Goal: Task Accomplishment & Management: Use online tool/utility

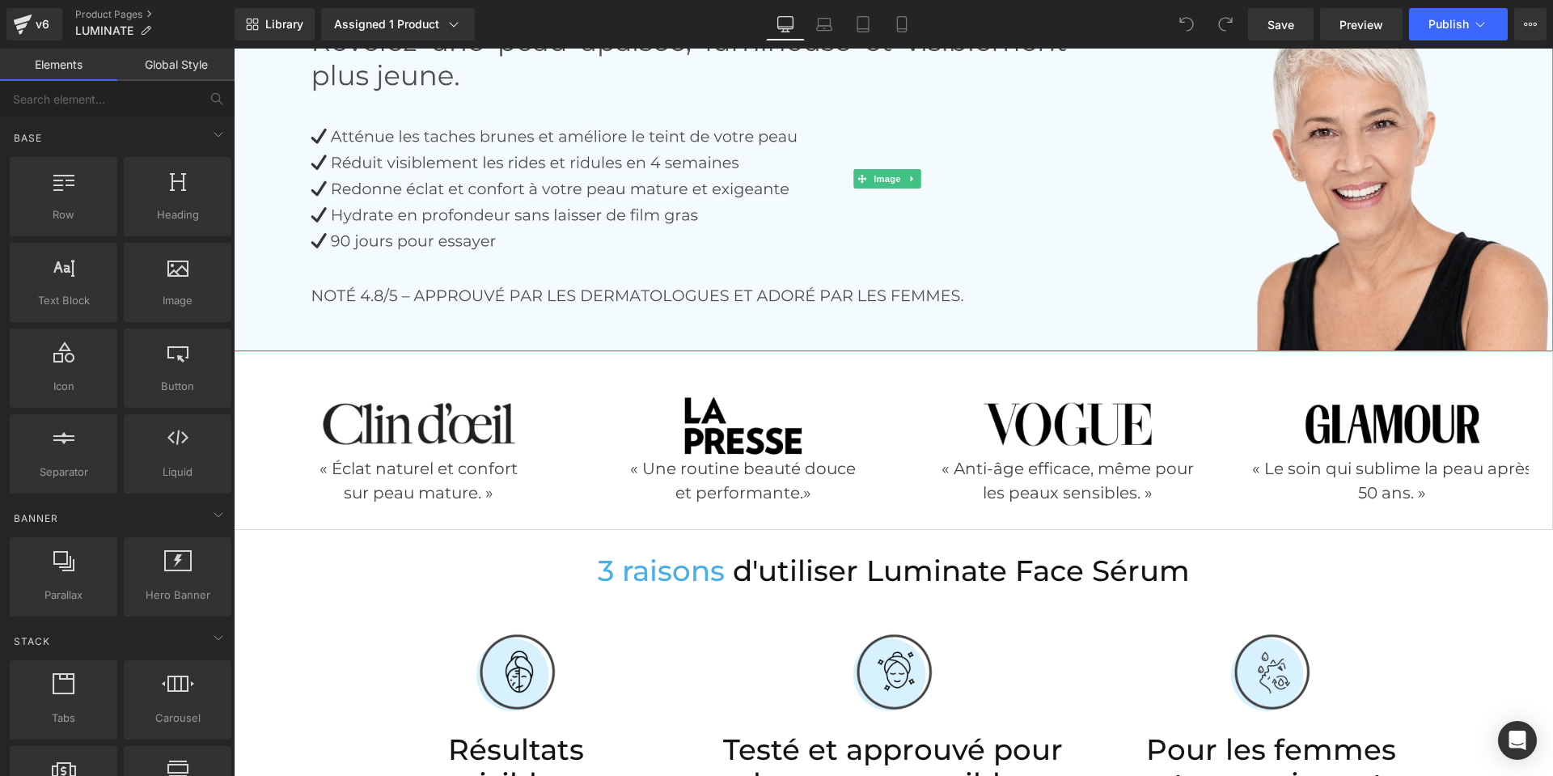
scroll to position [404, 0]
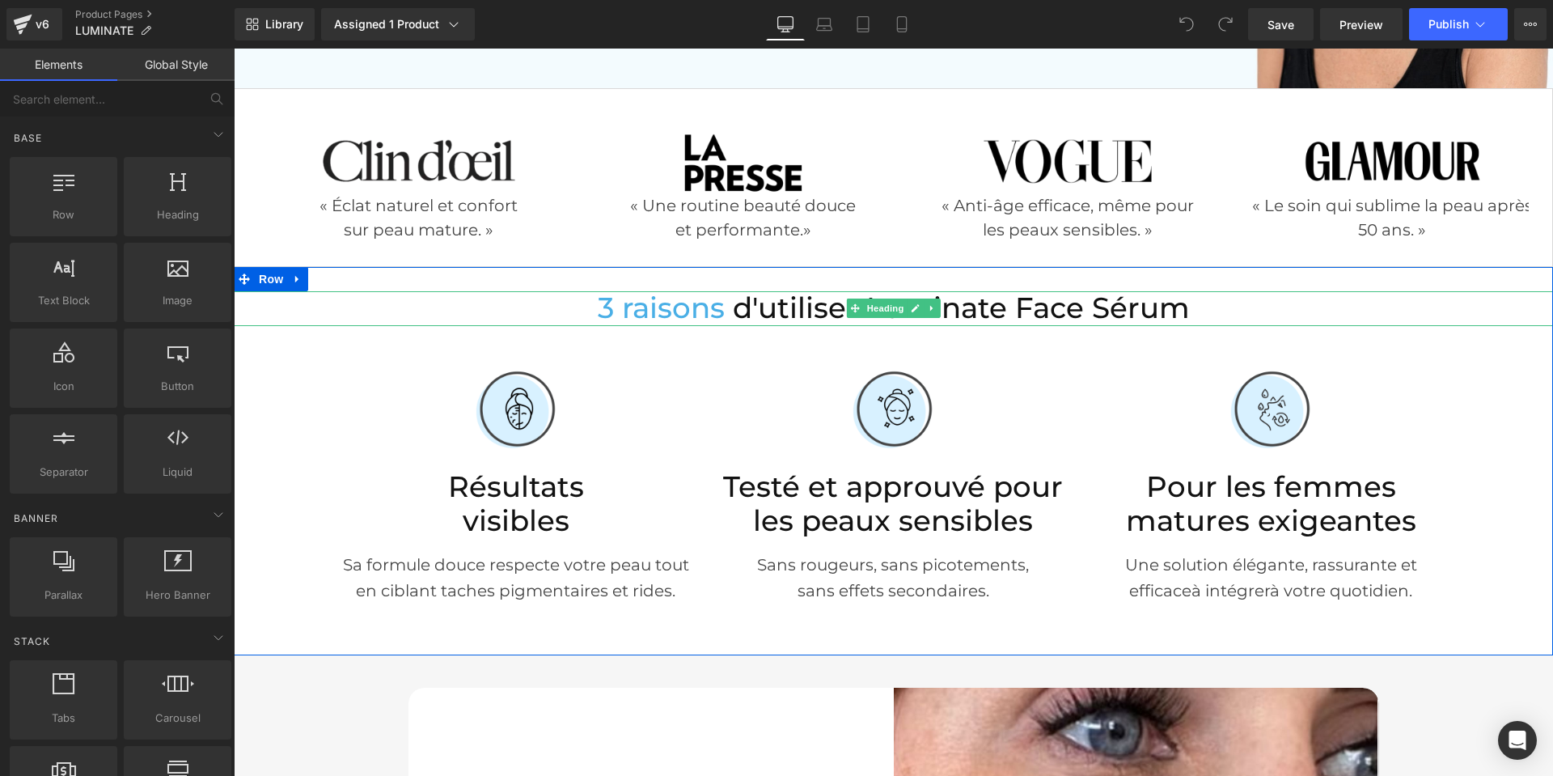
drag, startPoint x: 984, startPoint y: 300, endPoint x: 976, endPoint y: 302, distance: 8.2
click at [984, 300] on span "d'utiliser Luminate Face Sérum" at bounding box center [961, 307] width 457 height 35
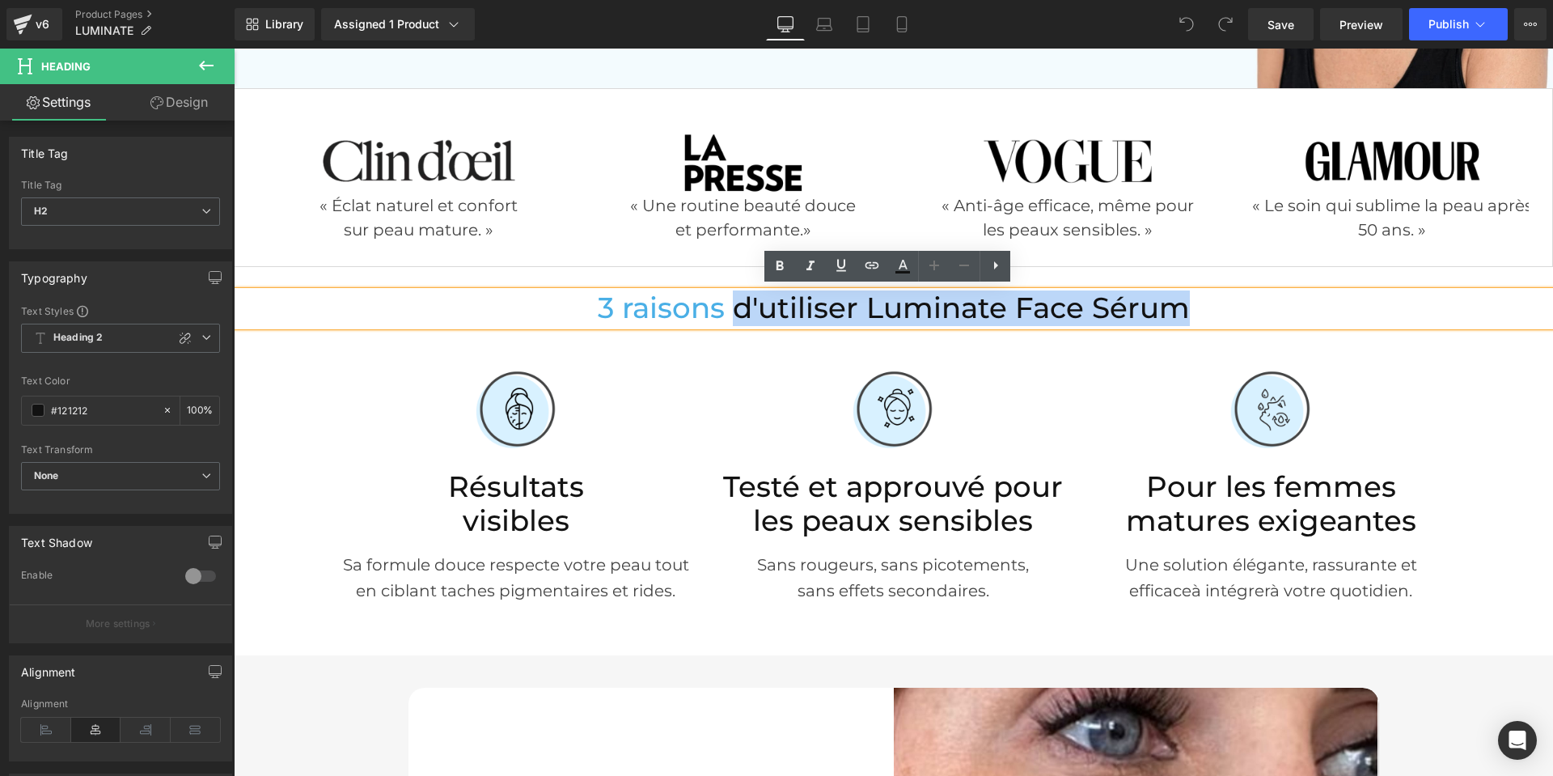
drag, startPoint x: 1187, startPoint y: 314, endPoint x: 735, endPoint y: 318, distance: 451.3
click at [735, 318] on h2 "3 raisons d'utiliser Luminate Face Sérum" at bounding box center [893, 308] width 1319 height 35
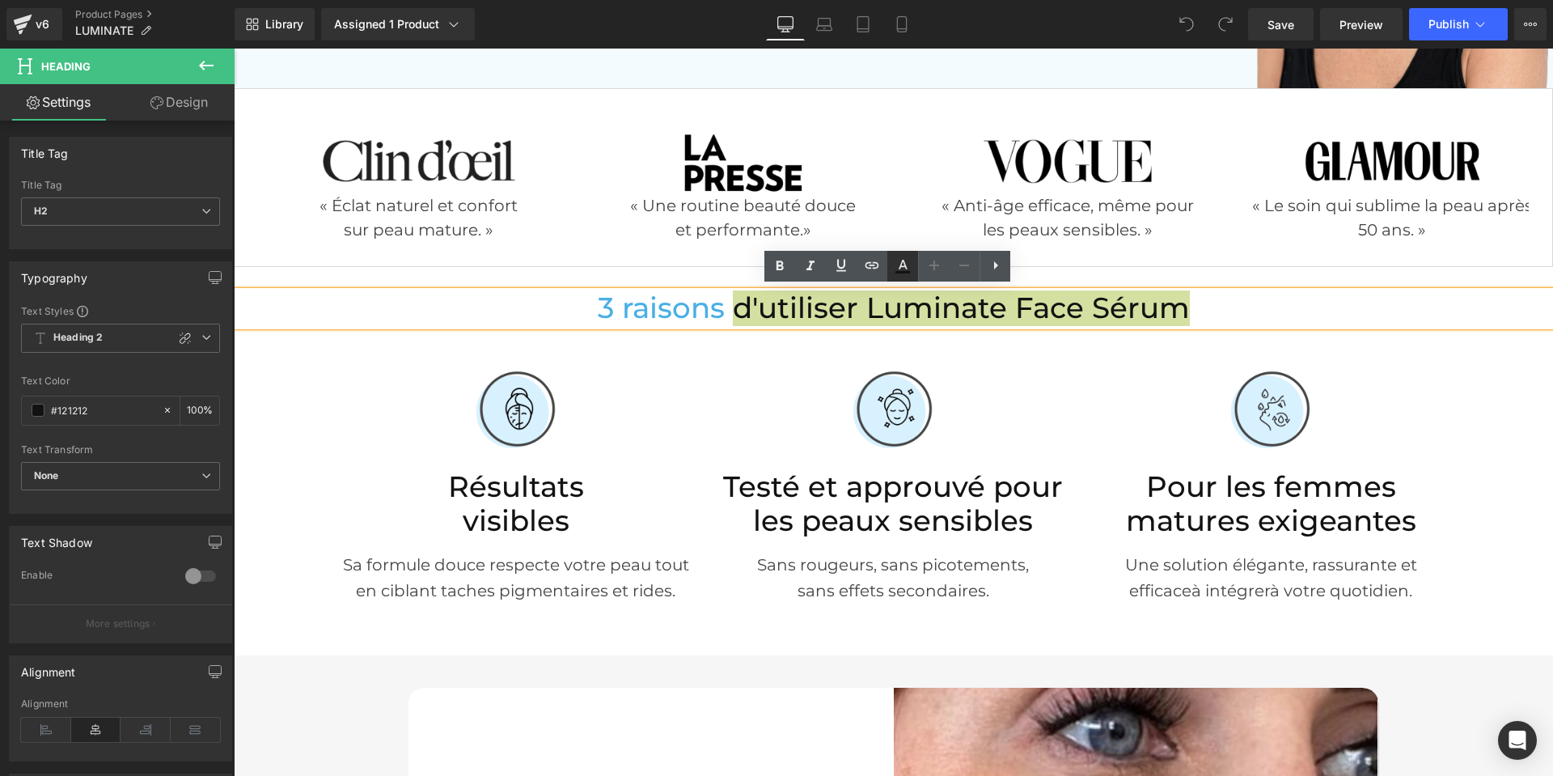
click at [897, 260] on icon at bounding box center [902, 265] width 19 height 19
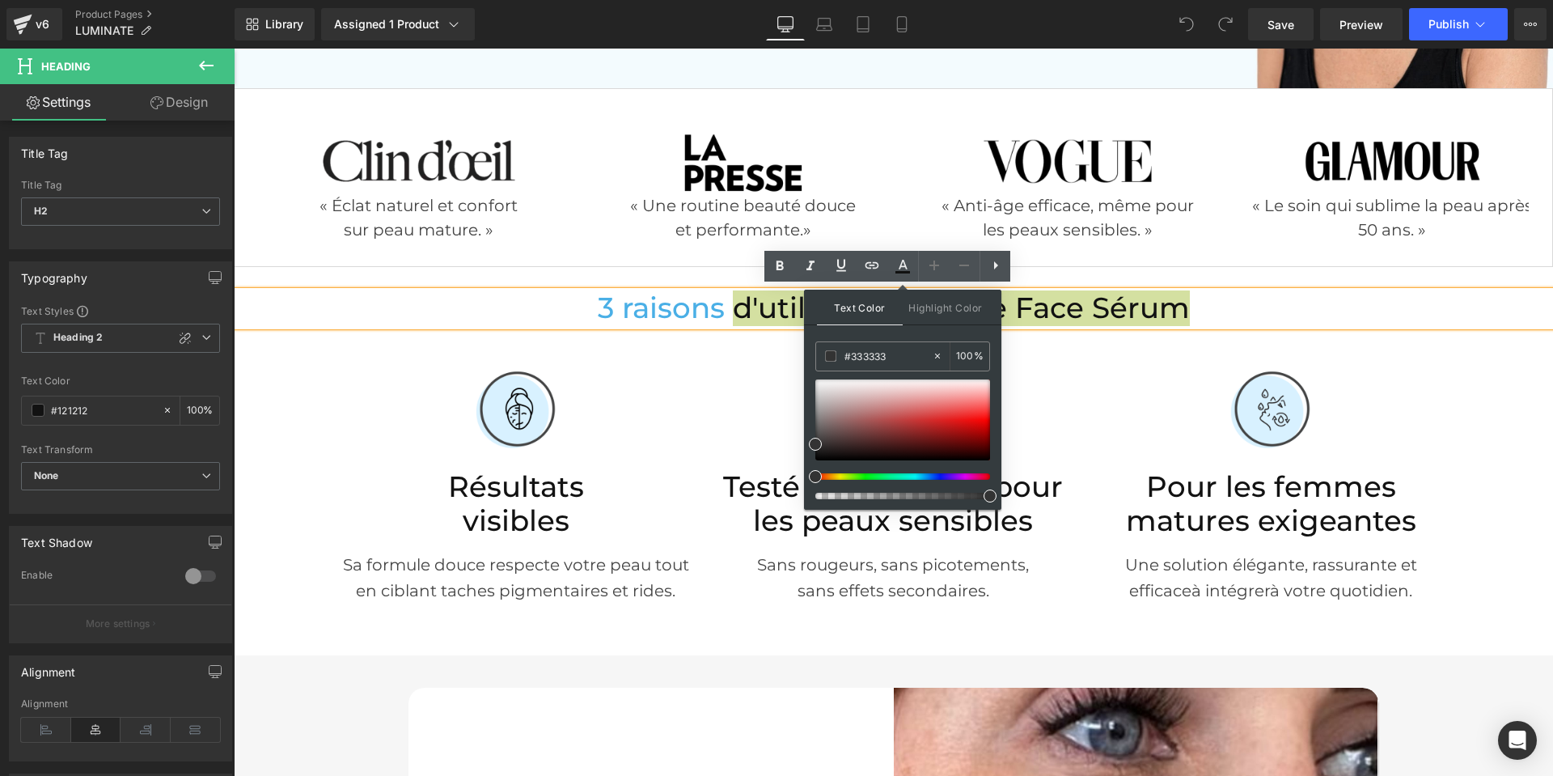
drag, startPoint x: 896, startPoint y: 357, endPoint x: 808, endPoint y: 357, distance: 88.2
click at [808, 357] on div "Text Color Highlight Color #333333 #333333 100 % none 0 %" at bounding box center [902, 400] width 197 height 220
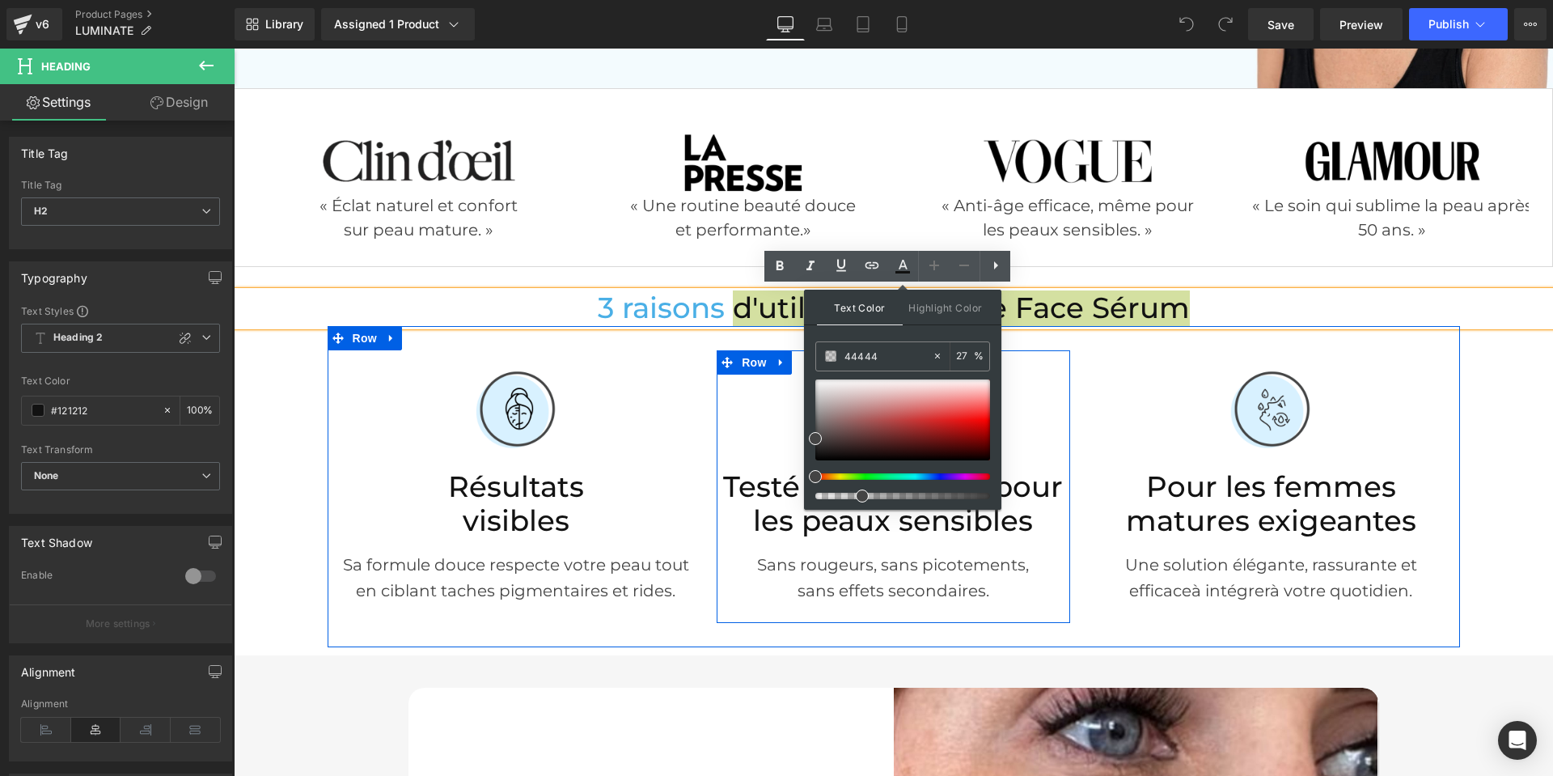
type input "444444"
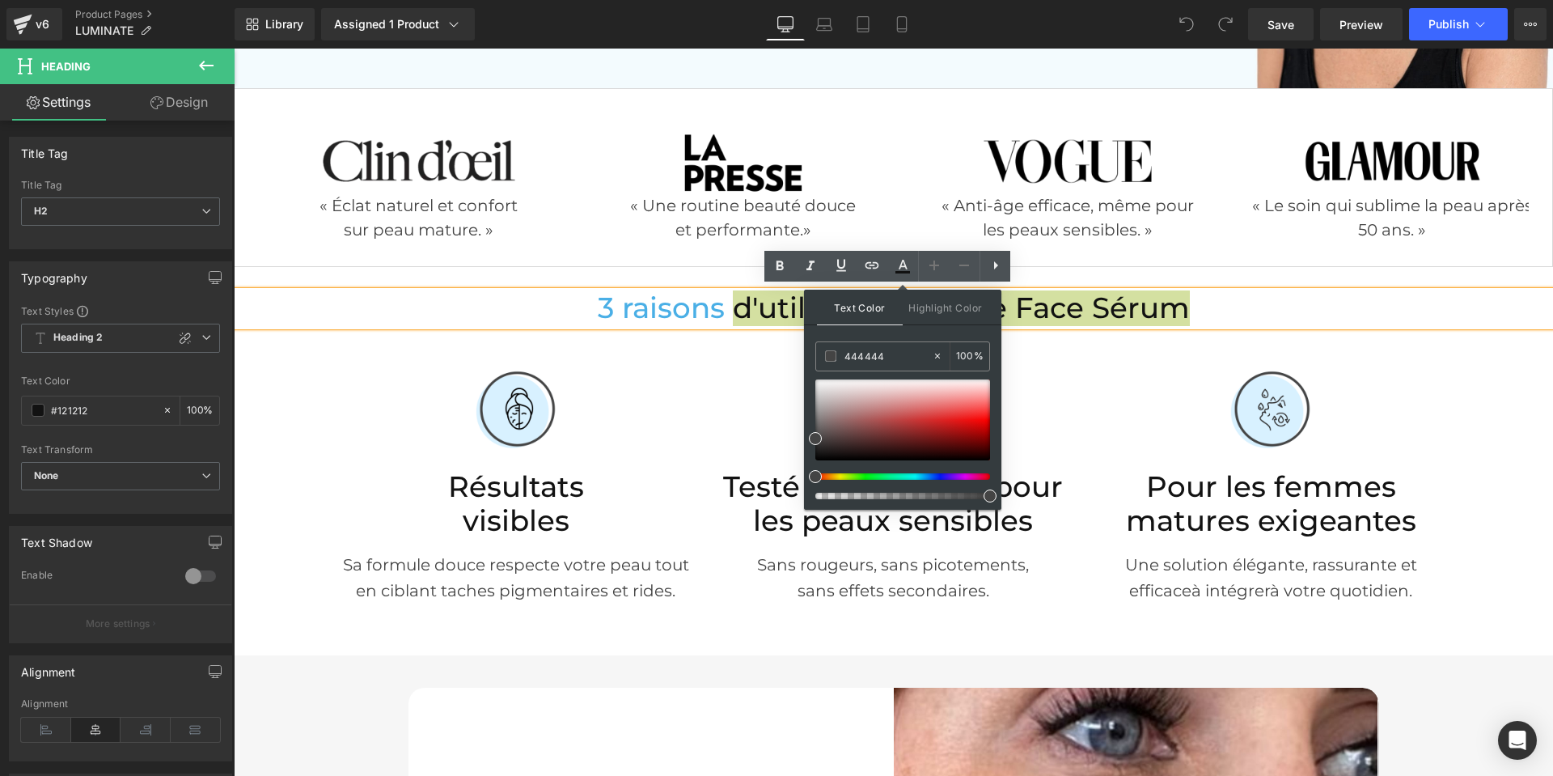
drag, startPoint x: 901, startPoint y: 353, endPoint x: 807, endPoint y: 357, distance: 93.9
click at [807, 357] on div "Text Color Highlight Color #333333 444444 100 % none 0 %" at bounding box center [902, 400] width 197 height 220
click at [894, 272] on icon at bounding box center [902, 265] width 19 height 19
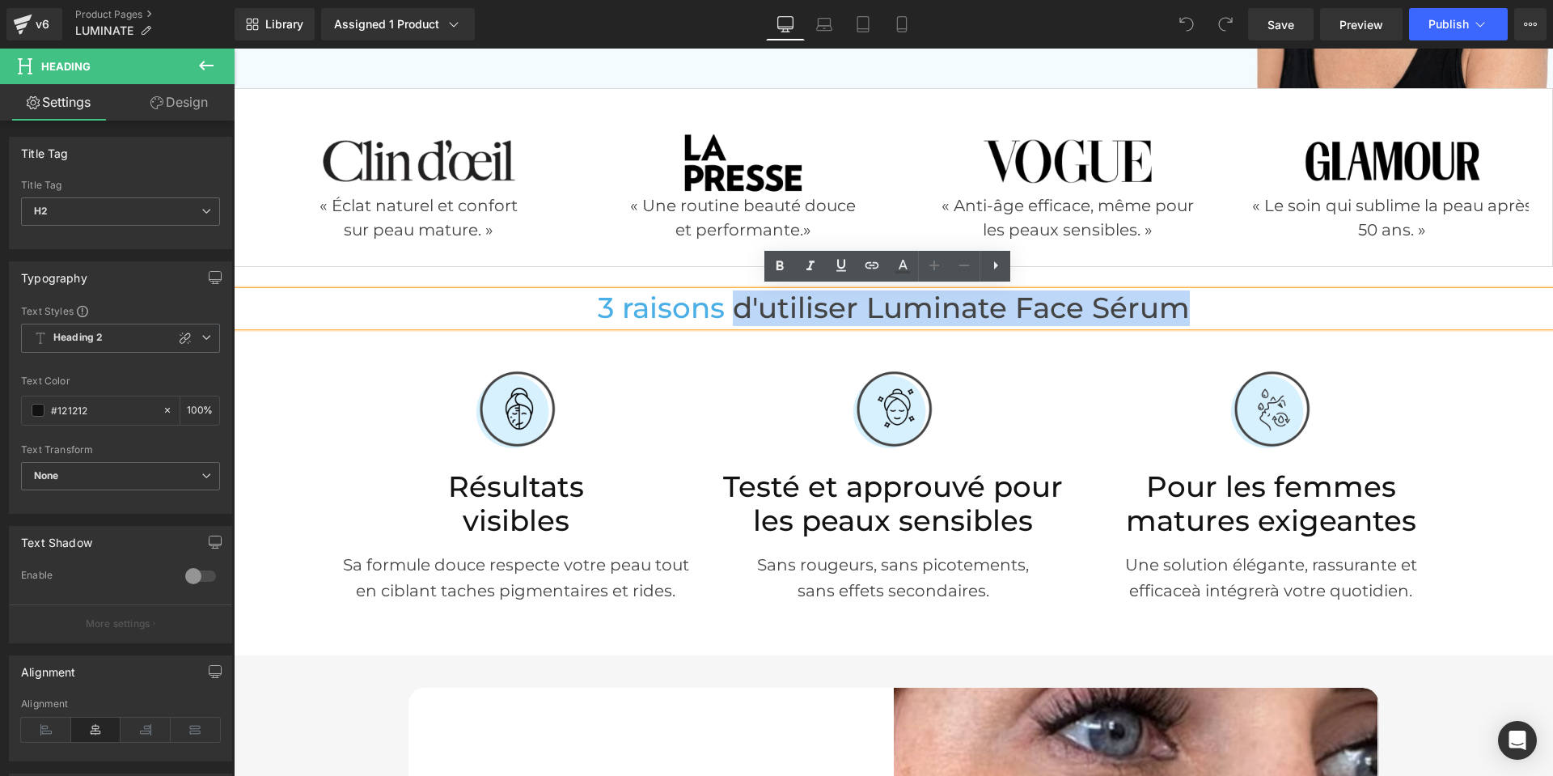
click at [945, 392] on div at bounding box center [893, 410] width 353 height 81
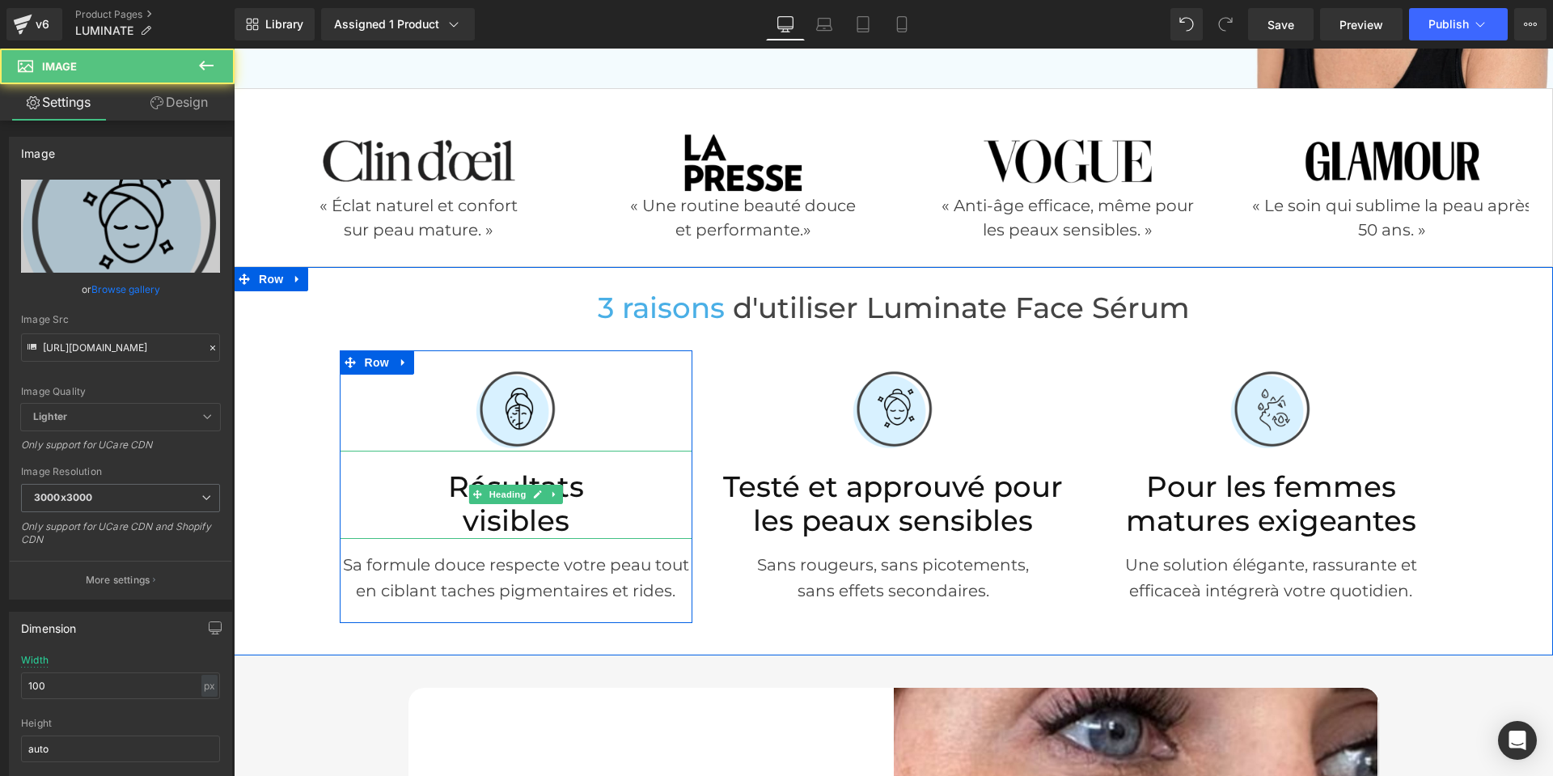
click at [504, 510] on h2 "visibles" at bounding box center [516, 521] width 353 height 35
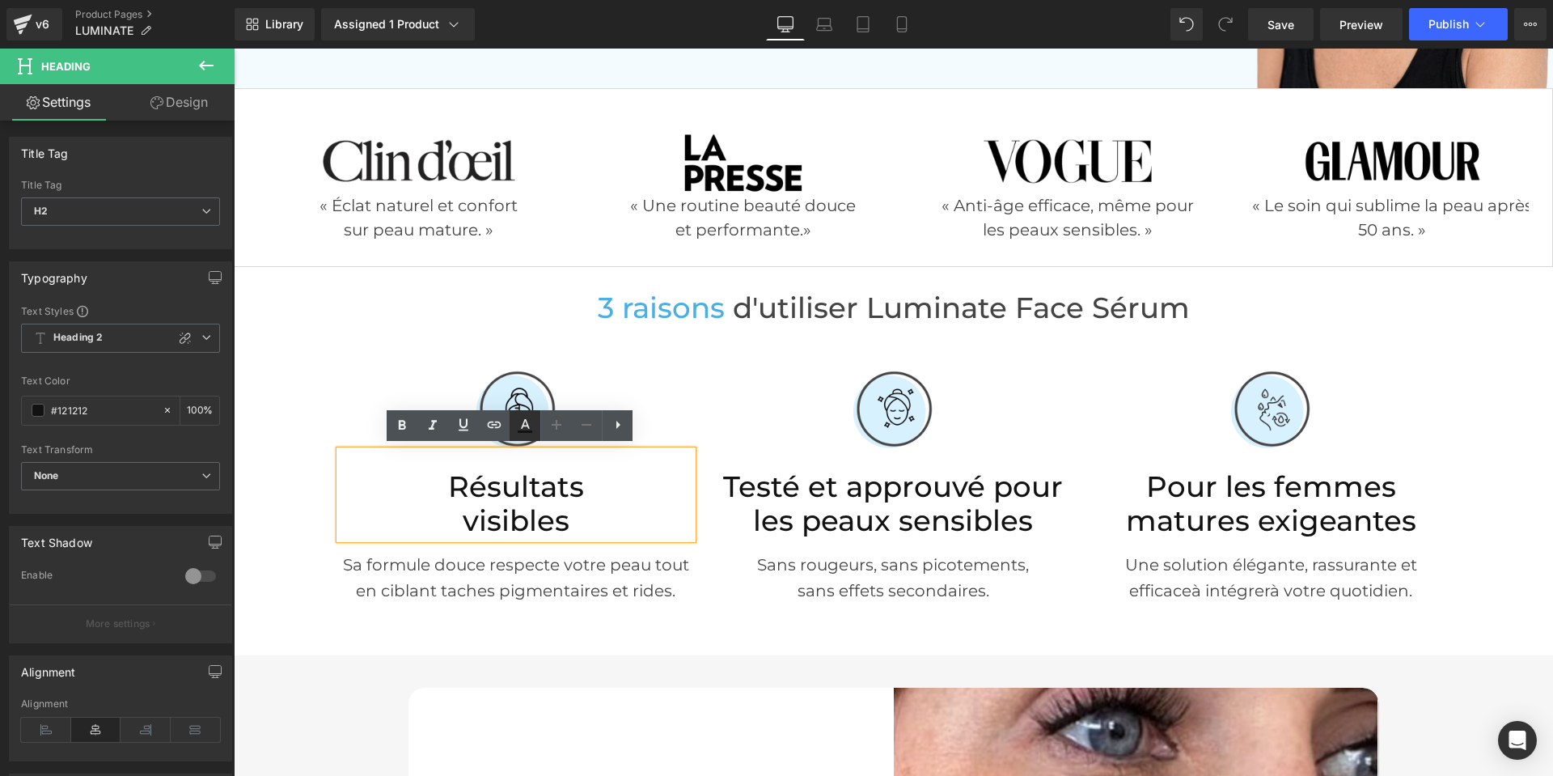
click at [521, 429] on icon at bounding box center [524, 425] width 19 height 19
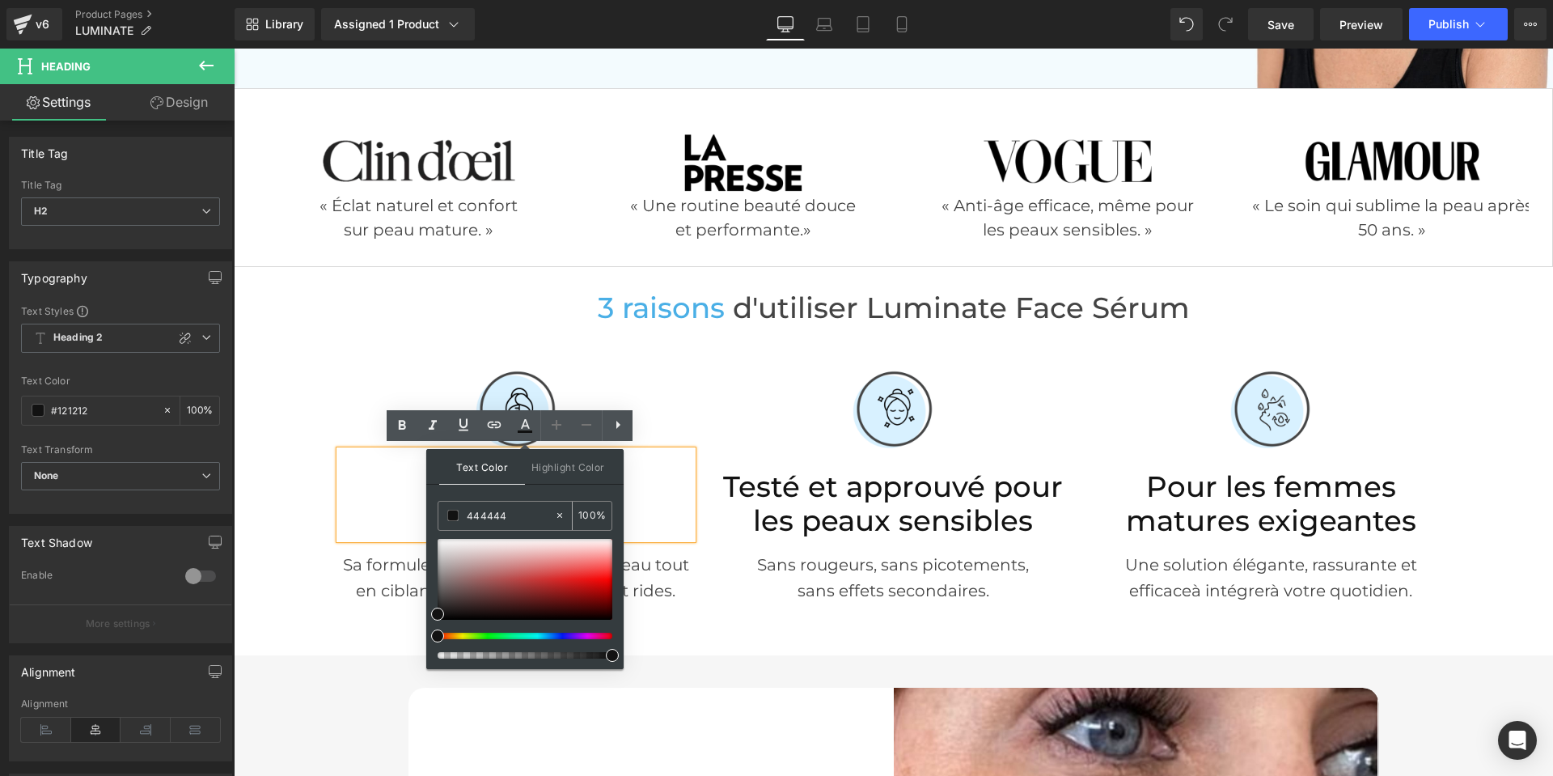
drag, startPoint x: 452, startPoint y: 523, endPoint x: 181, endPoint y: 455, distance: 279.5
click at [438, 526] on div "444444 100 %" at bounding box center [525, 516] width 175 height 30
paste input "444444"
click at [528, 434] on icon at bounding box center [524, 425] width 19 height 19
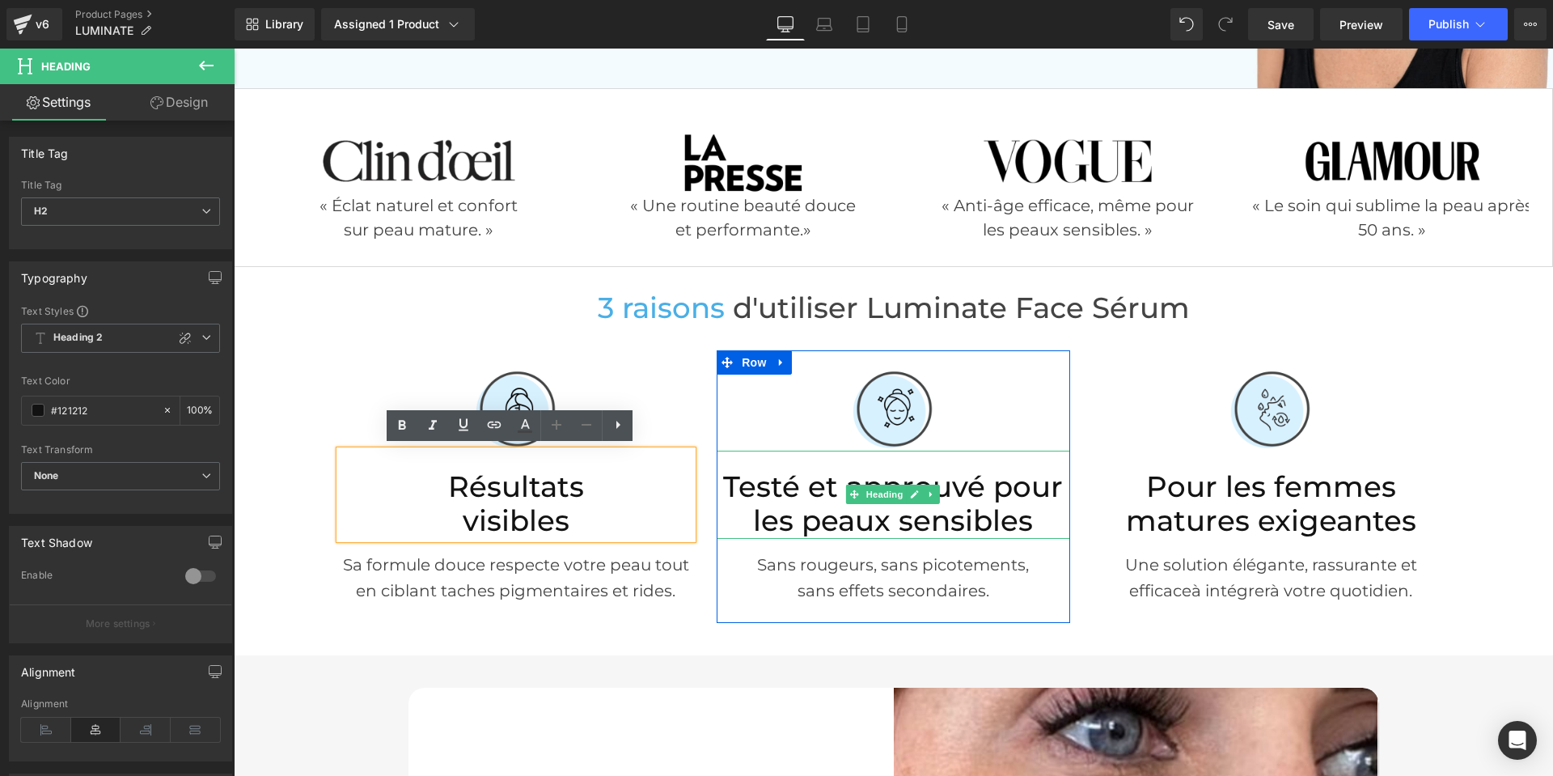
click at [819, 514] on h2 "Testé et approuvé pour les peaux sensibles" at bounding box center [893, 504] width 353 height 69
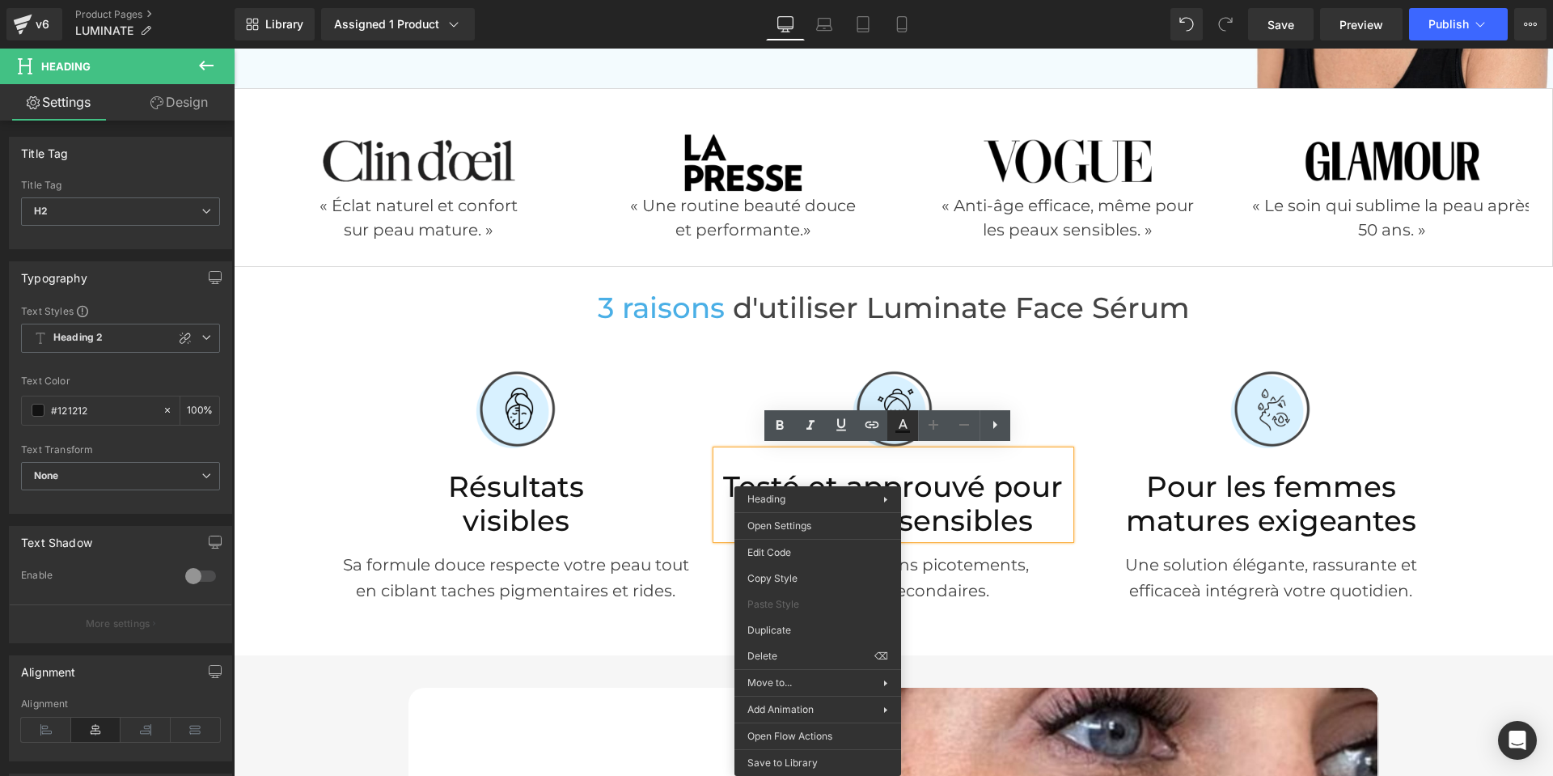
click at [902, 429] on icon at bounding box center [902, 425] width 19 height 19
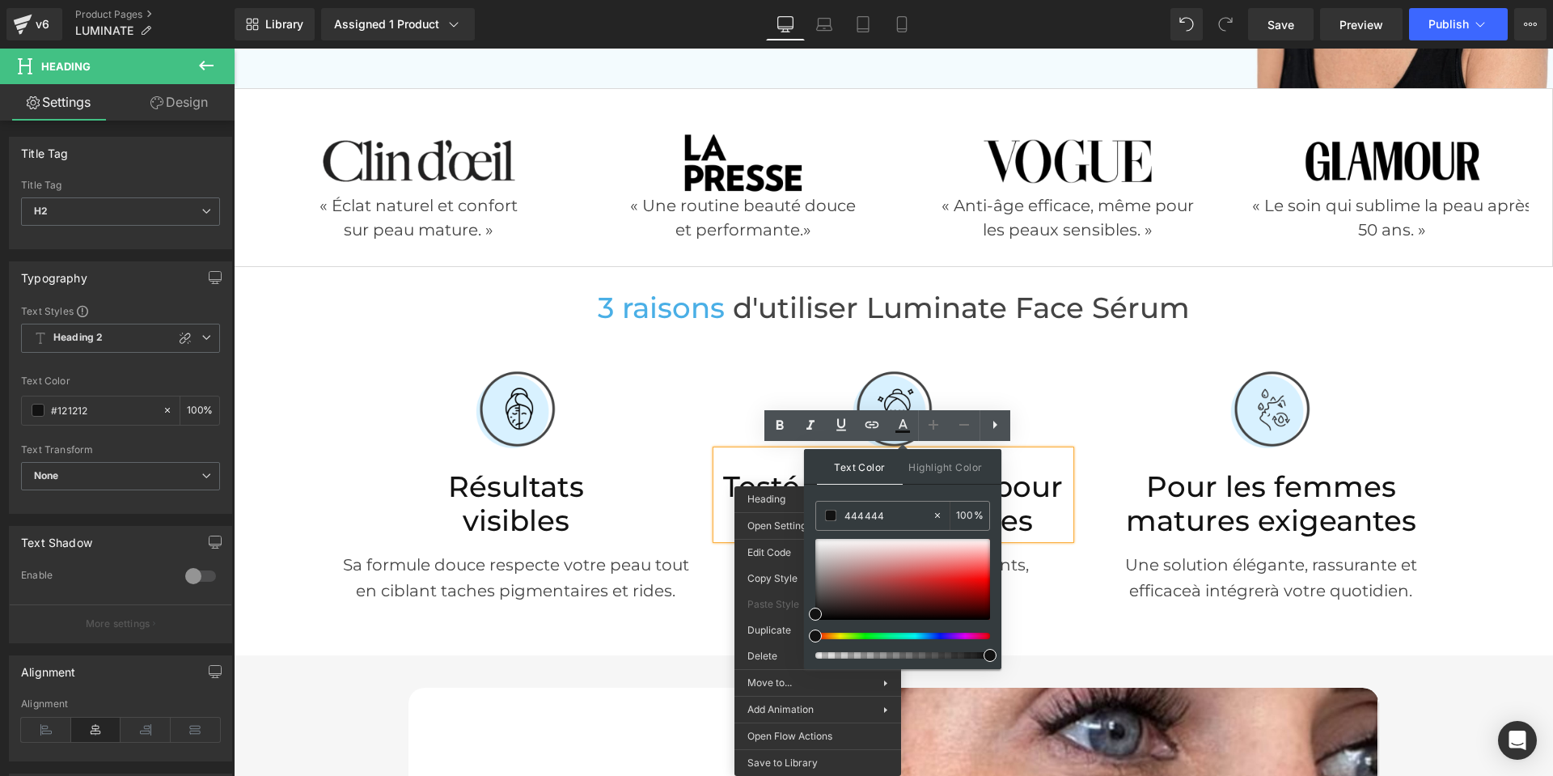
drag, startPoint x: 895, startPoint y: 522, endPoint x: 805, endPoint y: 519, distance: 89.8
click at [805, 519] on div "Text Color Highlight Color #333333 444444 100 % none 0 %" at bounding box center [902, 559] width 197 height 220
paste input "444444"
click at [905, 417] on icon at bounding box center [902, 425] width 19 height 19
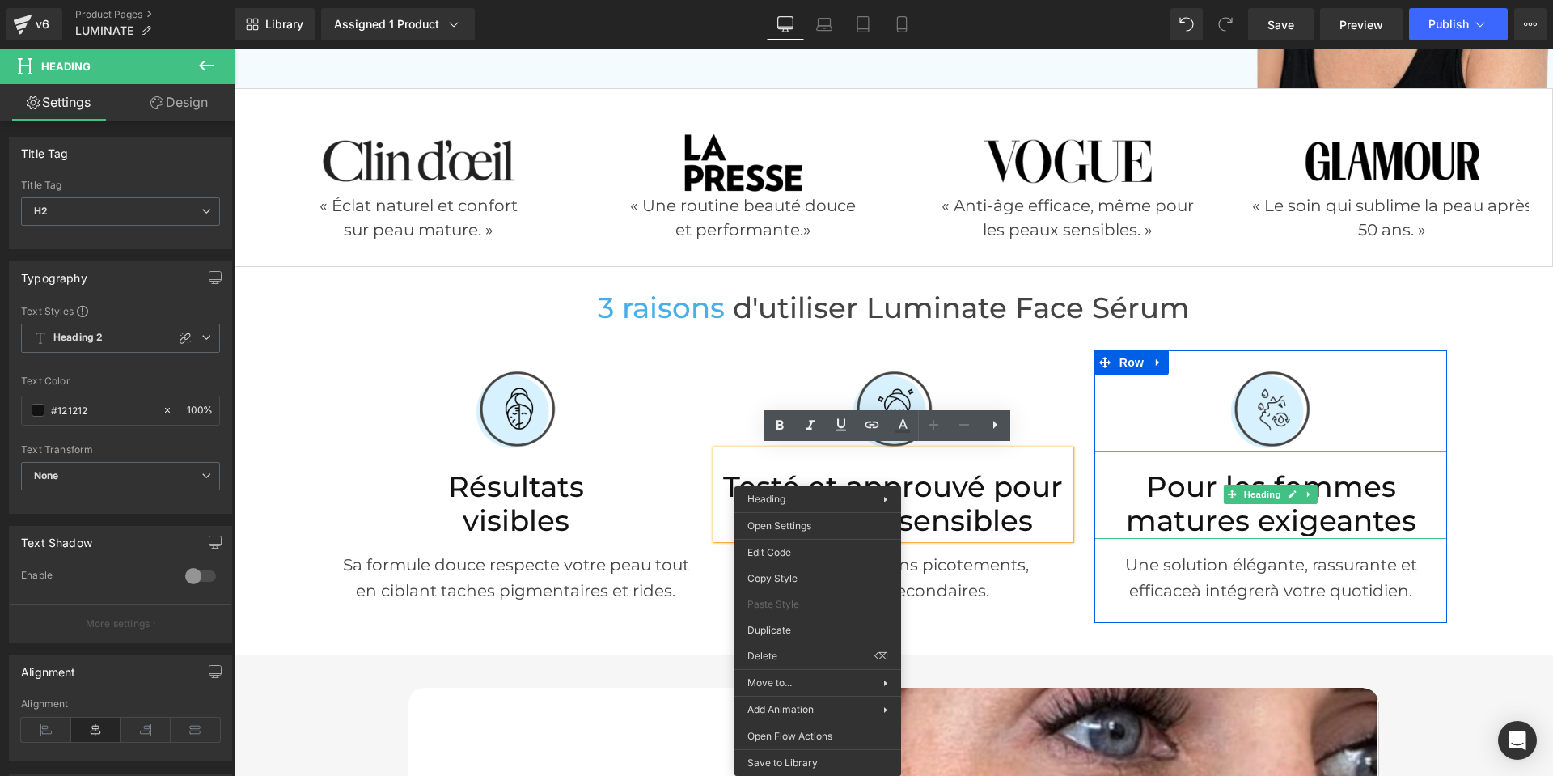
click at [1150, 512] on h2 "Pour les femmes matures exigeantes" at bounding box center [1270, 504] width 353 height 69
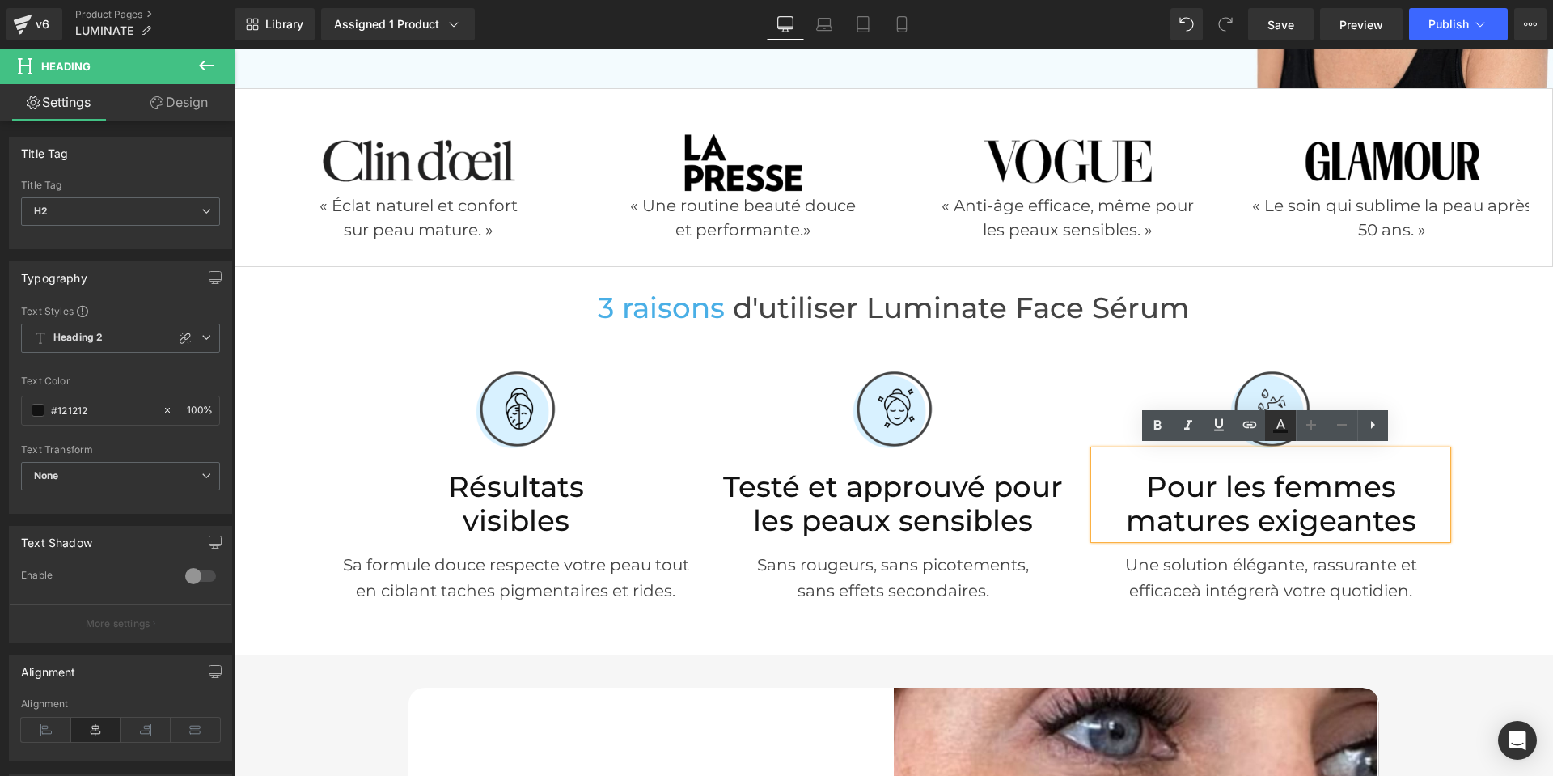
click at [1277, 429] on icon at bounding box center [1280, 425] width 19 height 19
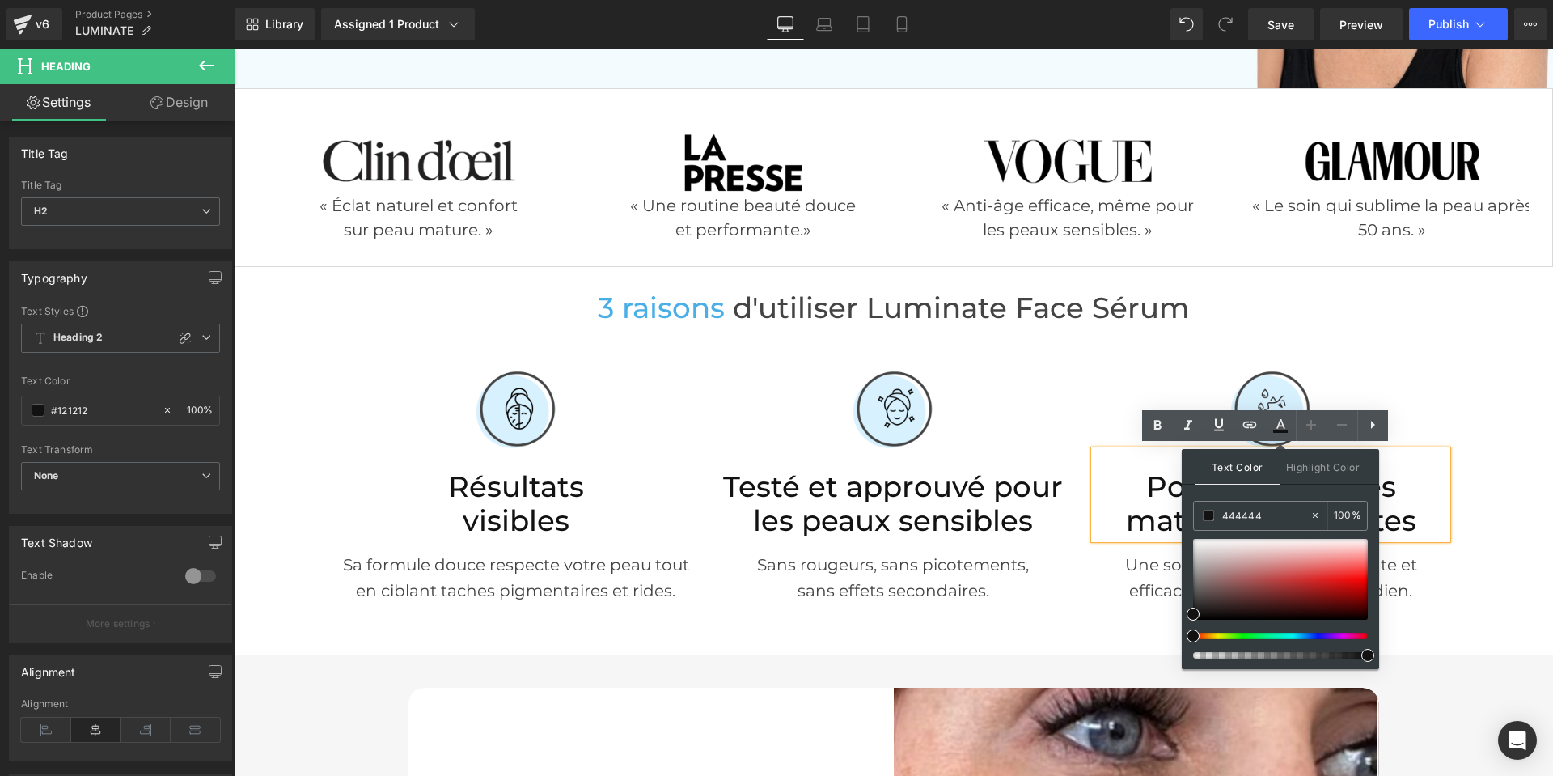
drag, startPoint x: 1263, startPoint y: 519, endPoint x: 1191, endPoint y: 522, distance: 72.1
click at [1191, 522] on div "Text Color Highlight Color #333333 444444 100 % none 0 %" at bounding box center [1280, 559] width 197 height 220
paste input "444444"
type input "444444"
click at [1276, 430] on icon at bounding box center [1280, 431] width 15 height 2
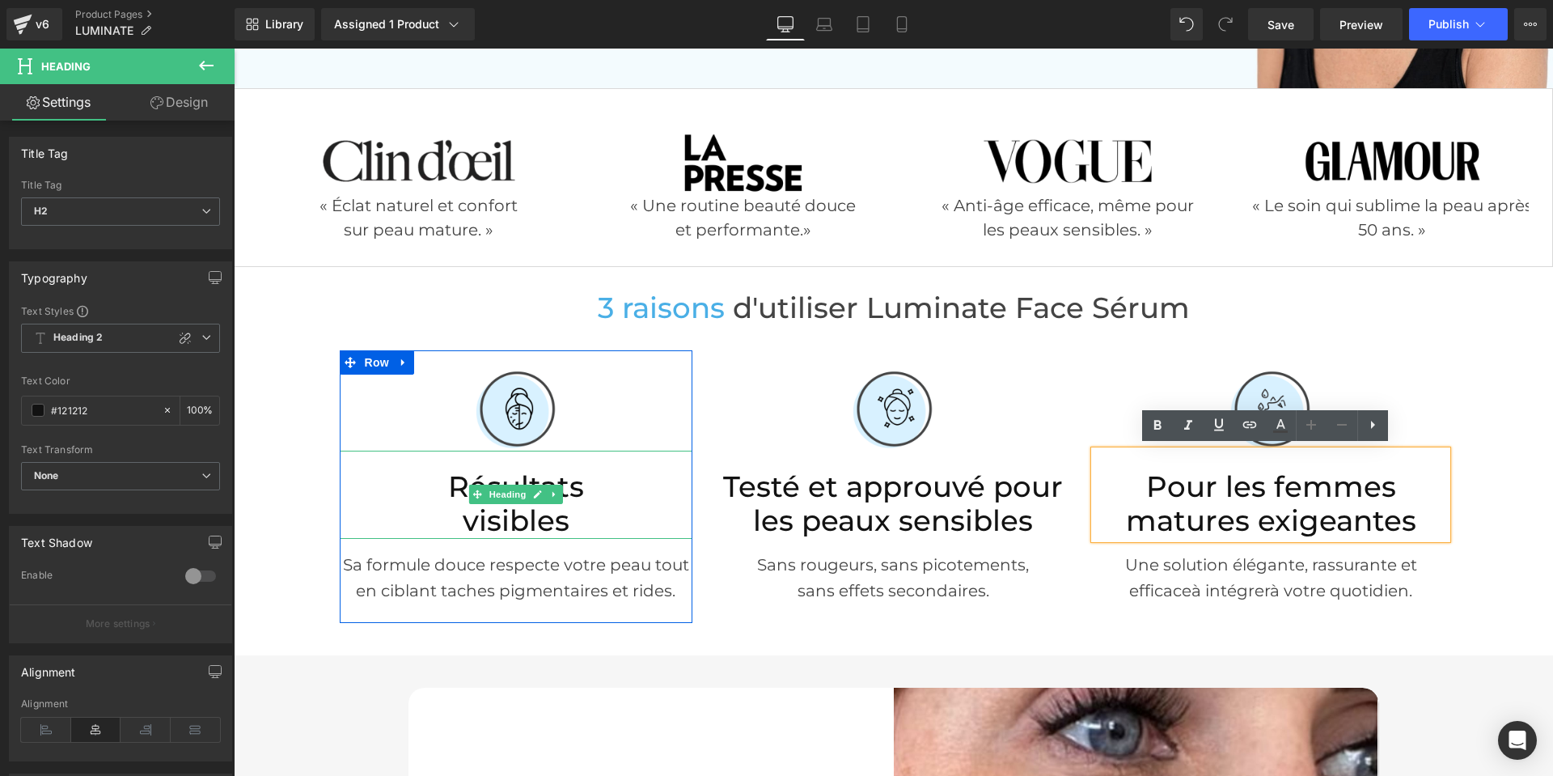
click at [516, 518] on h2 "visibles" at bounding box center [516, 521] width 353 height 35
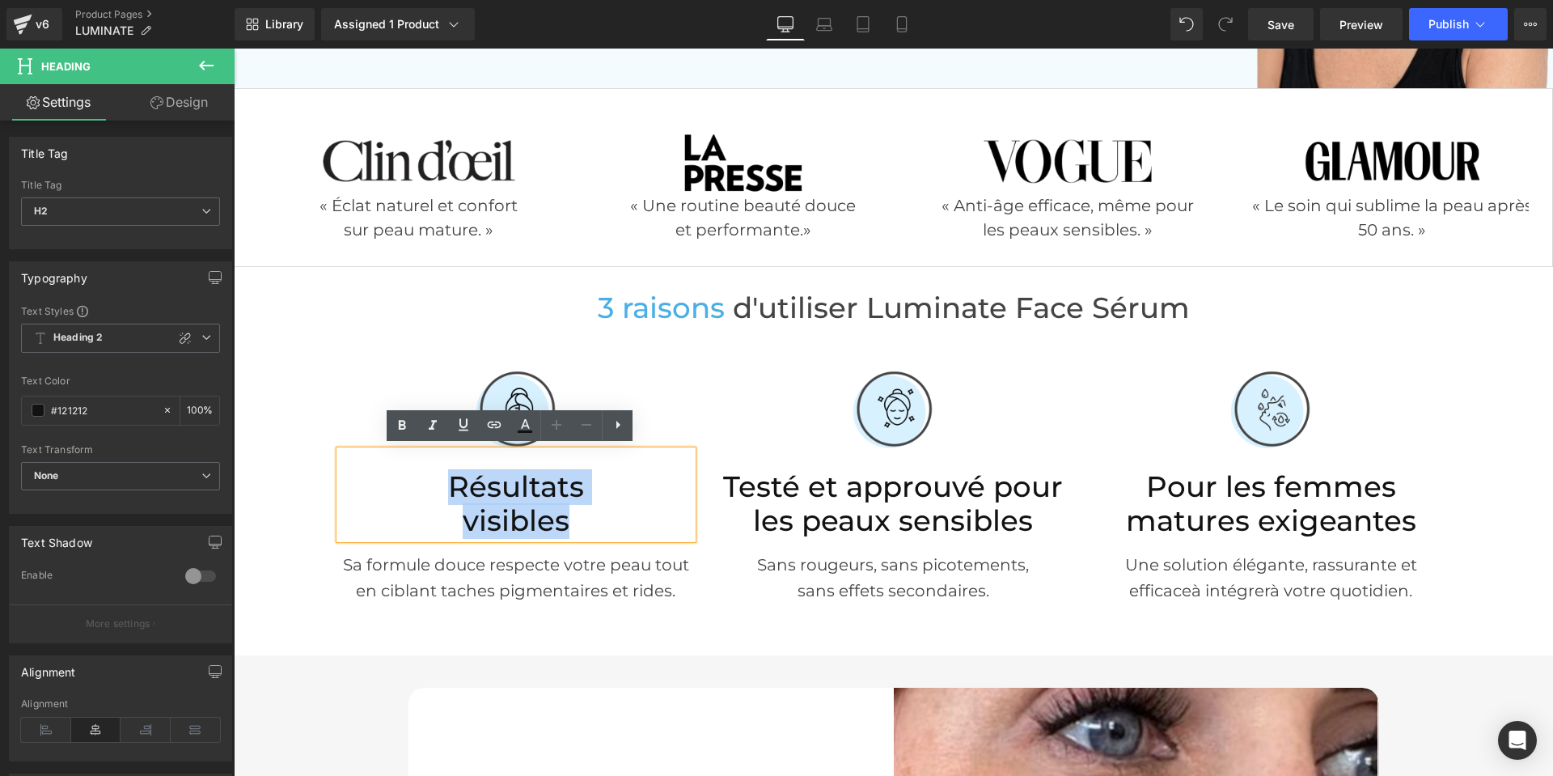
drag, startPoint x: 577, startPoint y: 521, endPoint x: 442, endPoint y: 490, distance: 138.5
click at [442, 490] on div "Résultats visibles" at bounding box center [516, 495] width 353 height 88
click at [530, 433] on icon at bounding box center [524, 425] width 19 height 19
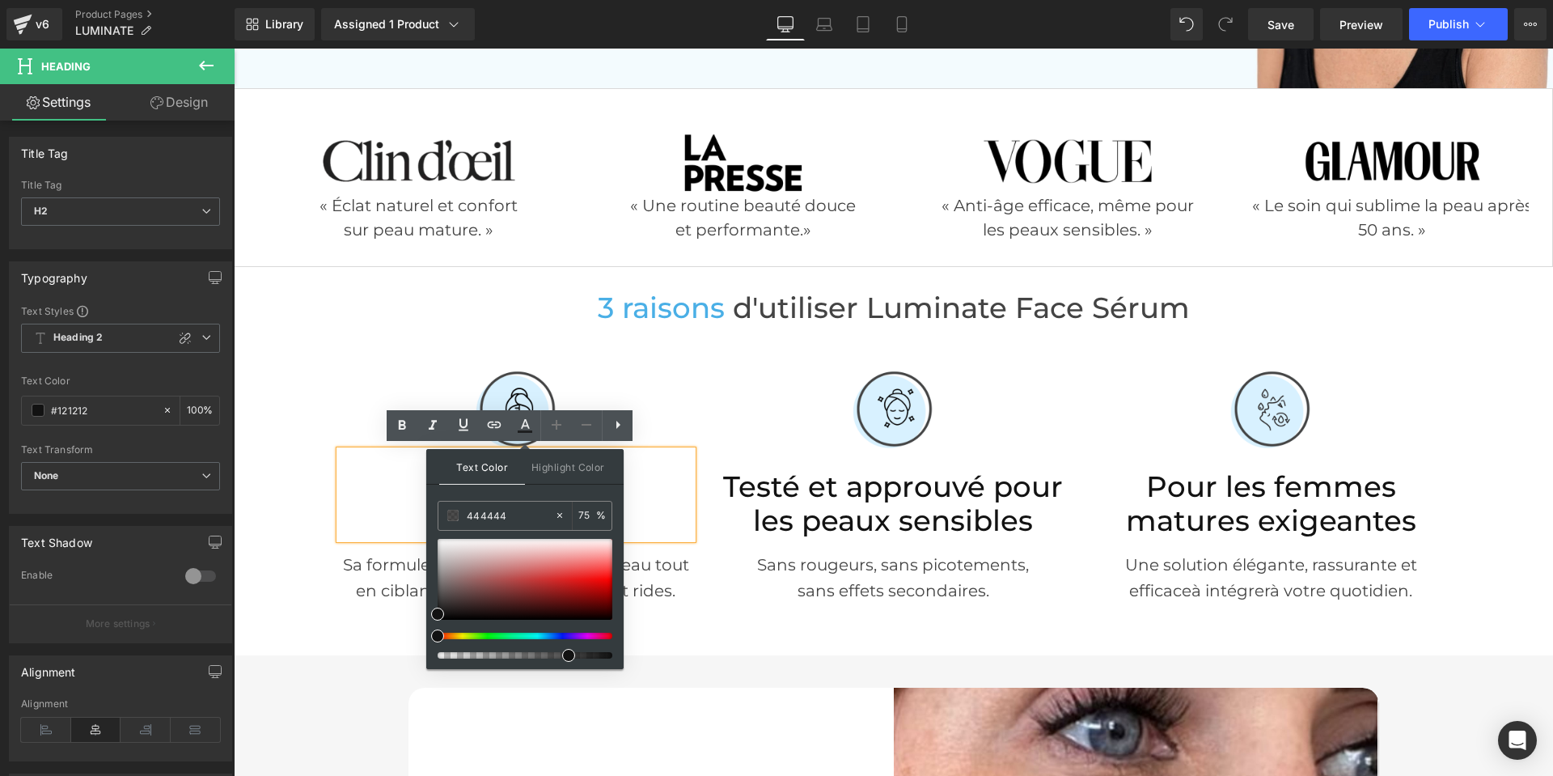
drag, startPoint x: 517, startPoint y: 524, endPoint x: 432, endPoint y: 524, distance: 84.9
click at [432, 524] on div "Text Color Highlight Color #333333 444444 100 % none 0 %" at bounding box center [524, 559] width 197 height 220
paste input "444444"
click at [521, 434] on icon at bounding box center [524, 425] width 19 height 19
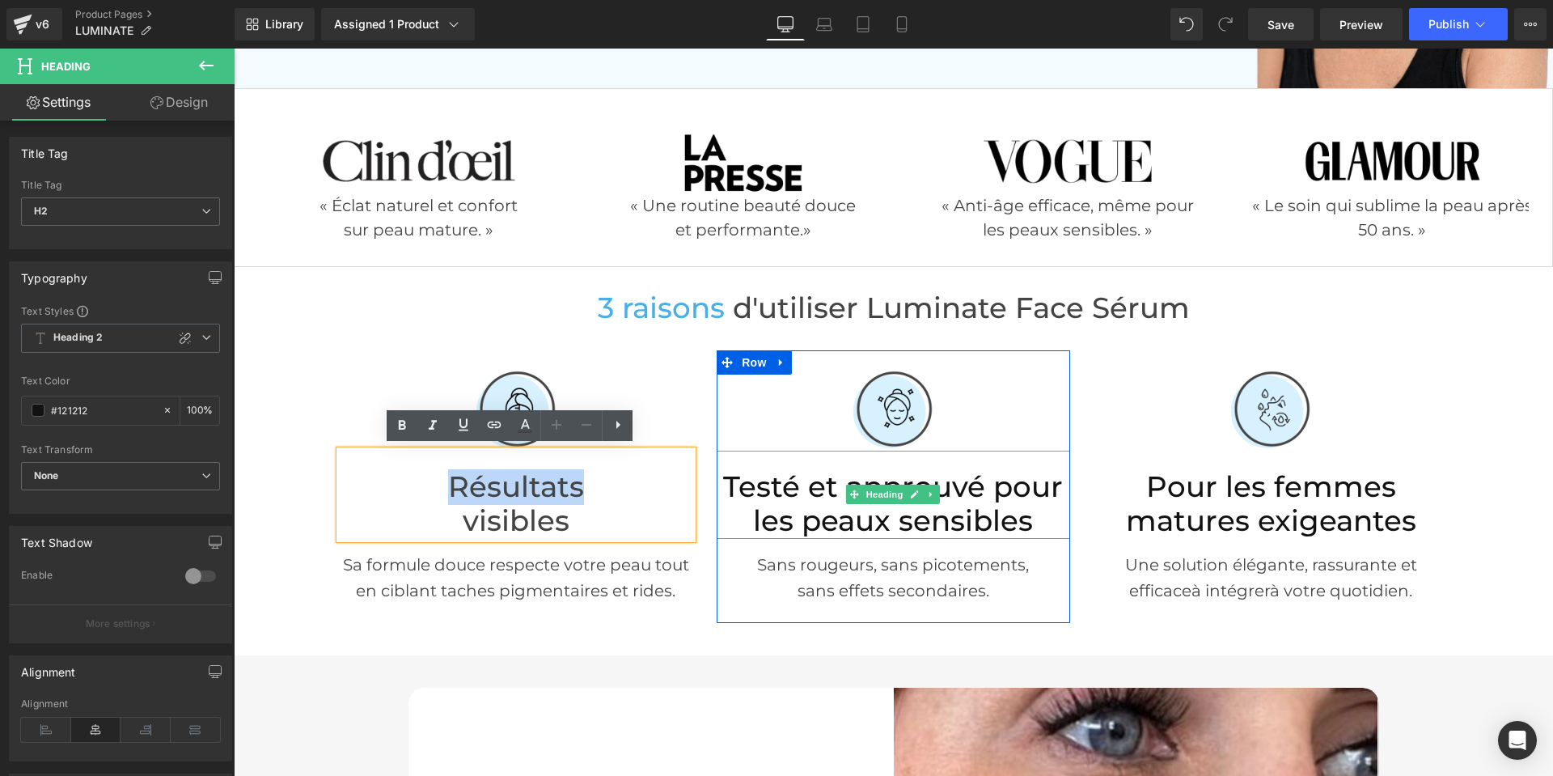
click at [793, 502] on h2 "Testé et approuvé pour les peaux sensibles" at bounding box center [893, 504] width 353 height 69
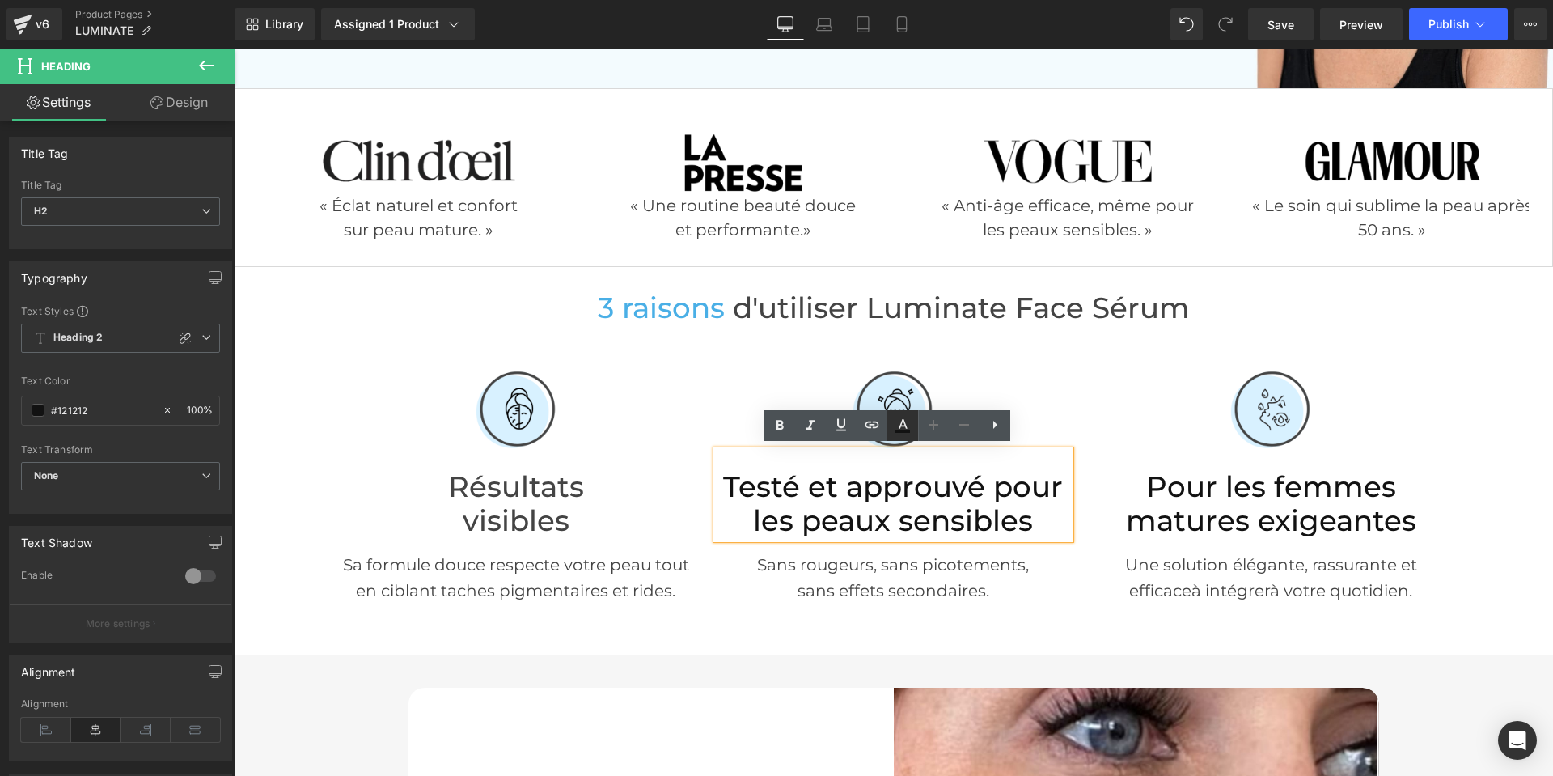
click at [903, 428] on icon at bounding box center [902, 425] width 19 height 19
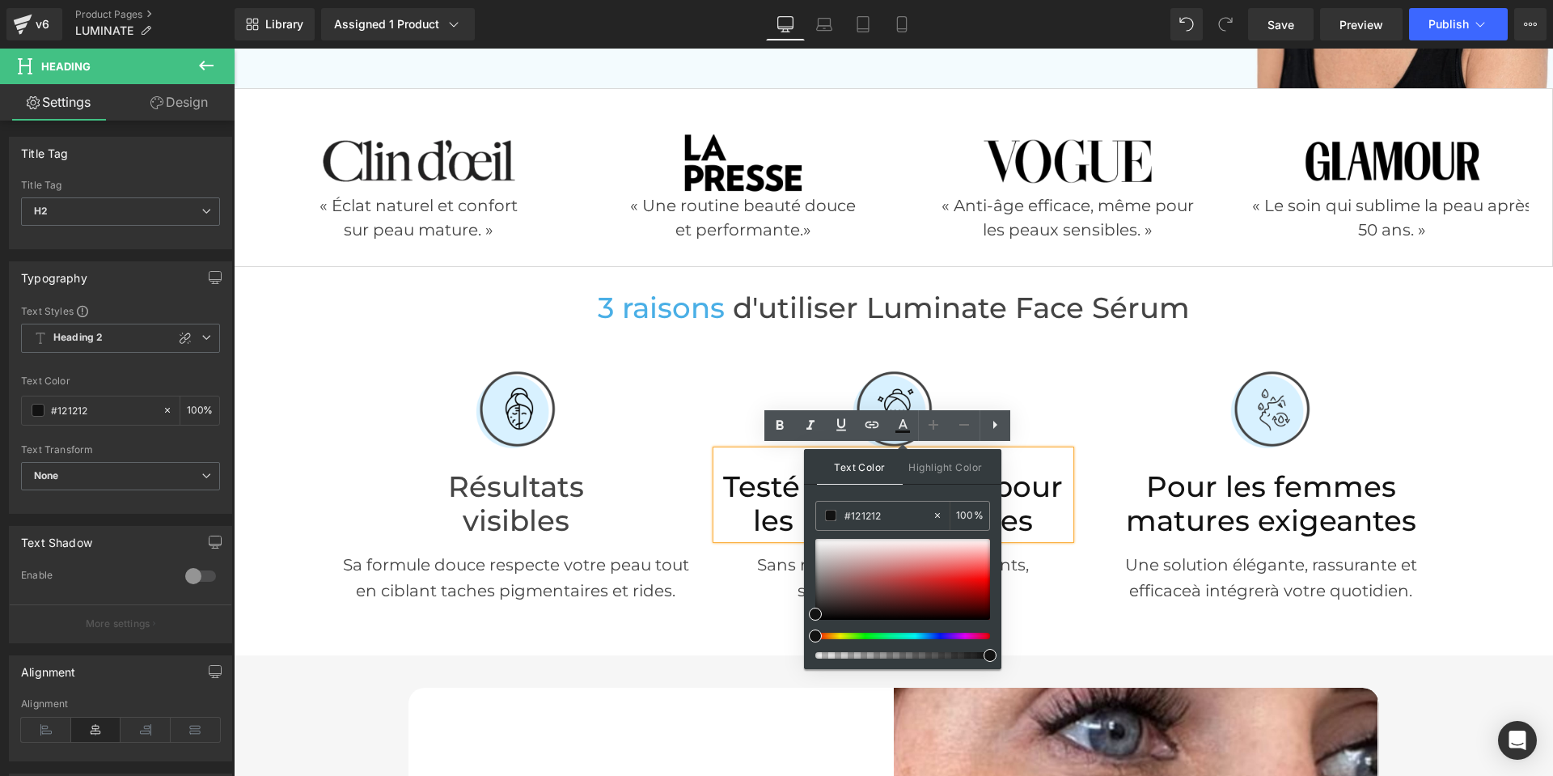
paste input "444444"
type input "444444"
drag, startPoint x: 903, startPoint y: 431, endPoint x: 712, endPoint y: 398, distance: 193.7
click at [903, 431] on icon at bounding box center [902, 431] width 15 height 2
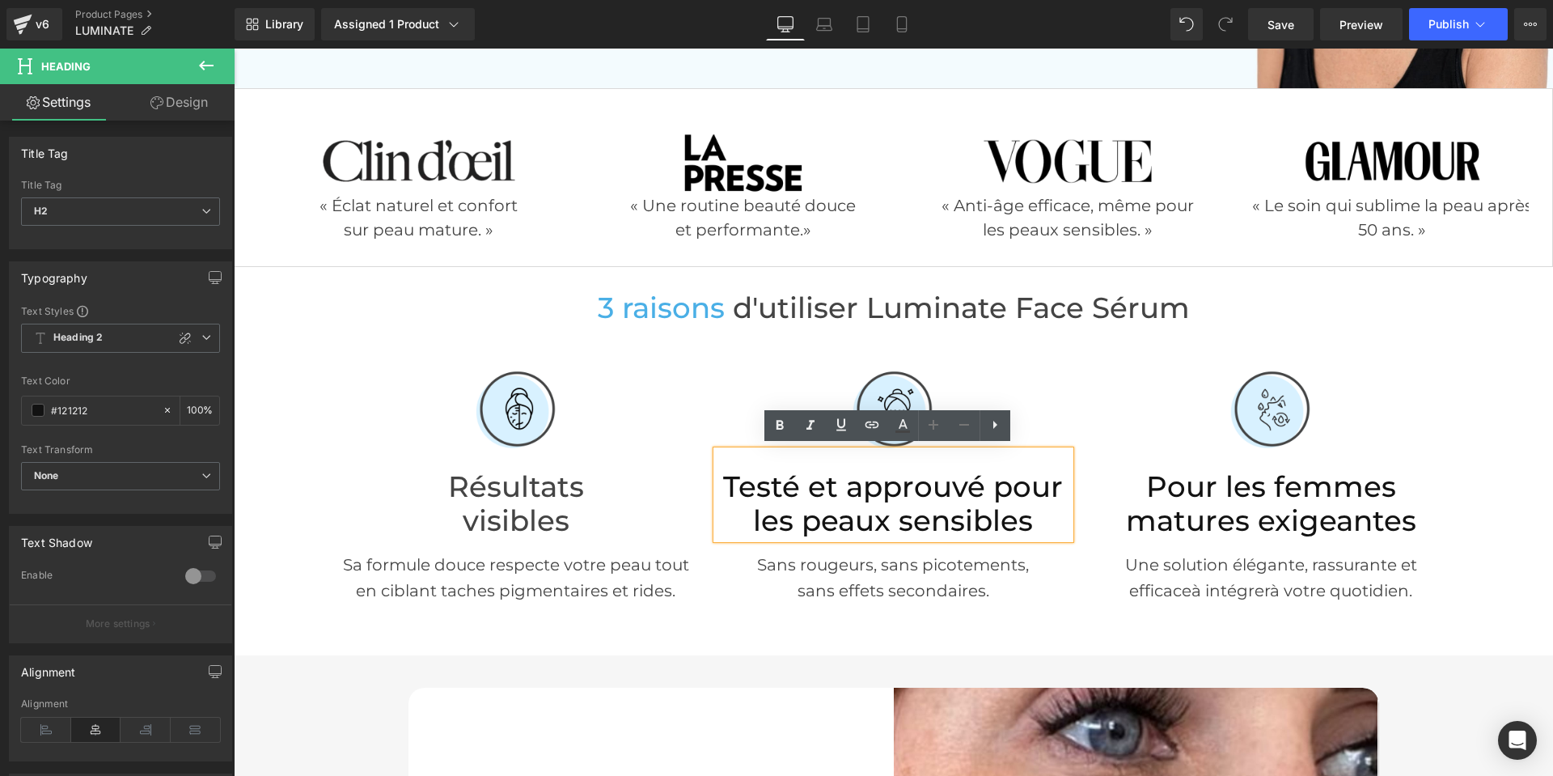
click at [812, 504] on h2 "Testé et approuvé pour les peaux sensibles" at bounding box center [893, 504] width 353 height 69
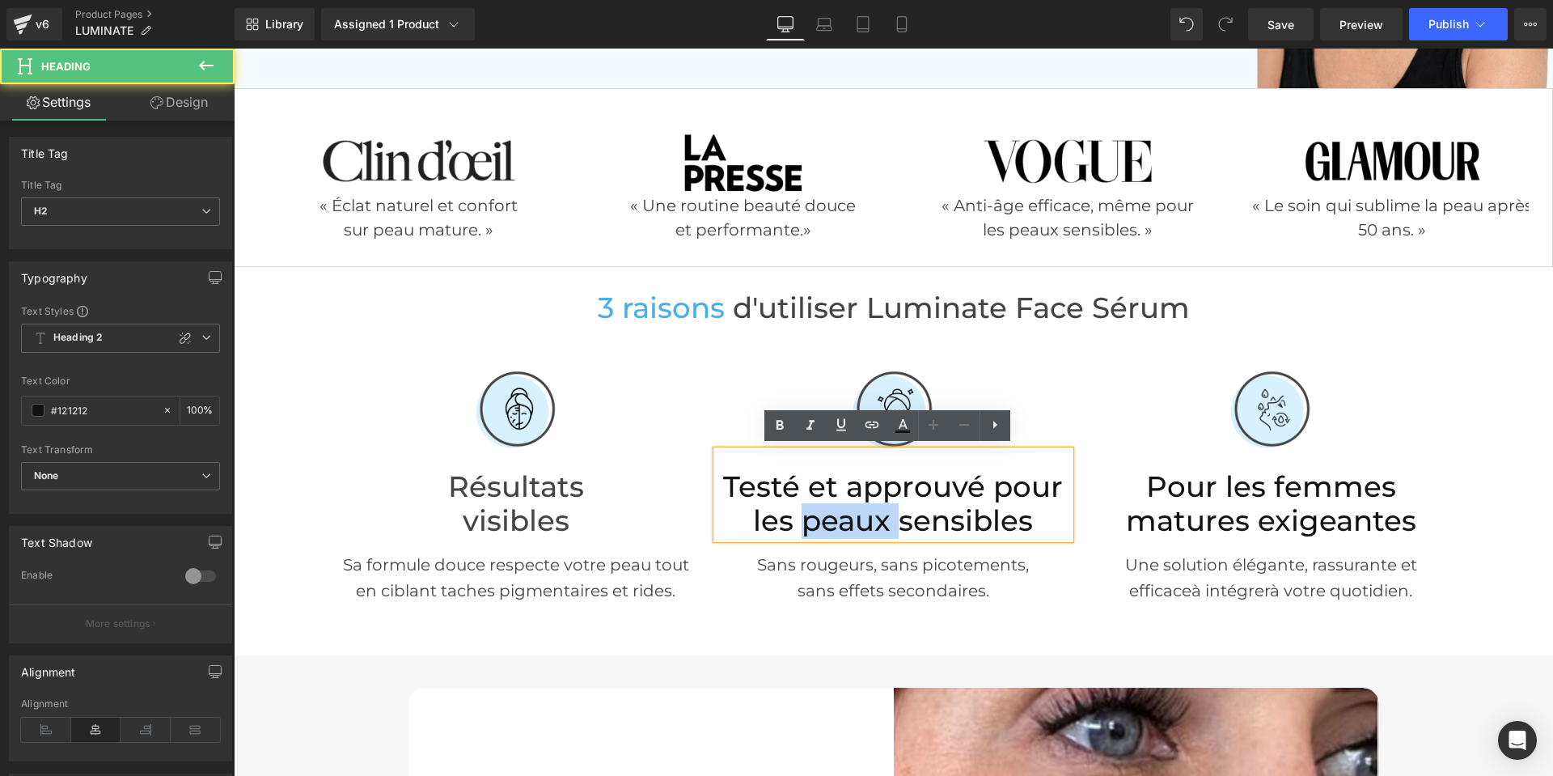
click at [812, 504] on h2 "Testé et approuvé pour les peaux sensibles" at bounding box center [893, 504] width 353 height 69
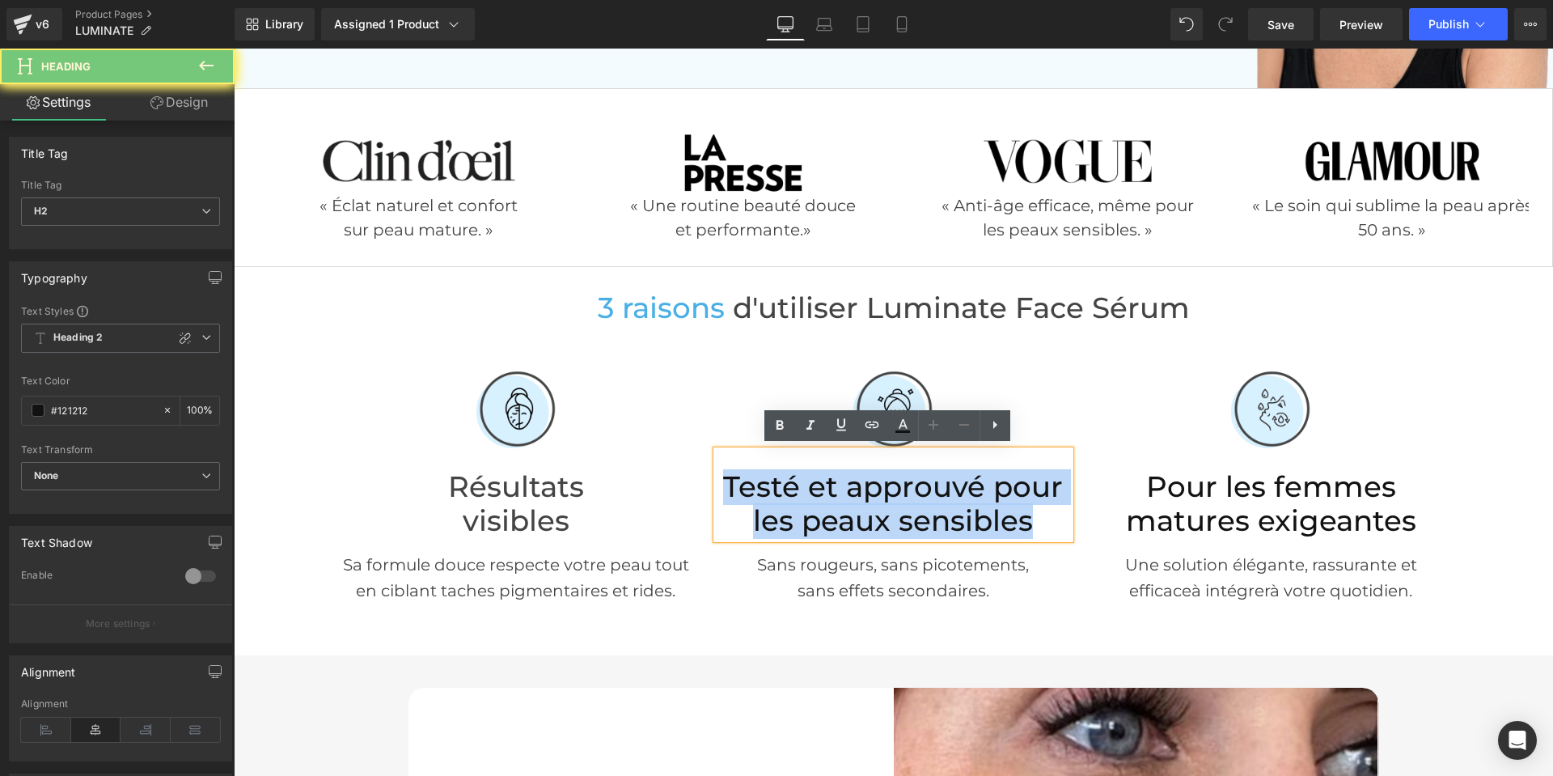
click at [812, 504] on h2 "Testé et approuvé pour les peaux sensibles" at bounding box center [893, 504] width 353 height 69
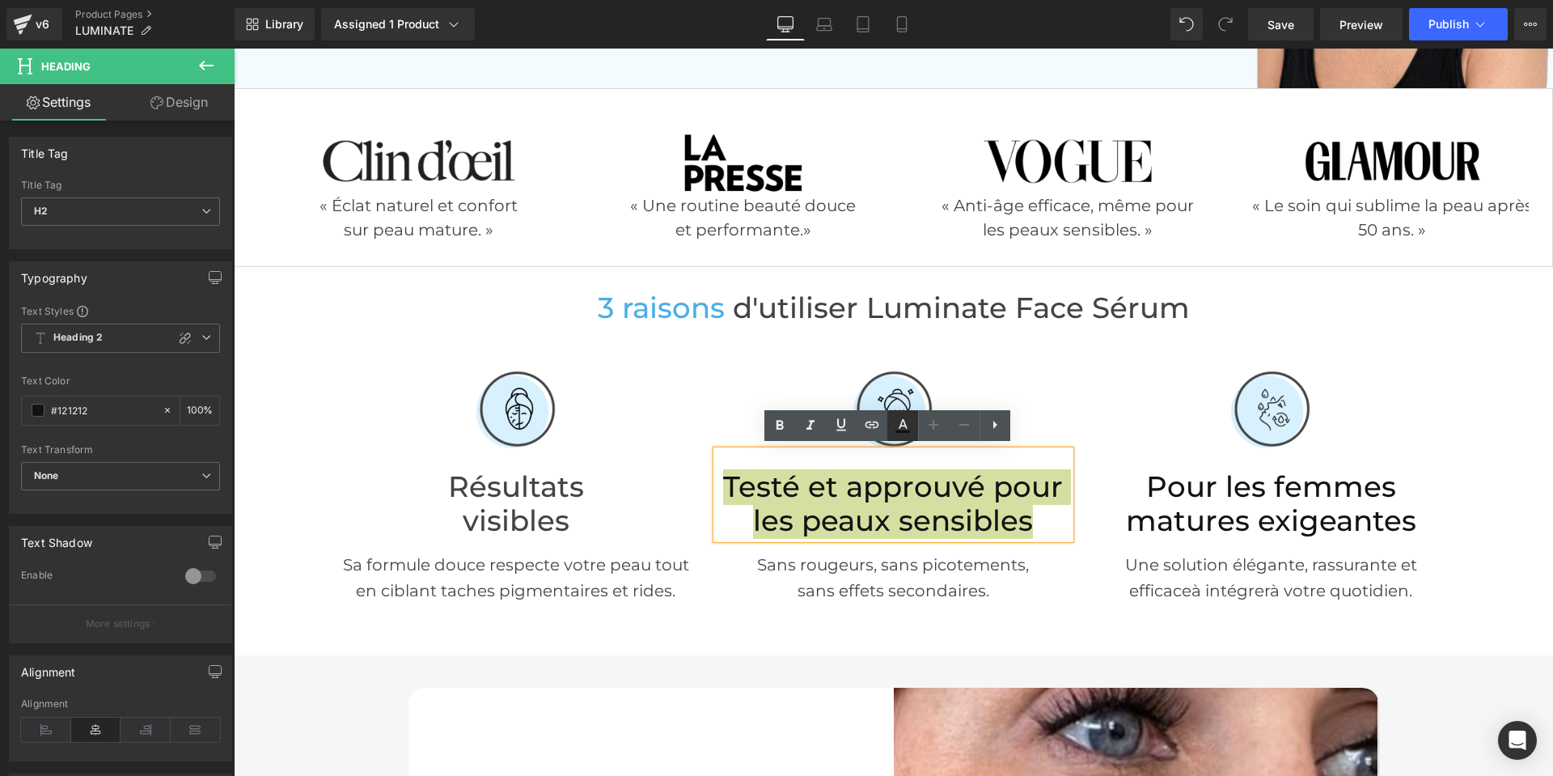
click at [913, 430] on link at bounding box center [902, 425] width 31 height 31
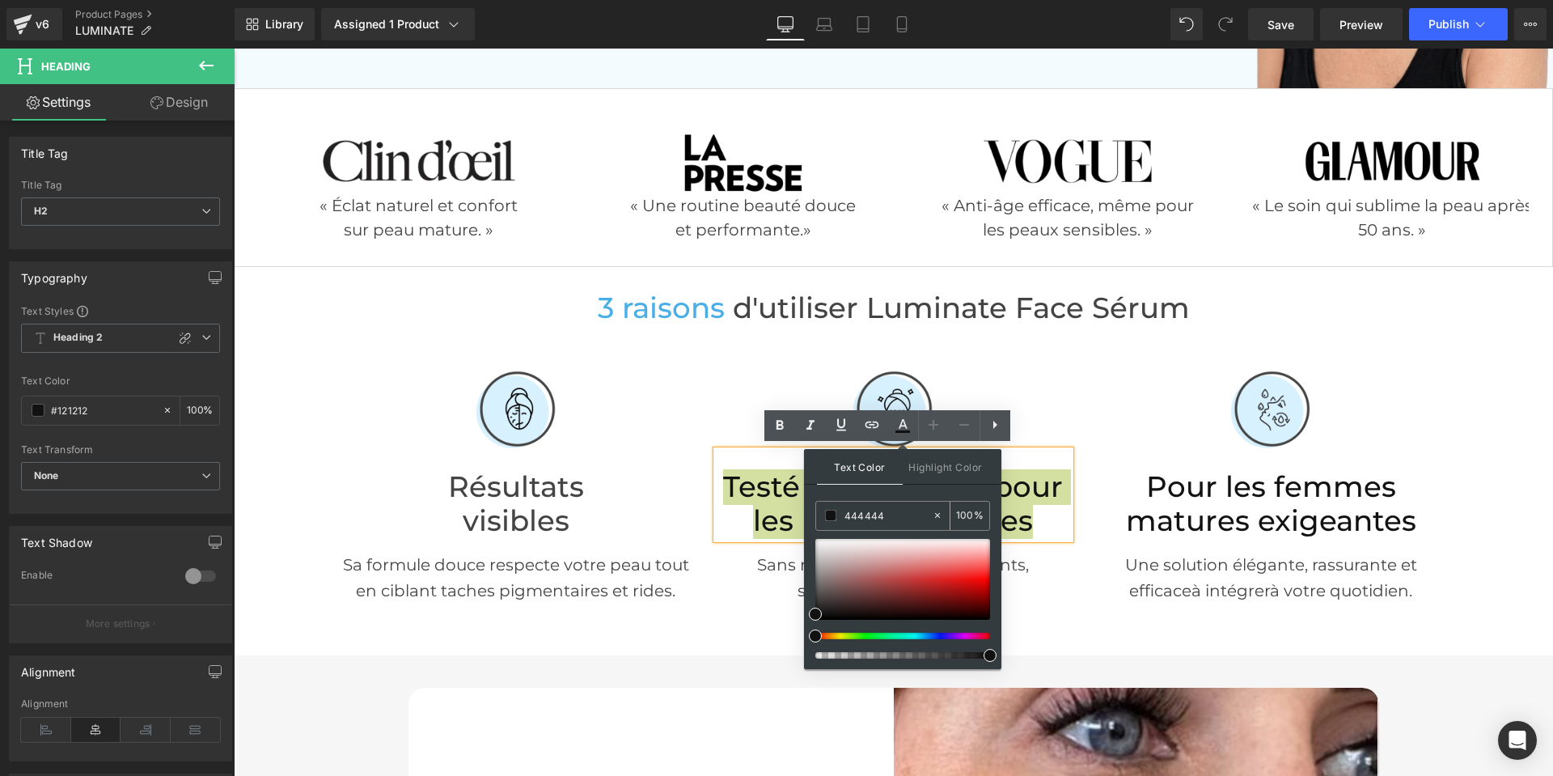
drag, startPoint x: 899, startPoint y: 514, endPoint x: 818, endPoint y: 521, distance: 81.2
click at [818, 521] on div "444444" at bounding box center [874, 515] width 116 height 28
paste input "444444"
type input "444444"
click at [890, 423] on link at bounding box center [902, 425] width 31 height 31
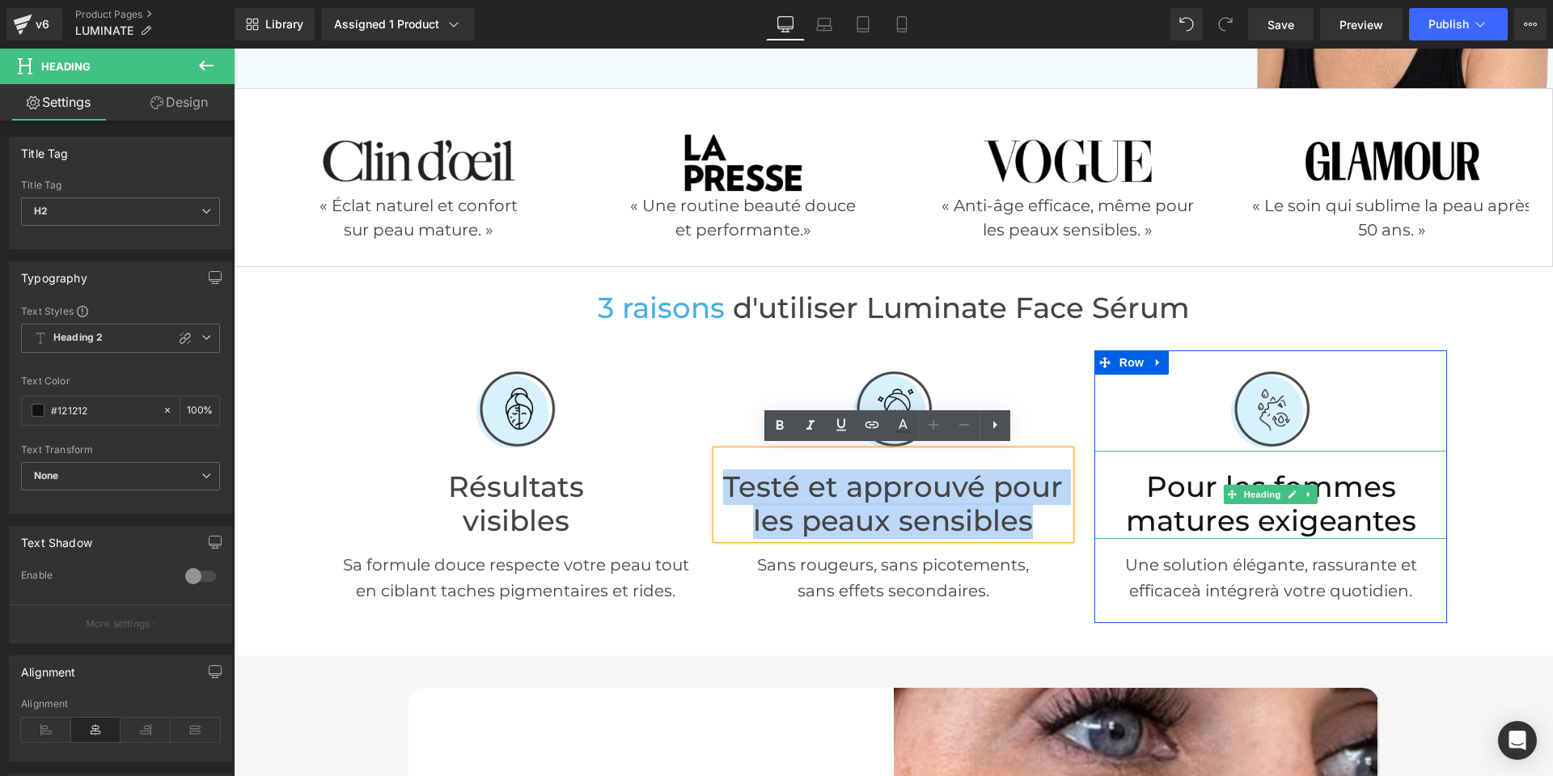
click at [1170, 506] on h2 "Pour les femmes matures exigeantes" at bounding box center [1270, 504] width 353 height 69
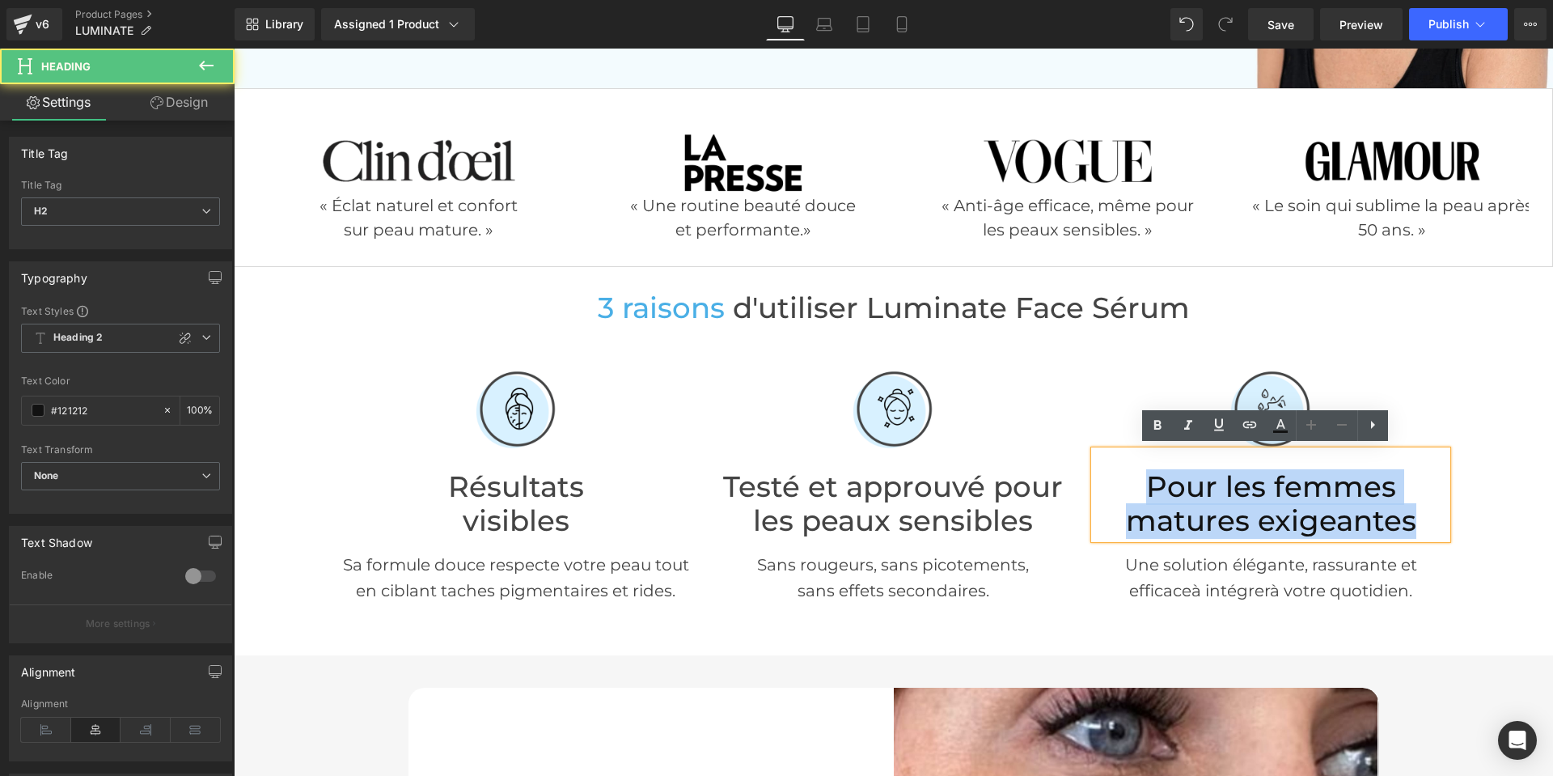
drag, startPoint x: 1411, startPoint y: 522, endPoint x: 1146, endPoint y: 489, distance: 267.4
click at [1146, 489] on h2 "Pour les femmes matures exigeantes" at bounding box center [1270, 504] width 353 height 69
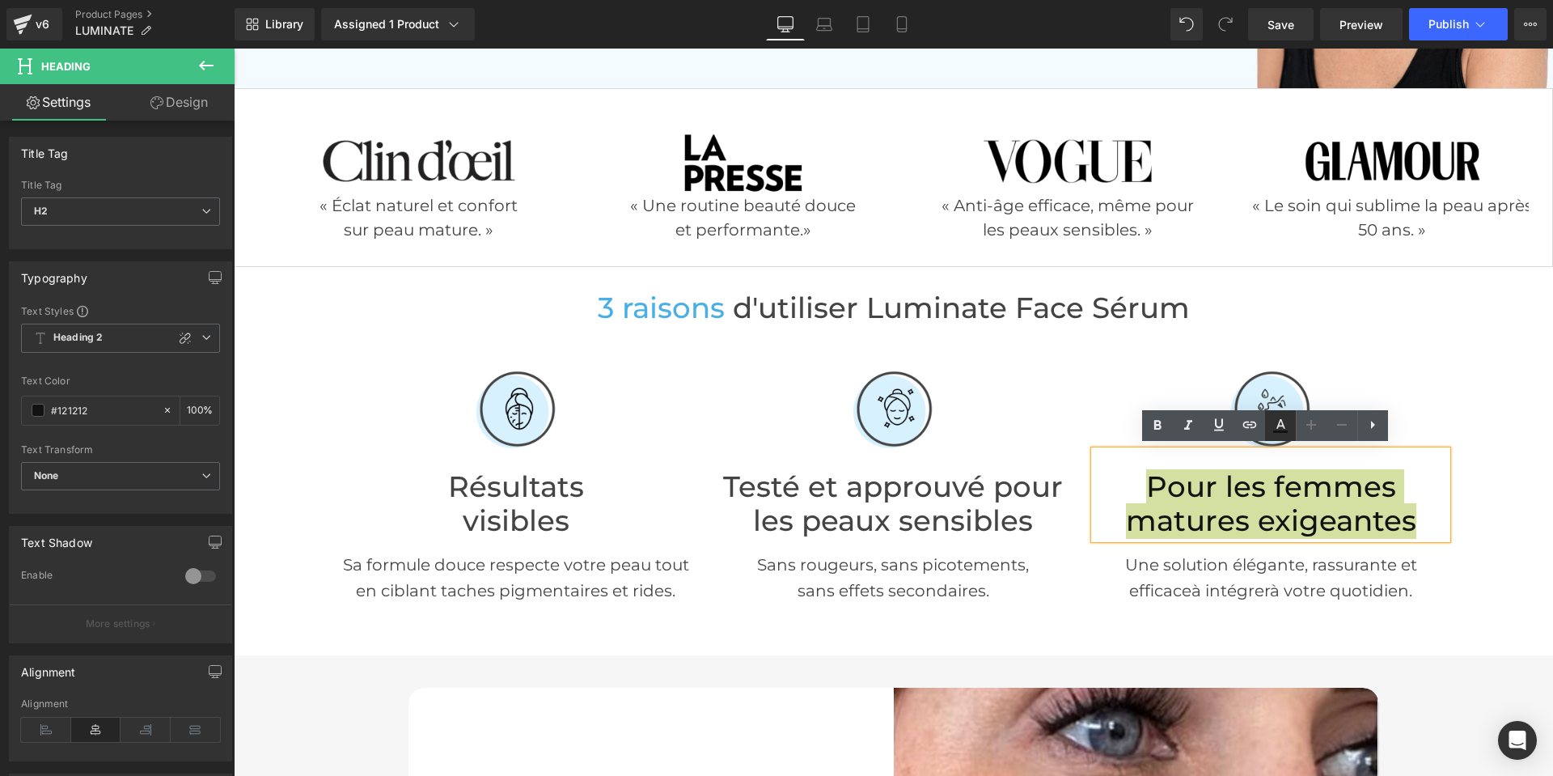
click at [1280, 433] on icon at bounding box center [1280, 425] width 19 height 19
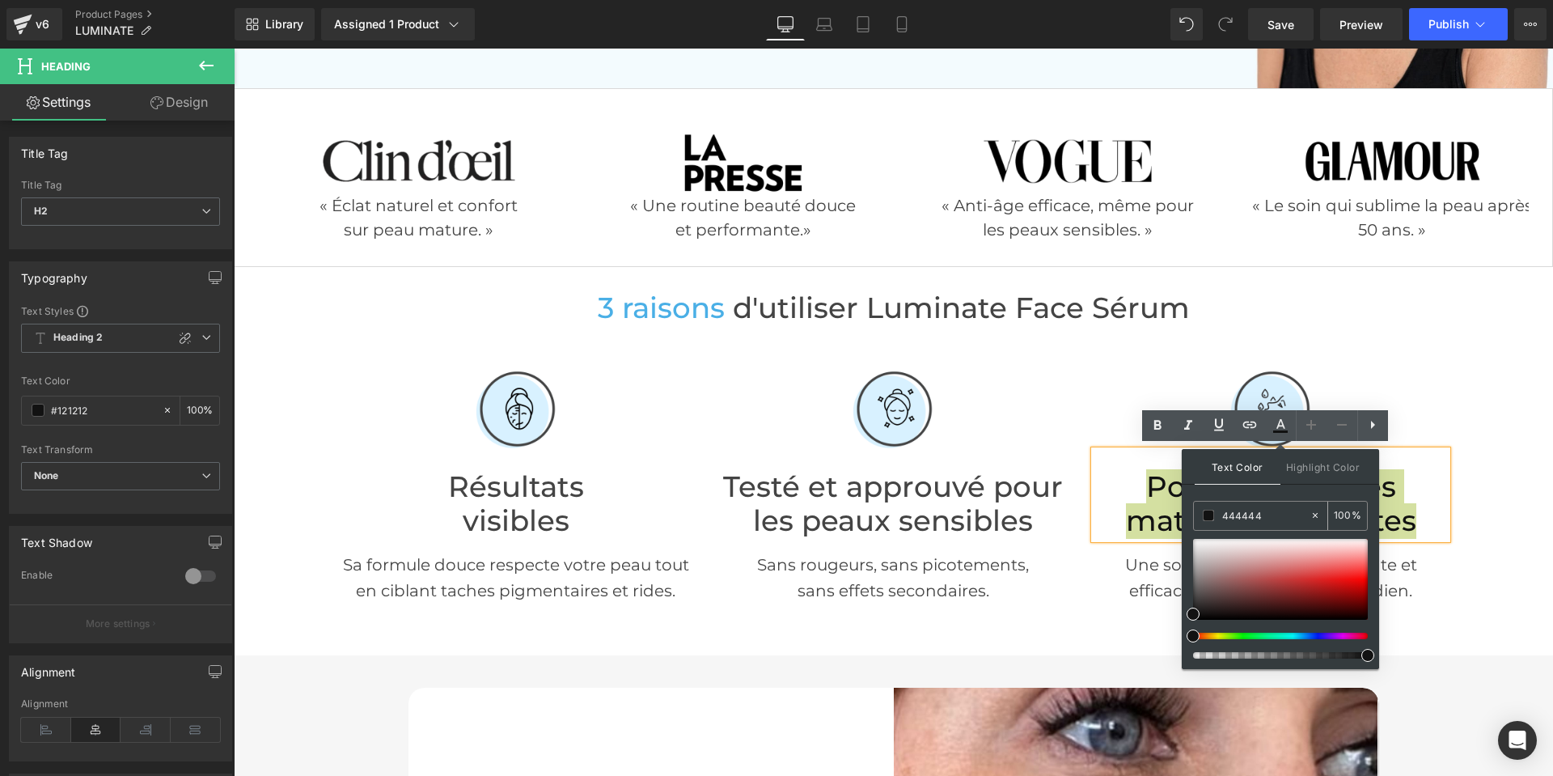
drag, startPoint x: 1268, startPoint y: 513, endPoint x: 1208, endPoint y: 509, distance: 60.8
click at [1208, 509] on div "444444" at bounding box center [1252, 515] width 116 height 28
paste input "444444"
type input "444444"
click at [1275, 437] on link at bounding box center [1280, 425] width 31 height 31
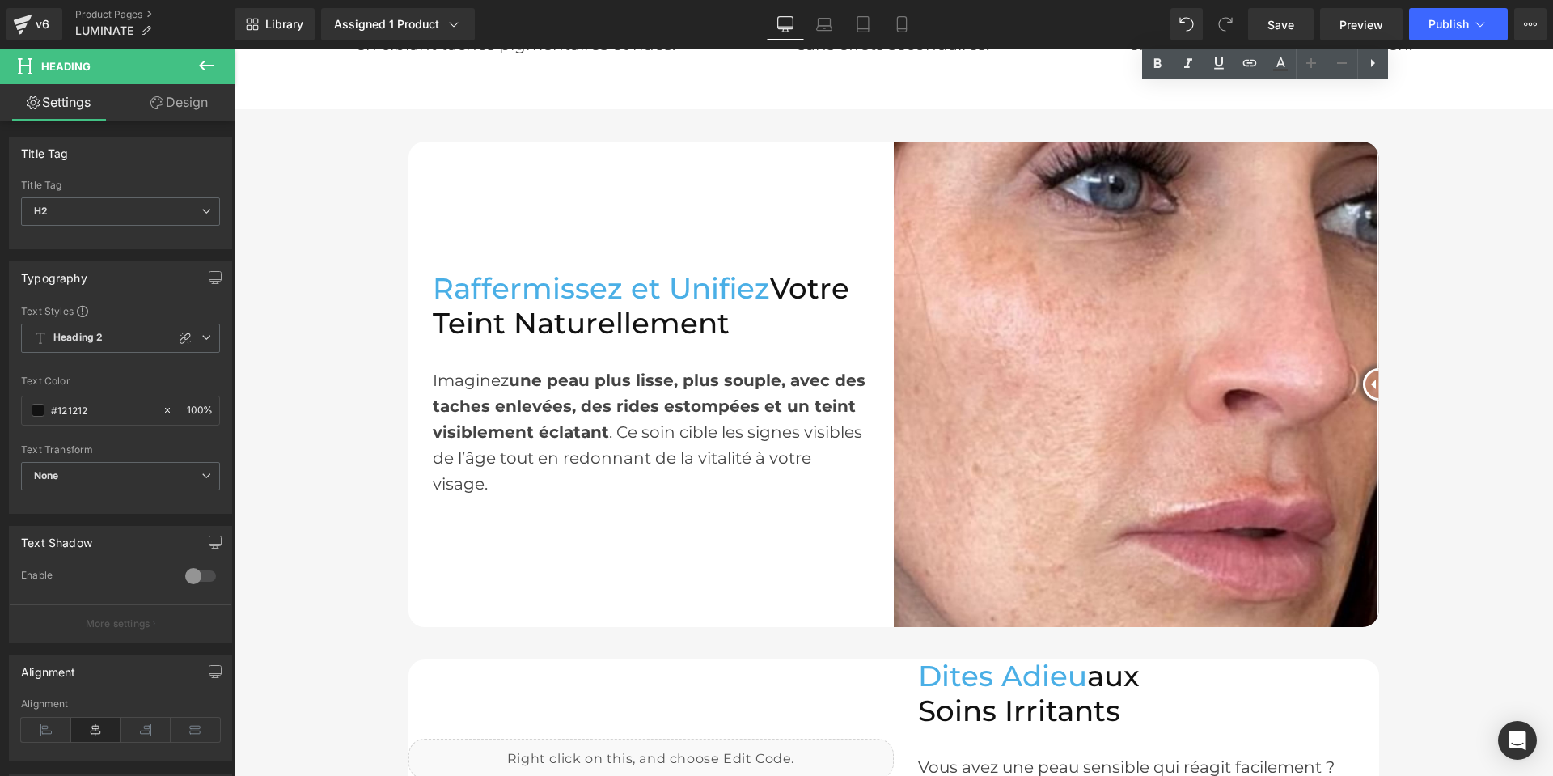
scroll to position [971, 0]
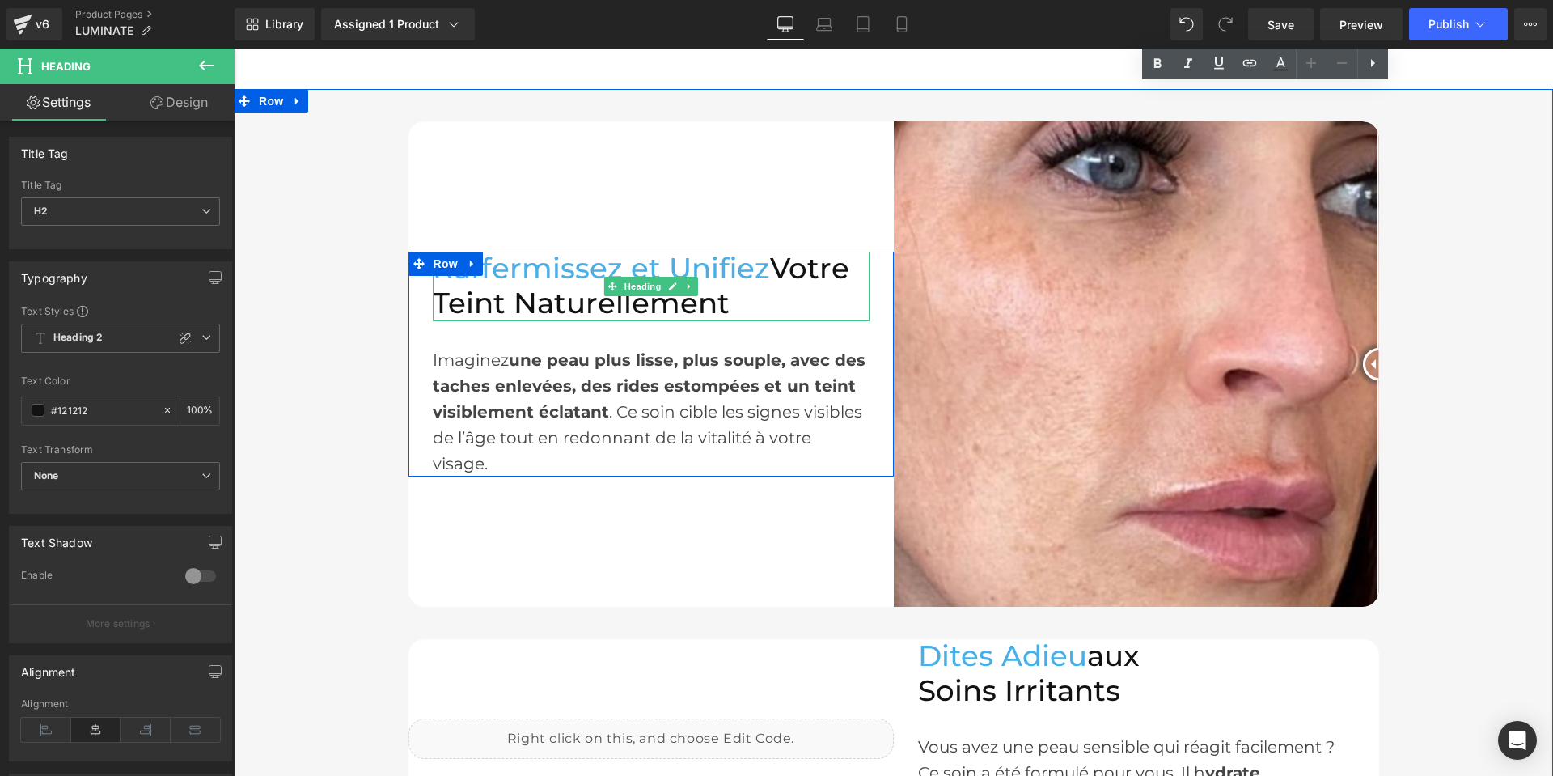
click at [611, 314] on h2 "Raffermissez et Unifiez Votre Teint Naturellement" at bounding box center [651, 286] width 437 height 69
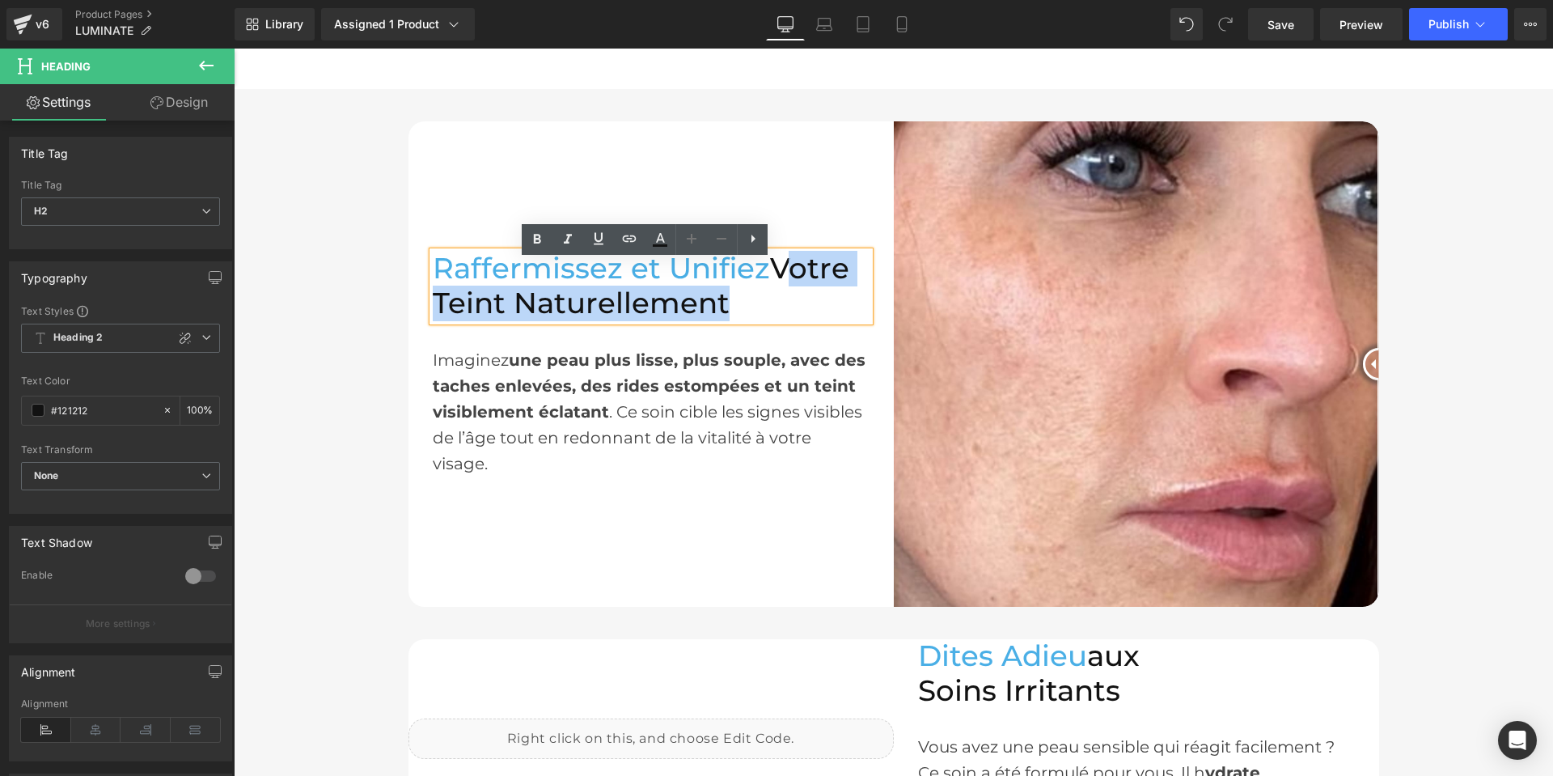
drag, startPoint x: 710, startPoint y: 315, endPoint x: 768, endPoint y: 277, distance: 68.9
click at [768, 277] on h2 "Raffermissez et Unifiez Votre Teint Naturellement" at bounding box center [651, 286] width 437 height 69
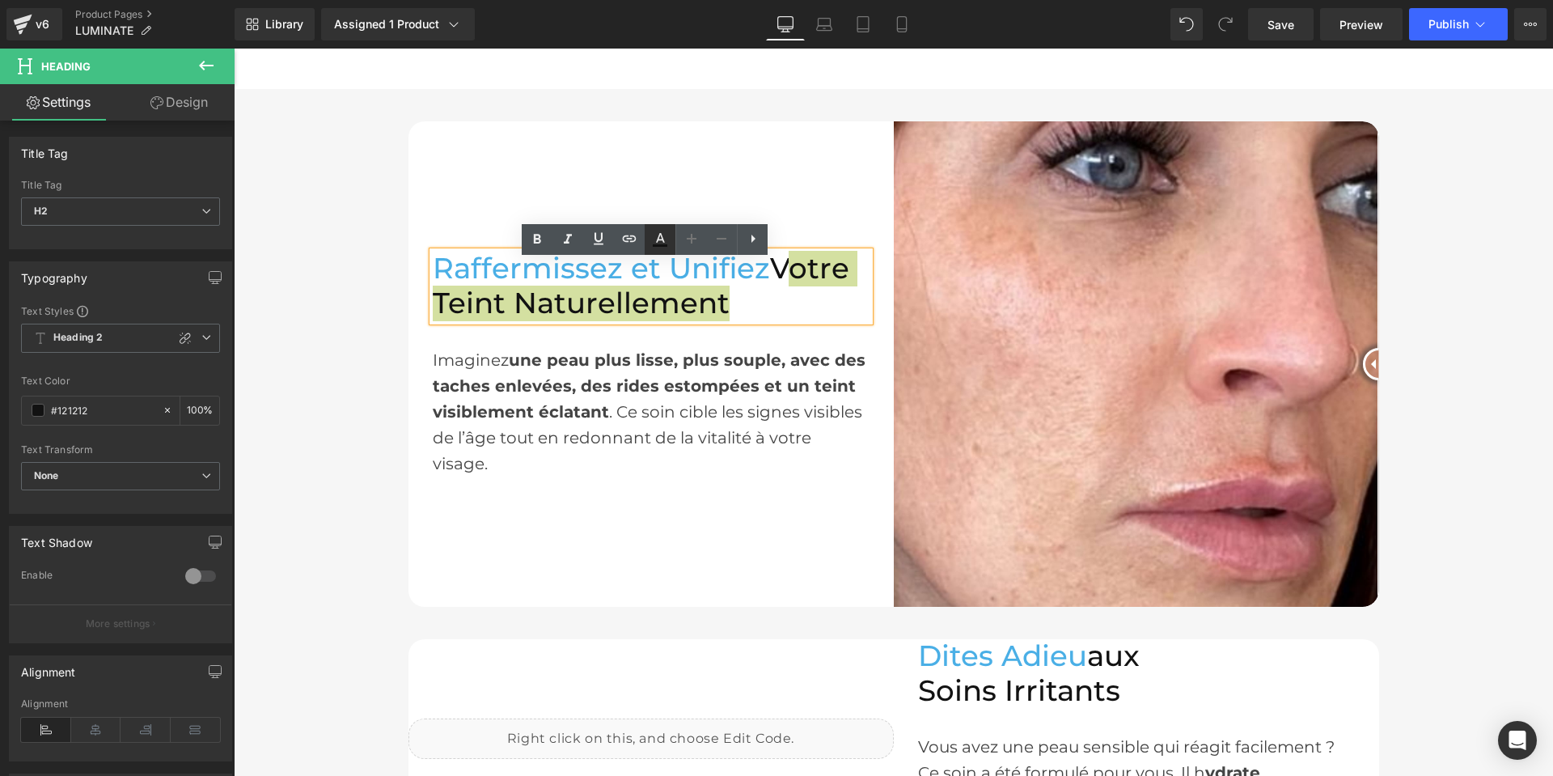
click at [654, 231] on icon at bounding box center [659, 239] width 19 height 19
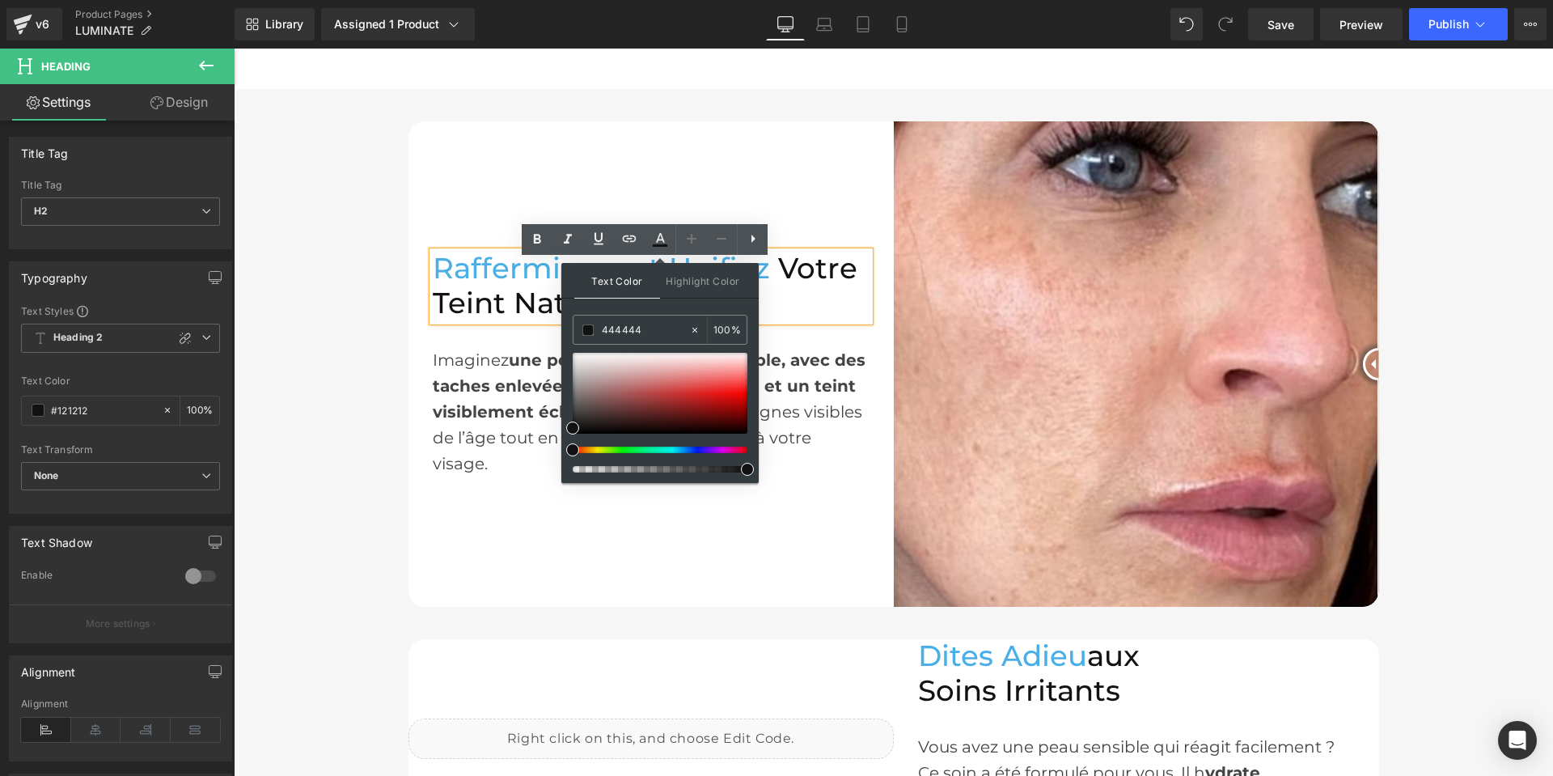
drag, startPoint x: 886, startPoint y: 376, endPoint x: 551, endPoint y: 328, distance: 339.1
paste input "444444"
click at [654, 243] on icon at bounding box center [659, 239] width 19 height 19
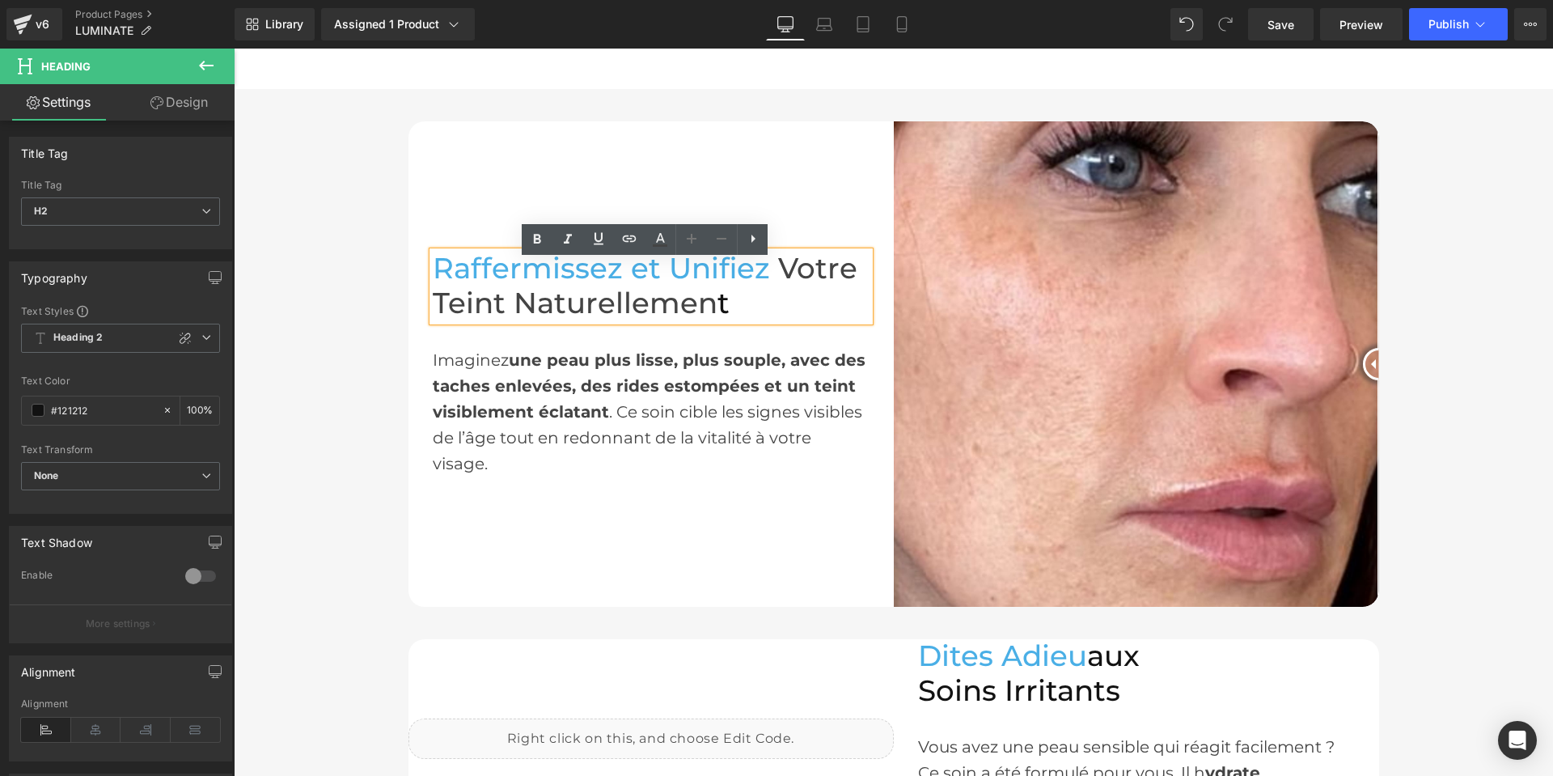
click at [721, 319] on h2 "Raffermissez et Unifiez Votre Teint Naturellemen t" at bounding box center [651, 286] width 437 height 69
drag, startPoint x: 729, startPoint y: 321, endPoint x: 709, endPoint y: 317, distance: 20.6
click at [709, 317] on h2 "Raffermissez et Unifiez Votre Teint Naturellemen t" at bounding box center [651, 286] width 437 height 69
click at [651, 245] on icon at bounding box center [659, 239] width 19 height 19
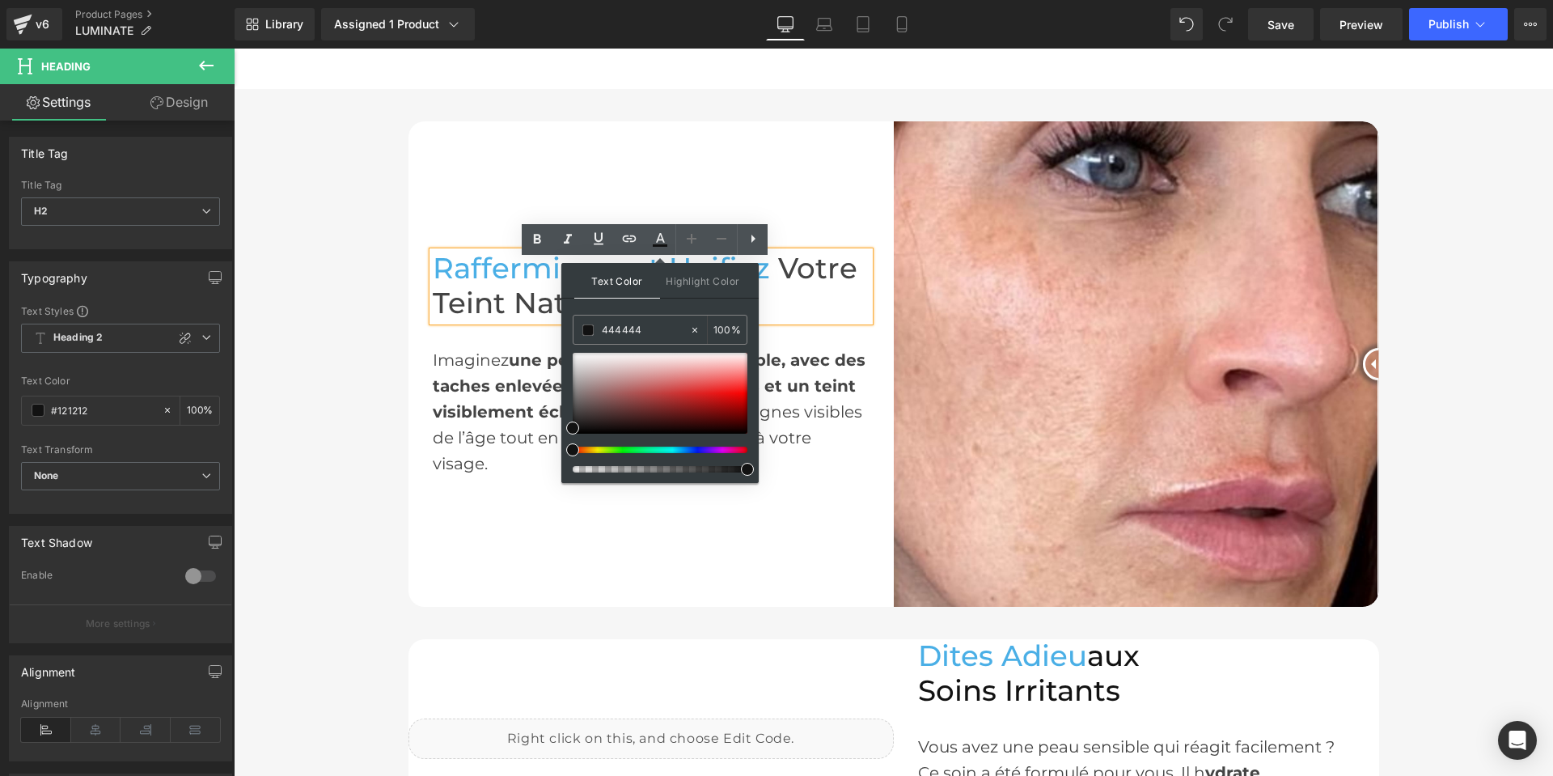
drag, startPoint x: 820, startPoint y: 376, endPoint x: 556, endPoint y: 328, distance: 268.1
paste input "444444"
type input "444444"
click at [657, 244] on icon at bounding box center [659, 239] width 19 height 19
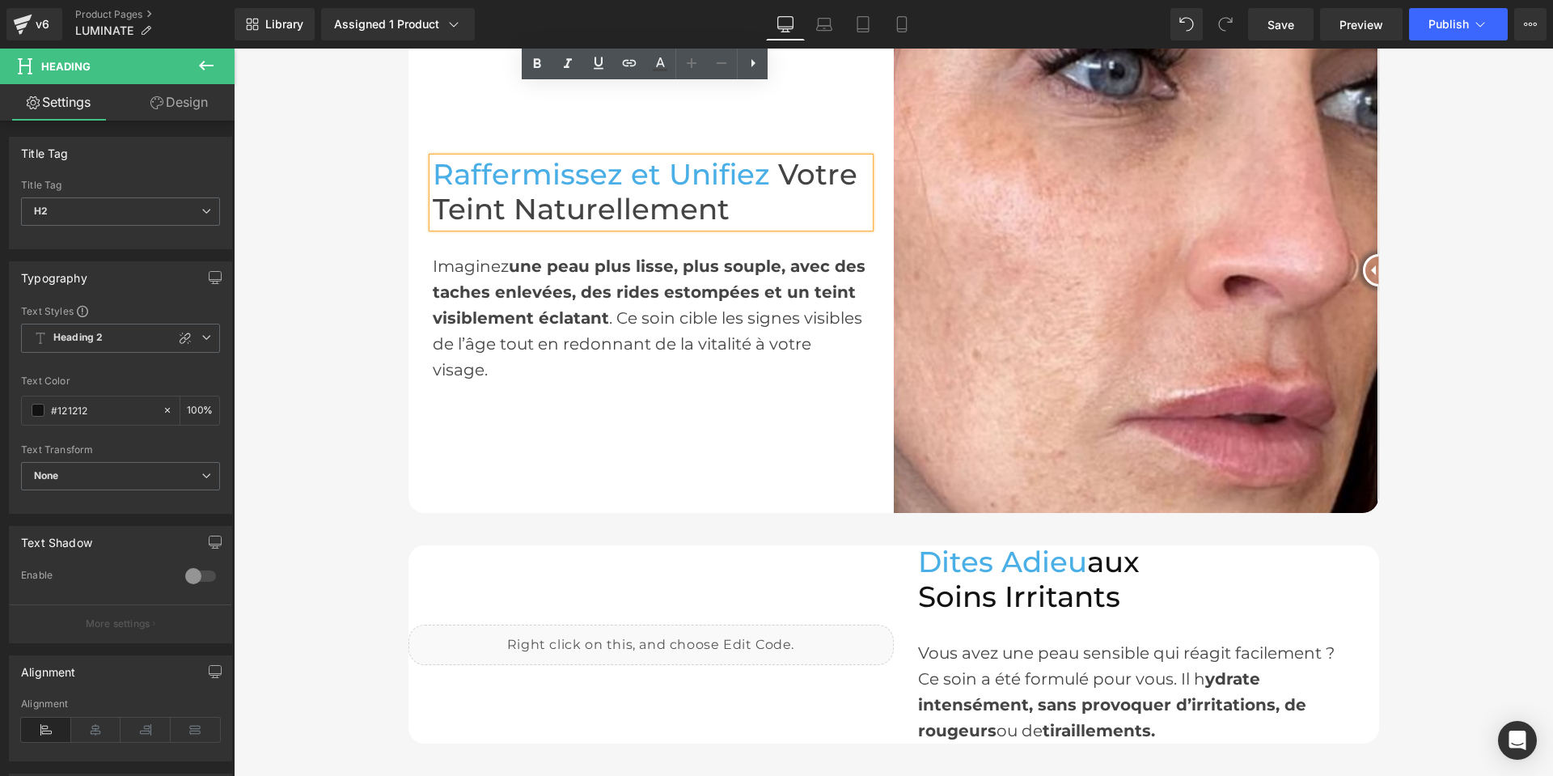
scroll to position [1294, 0]
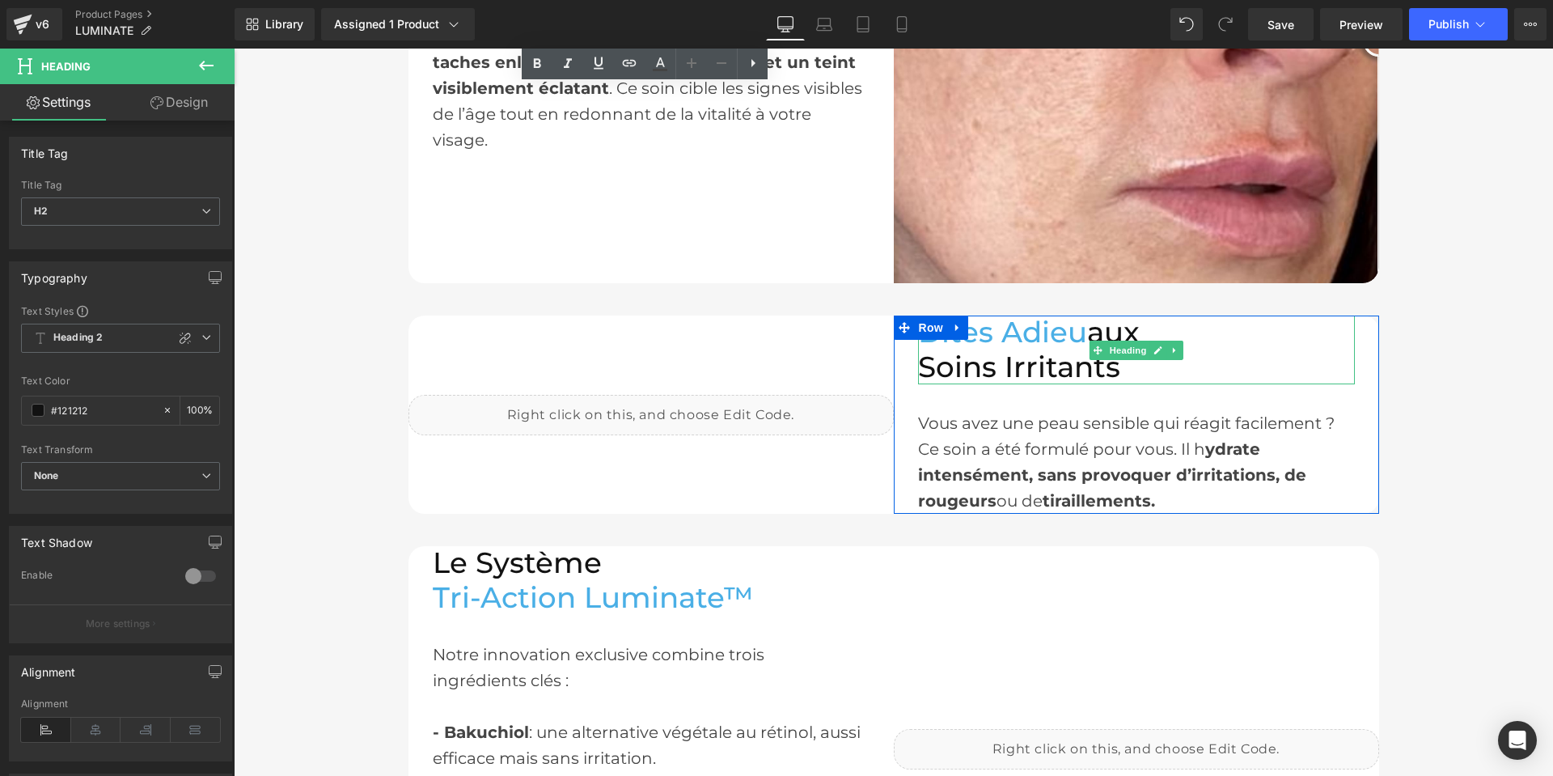
click at [1121, 370] on h2 "Soins Irritants" at bounding box center [1136, 367] width 437 height 35
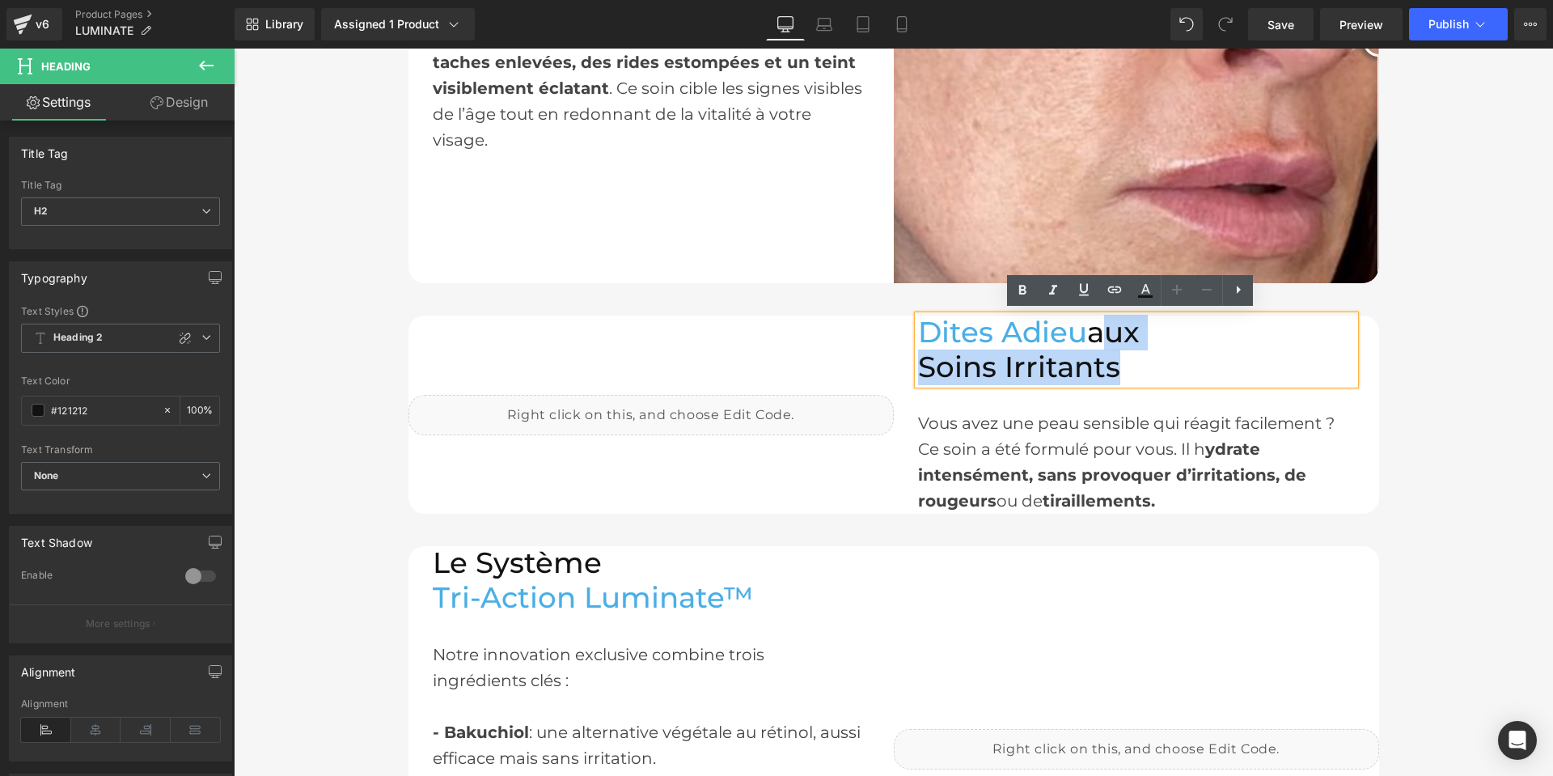
drag, startPoint x: 1124, startPoint y: 366, endPoint x: 1088, endPoint y: 336, distance: 47.6
click at [1088, 336] on div "Dites Adieu aux Soins Irritants" at bounding box center [1136, 349] width 437 height 69
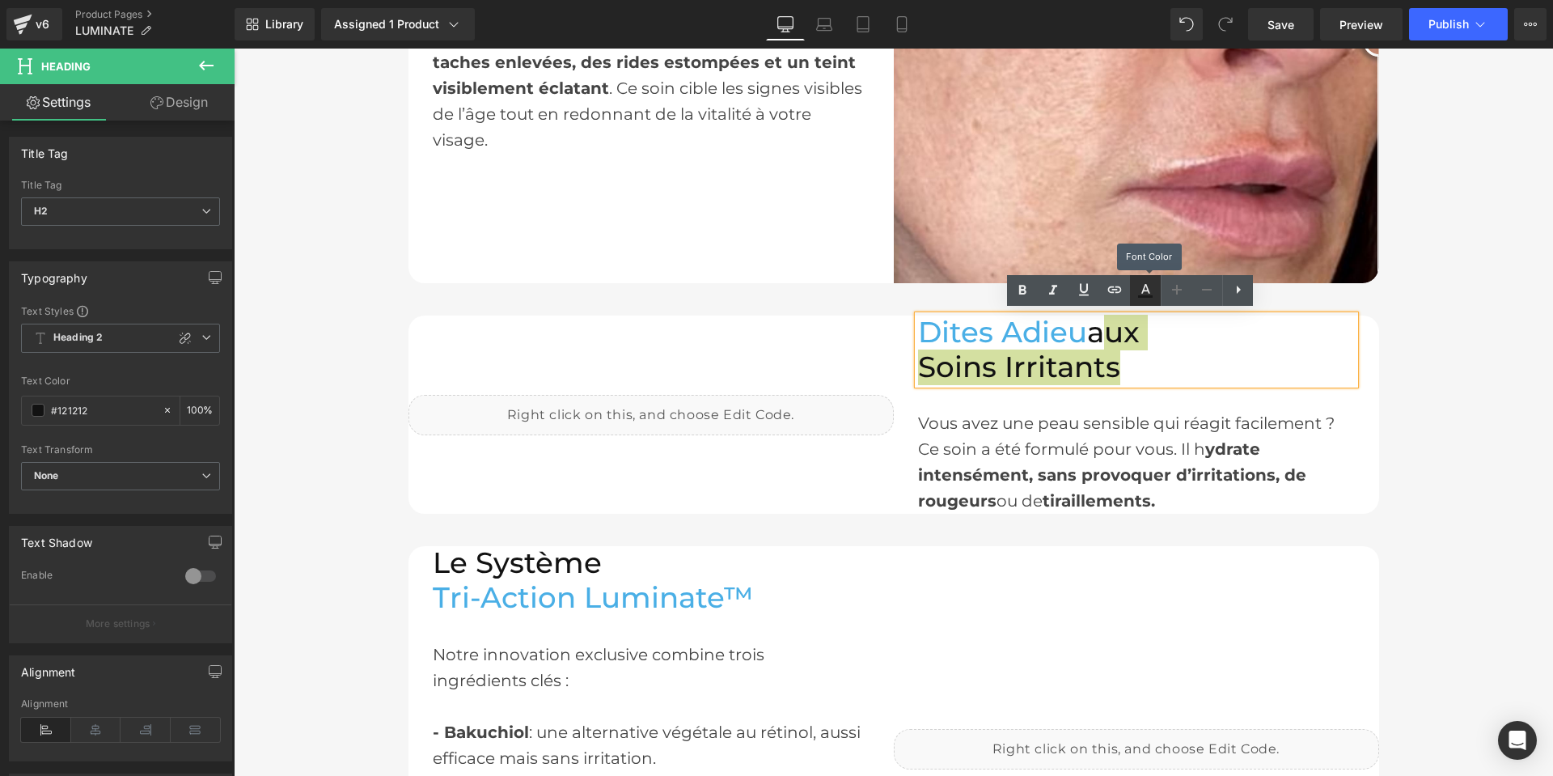
click at [1136, 291] on icon at bounding box center [1145, 290] width 19 height 19
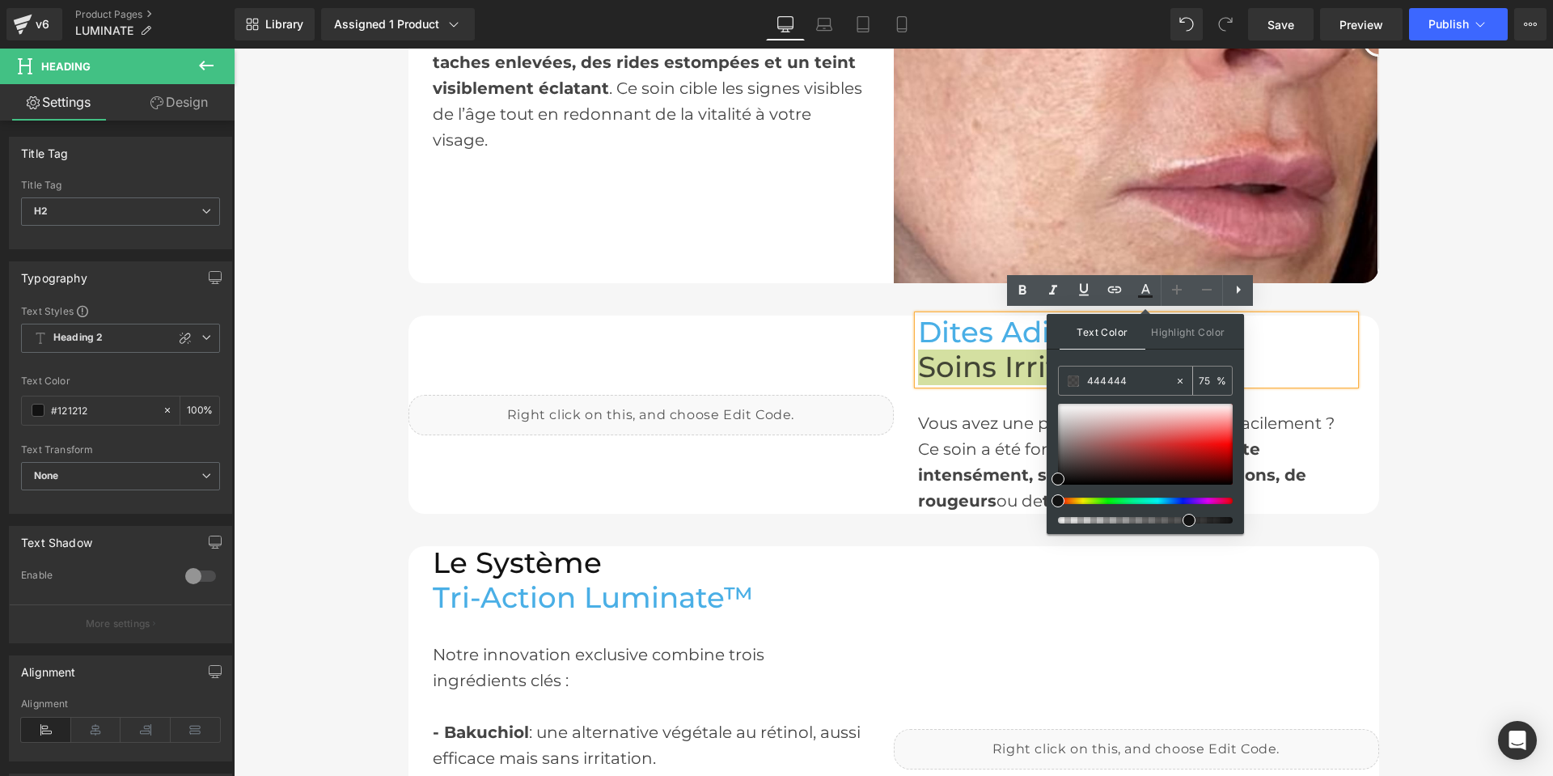
drag, startPoint x: 1127, startPoint y: 378, endPoint x: 1083, endPoint y: 379, distance: 44.5
click at [1083, 379] on div "444444" at bounding box center [1117, 380] width 116 height 28
paste input "444444"
type input "444444"
click at [1144, 297] on icon at bounding box center [1145, 296] width 15 height 2
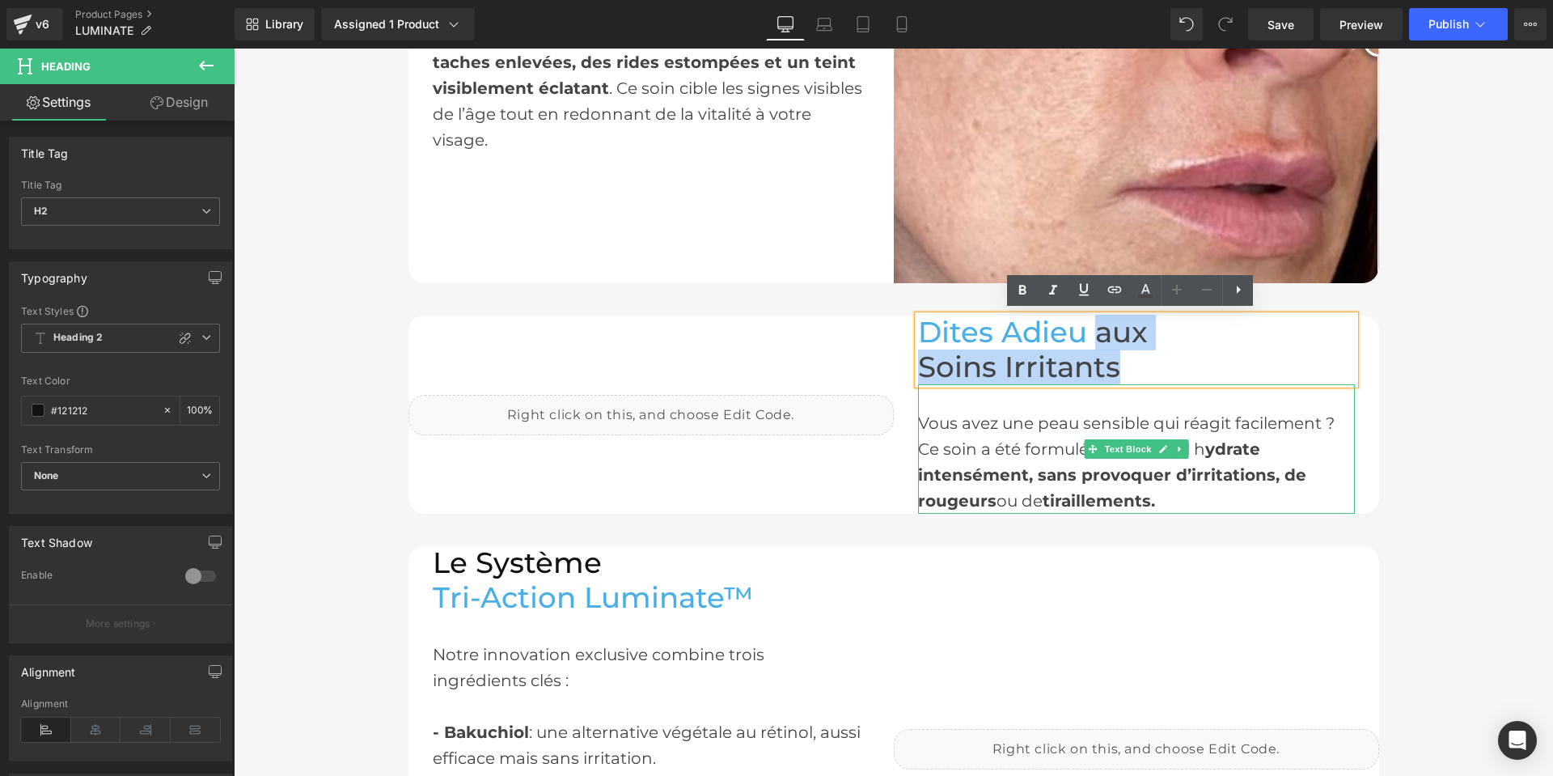
click at [1028, 472] on span "ydrate intensément, sans provoquer d’irritations, de rougeurs" at bounding box center [1112, 474] width 388 height 71
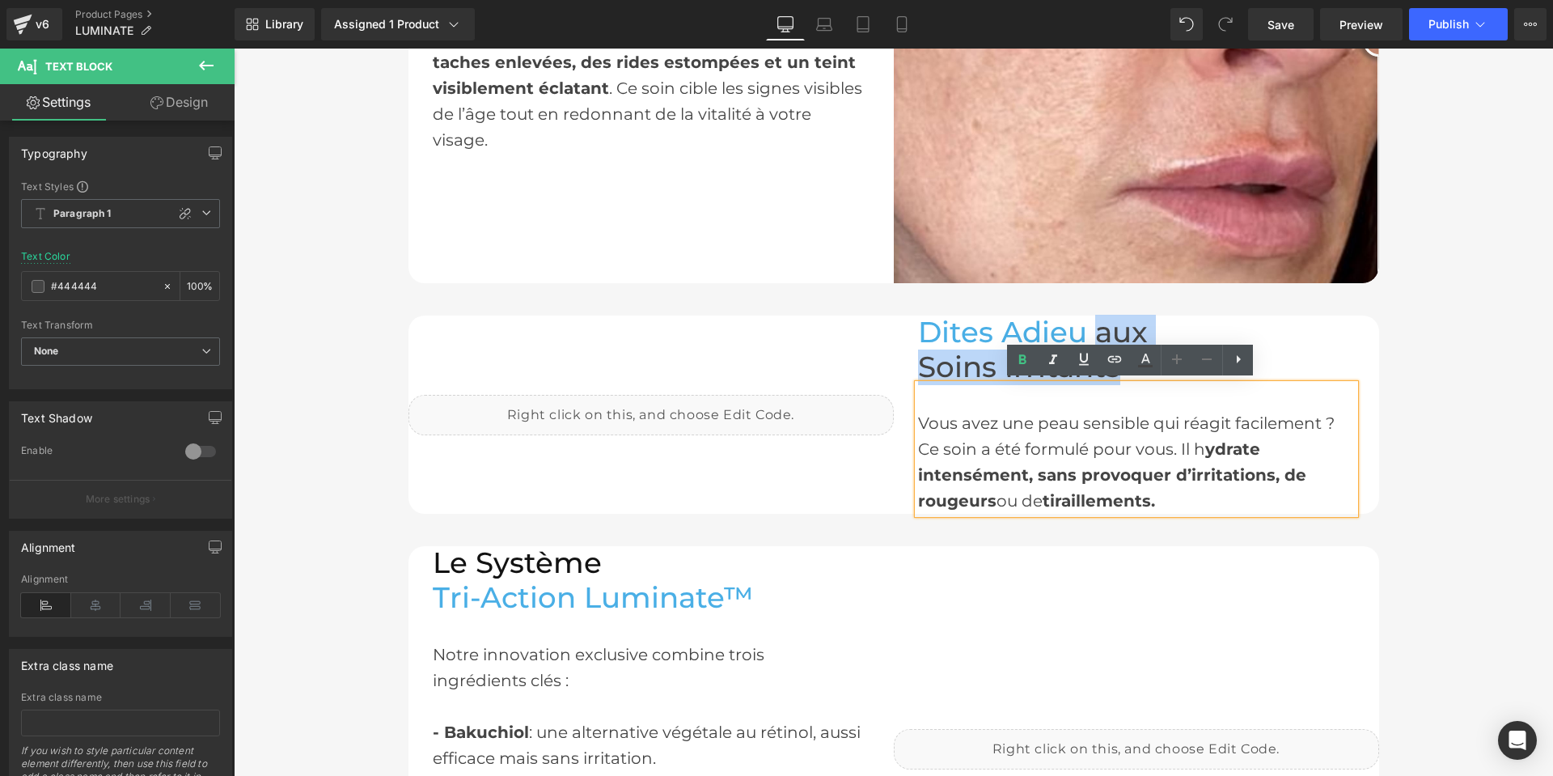
drag, startPoint x: 1176, startPoint y: 489, endPoint x: 913, endPoint y: 422, distance: 271.3
click at [918, 422] on div "Vous avez une peau sensible qui réagit facilement ? Ce soin a été formulé pour …" at bounding box center [1136, 448] width 437 height 129
click at [1191, 489] on div "Vous avez une peau sensible qui réagit facilement ? Ce soin a été formulé pour …" at bounding box center [1136, 448] width 437 height 129
click at [1195, 442] on div "Vous avez une peau sensible qui réagit facilement ? Ce soin a été formulé pour …" at bounding box center [1136, 448] width 437 height 129
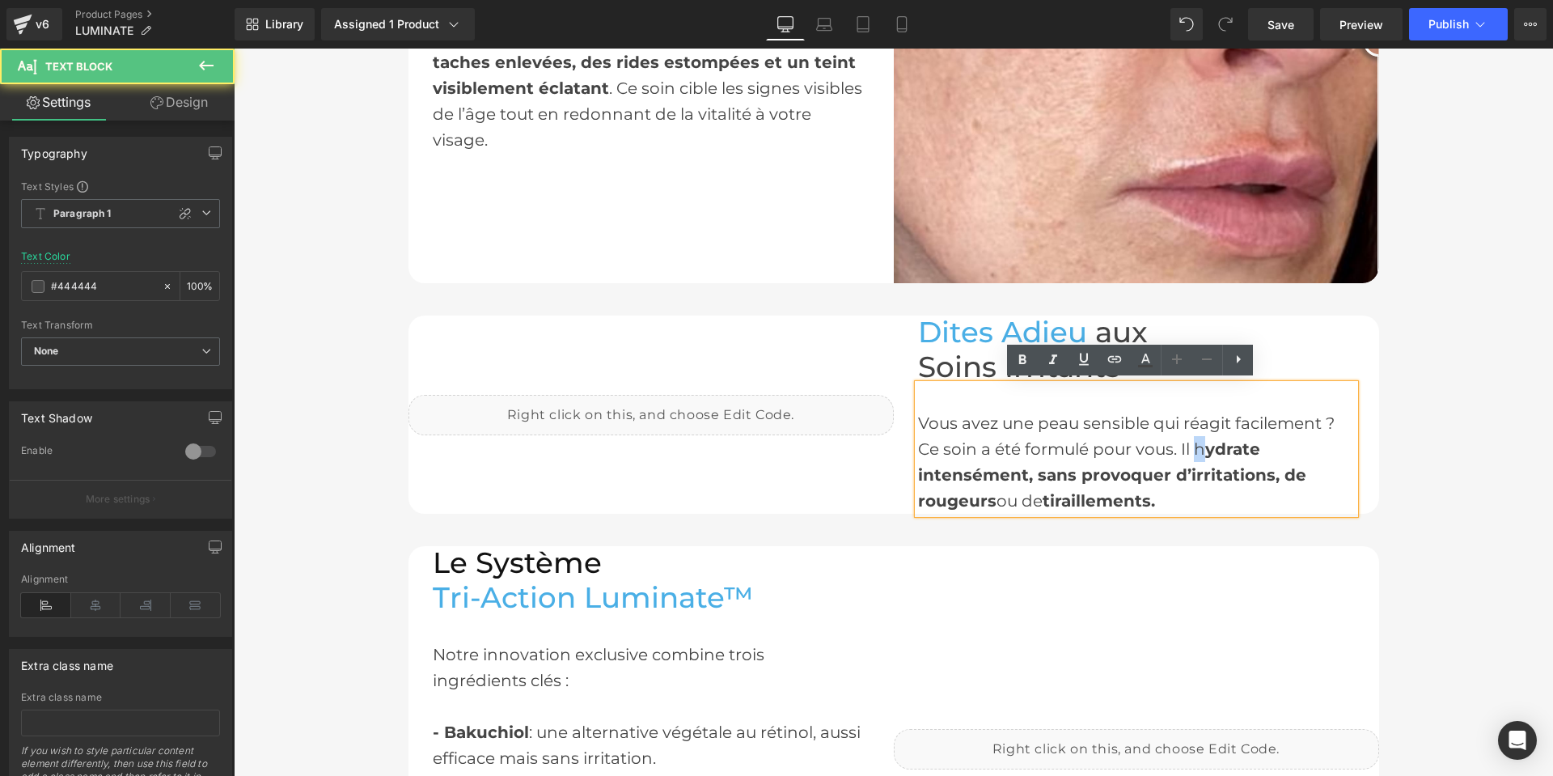
drag, startPoint x: 1195, startPoint y: 444, endPoint x: 1186, endPoint y: 444, distance: 8.9
click at [1186, 444] on div "Vous avez une peau sensible qui réagit facilement ? Ce soin a été formulé pour …" at bounding box center [1136, 448] width 437 height 129
click at [1027, 367] on icon at bounding box center [1022, 359] width 19 height 19
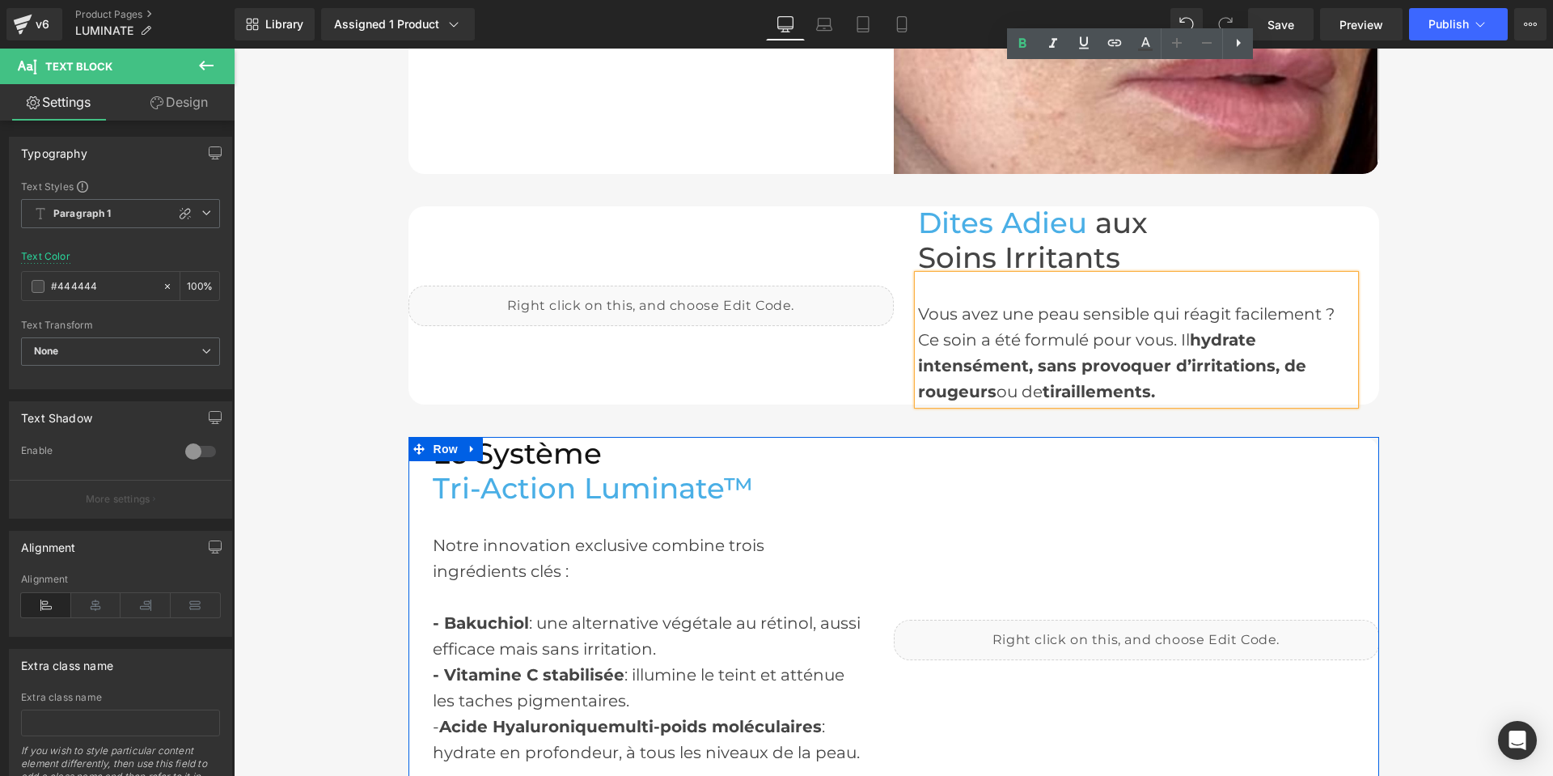
scroll to position [1618, 0]
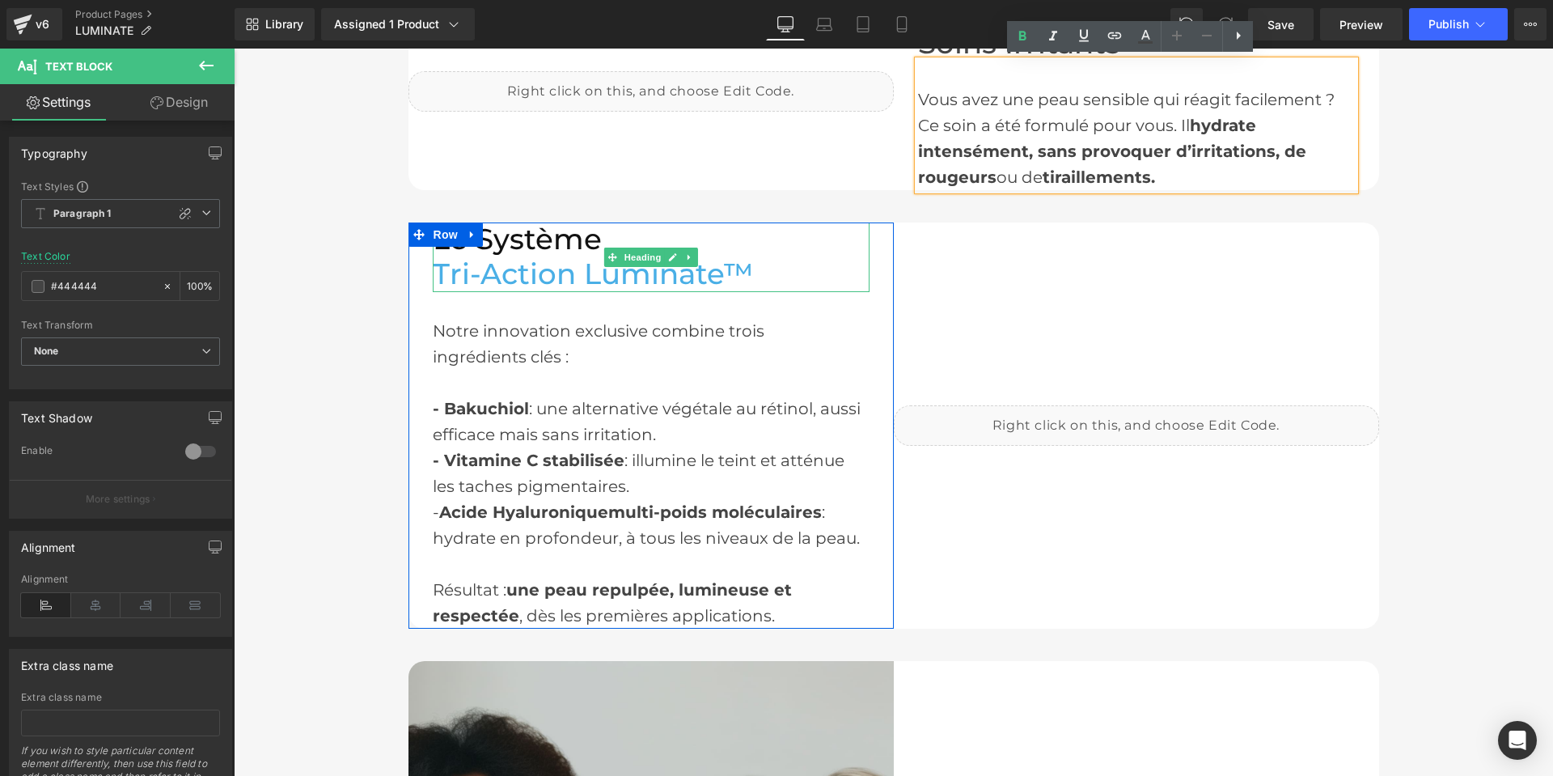
click at [525, 252] on h2 "Le Système" at bounding box center [651, 239] width 437 height 35
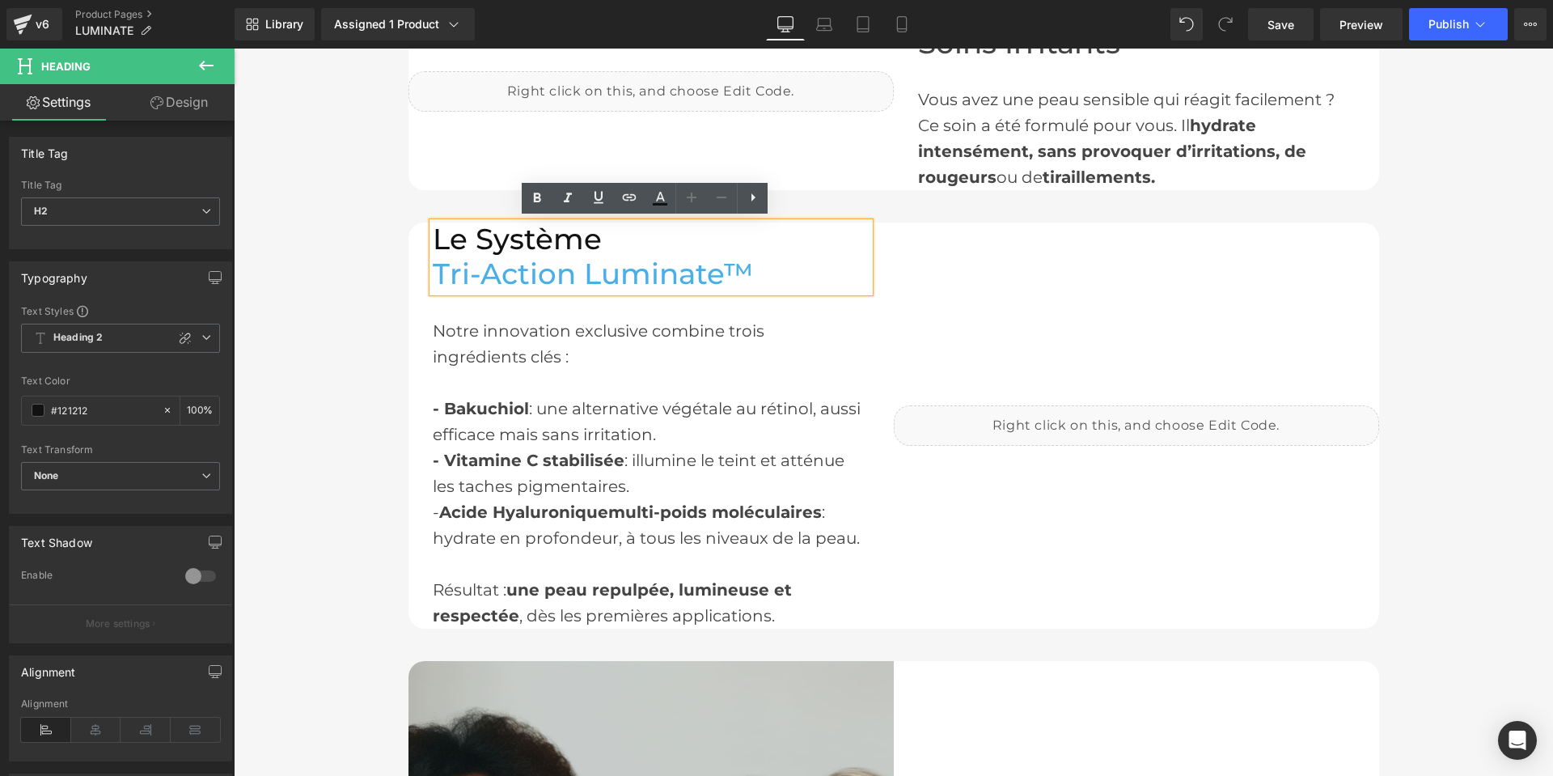
drag, startPoint x: 599, startPoint y: 239, endPoint x: 434, endPoint y: 238, distance: 165.8
click at [434, 238] on div "Liquid Le Système Tri-Action Luminate™ Heading Notre innovation exclusive combi…" at bounding box center [893, 424] width 971 height 405
click at [661, 199] on icon at bounding box center [659, 197] width 19 height 19
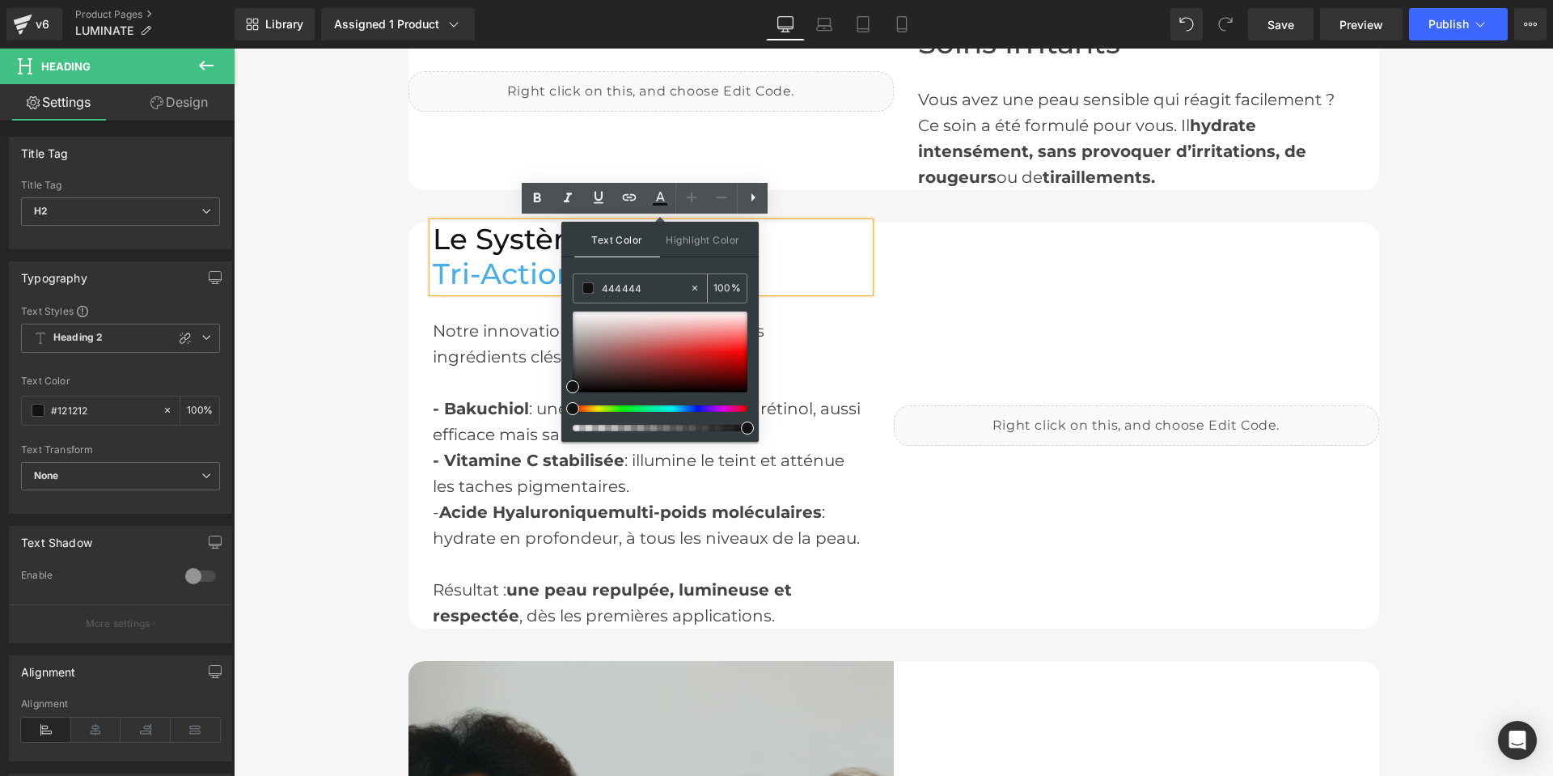
drag, startPoint x: 649, startPoint y: 285, endPoint x: 577, endPoint y: 283, distance: 72.0
click at [577, 283] on div "444444" at bounding box center [631, 288] width 116 height 28
paste input "444444"
type input "444444"
click at [664, 200] on icon at bounding box center [660, 197] width 9 height 10
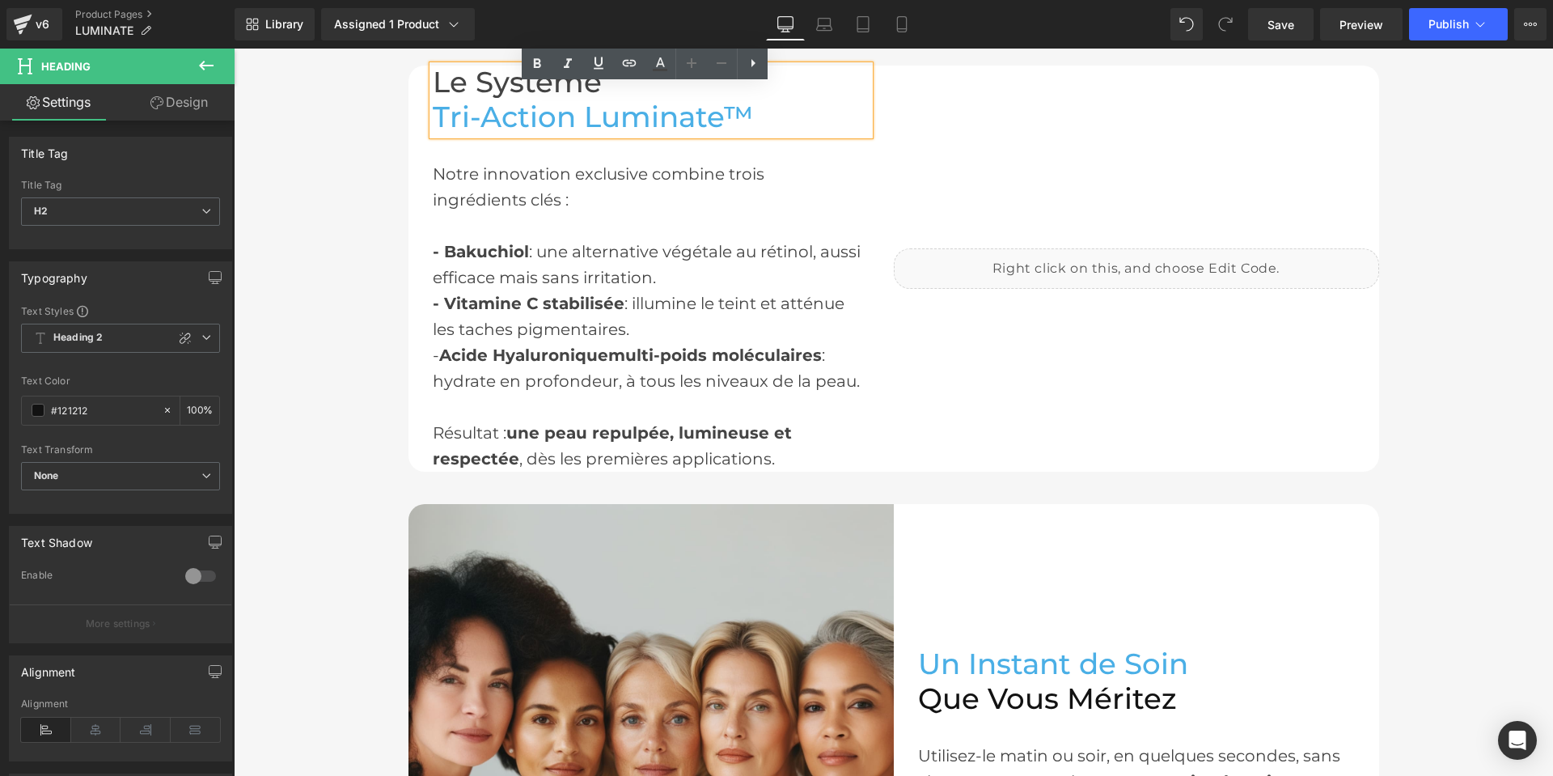
scroll to position [1941, 0]
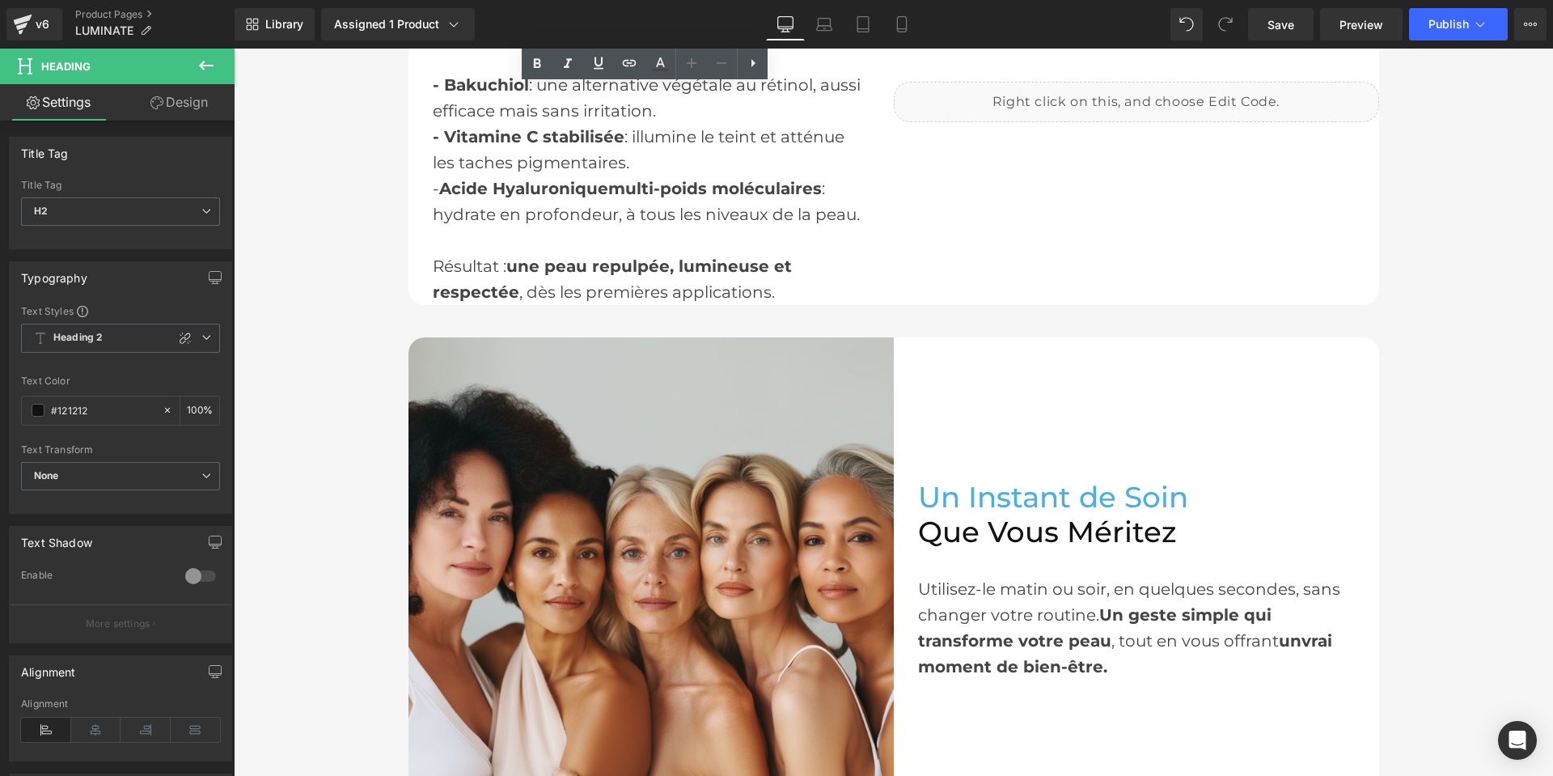
click at [1022, 533] on h2 "Que Vous Méritez" at bounding box center [1136, 532] width 437 height 35
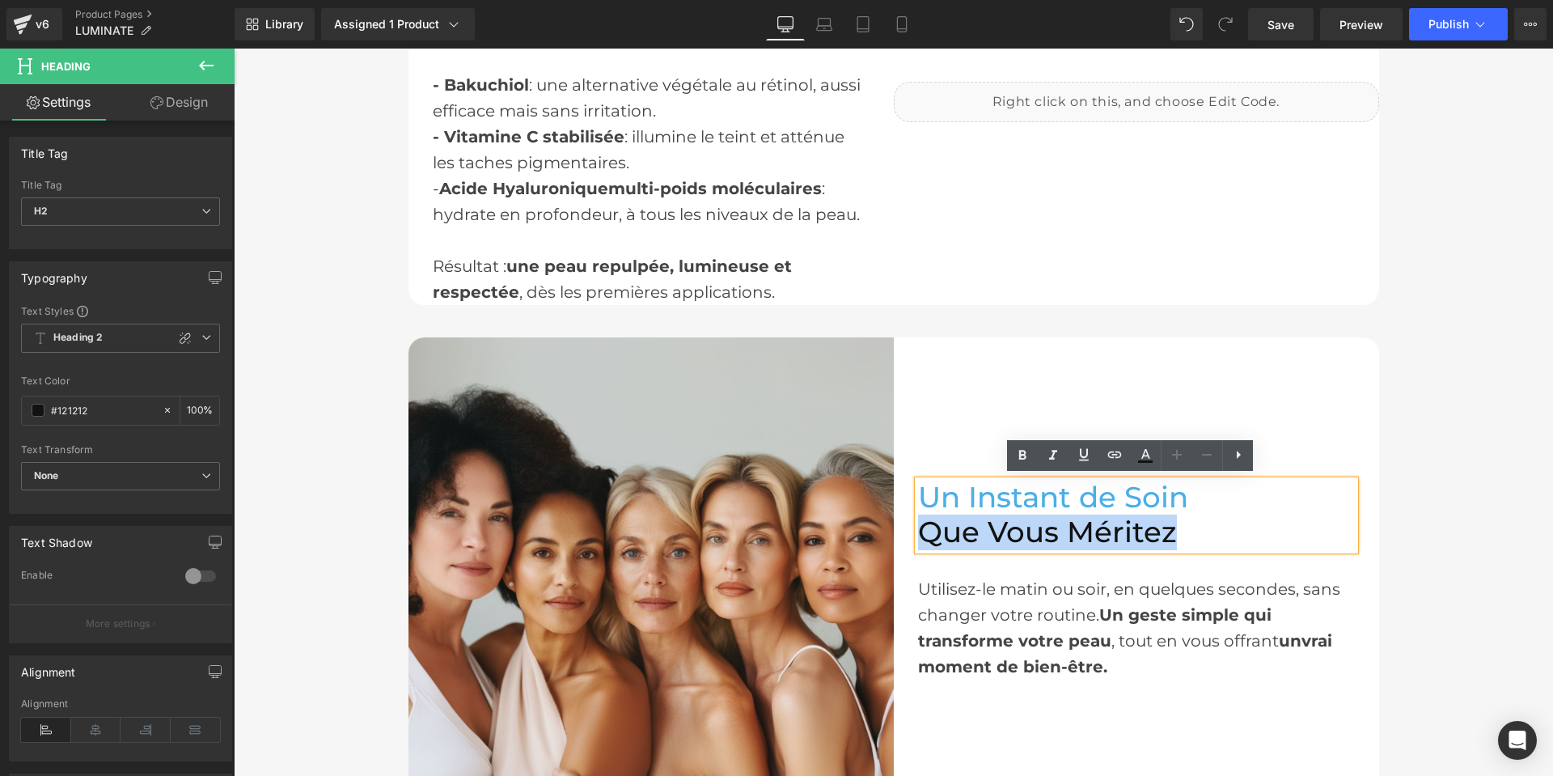
drag, startPoint x: 1172, startPoint y: 526, endPoint x: 931, endPoint y: 526, distance: 241.0
click at [922, 526] on h2 "Que Vous Méritez" at bounding box center [1136, 532] width 437 height 35
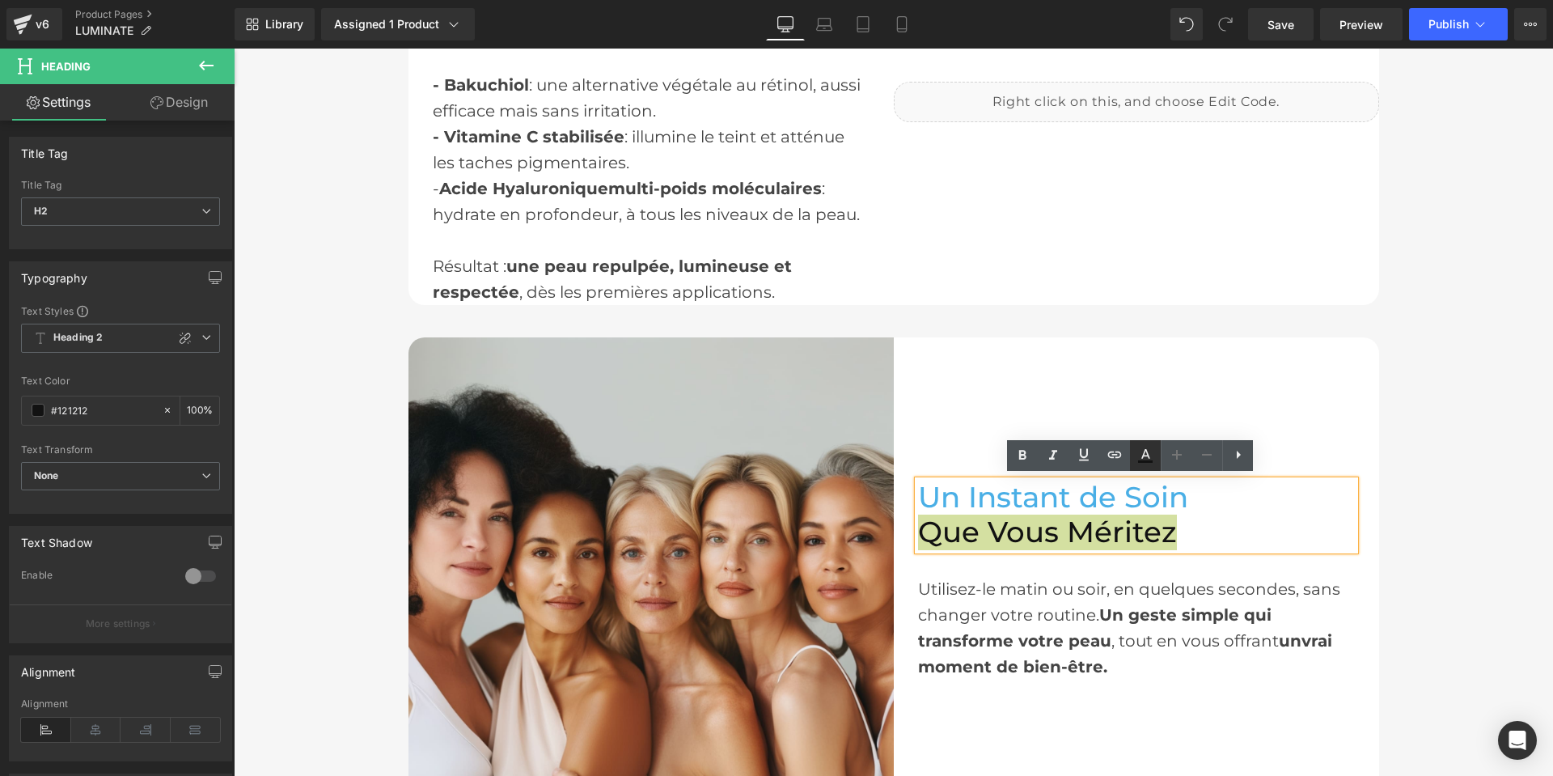
click at [1147, 449] on icon at bounding box center [1145, 455] width 19 height 19
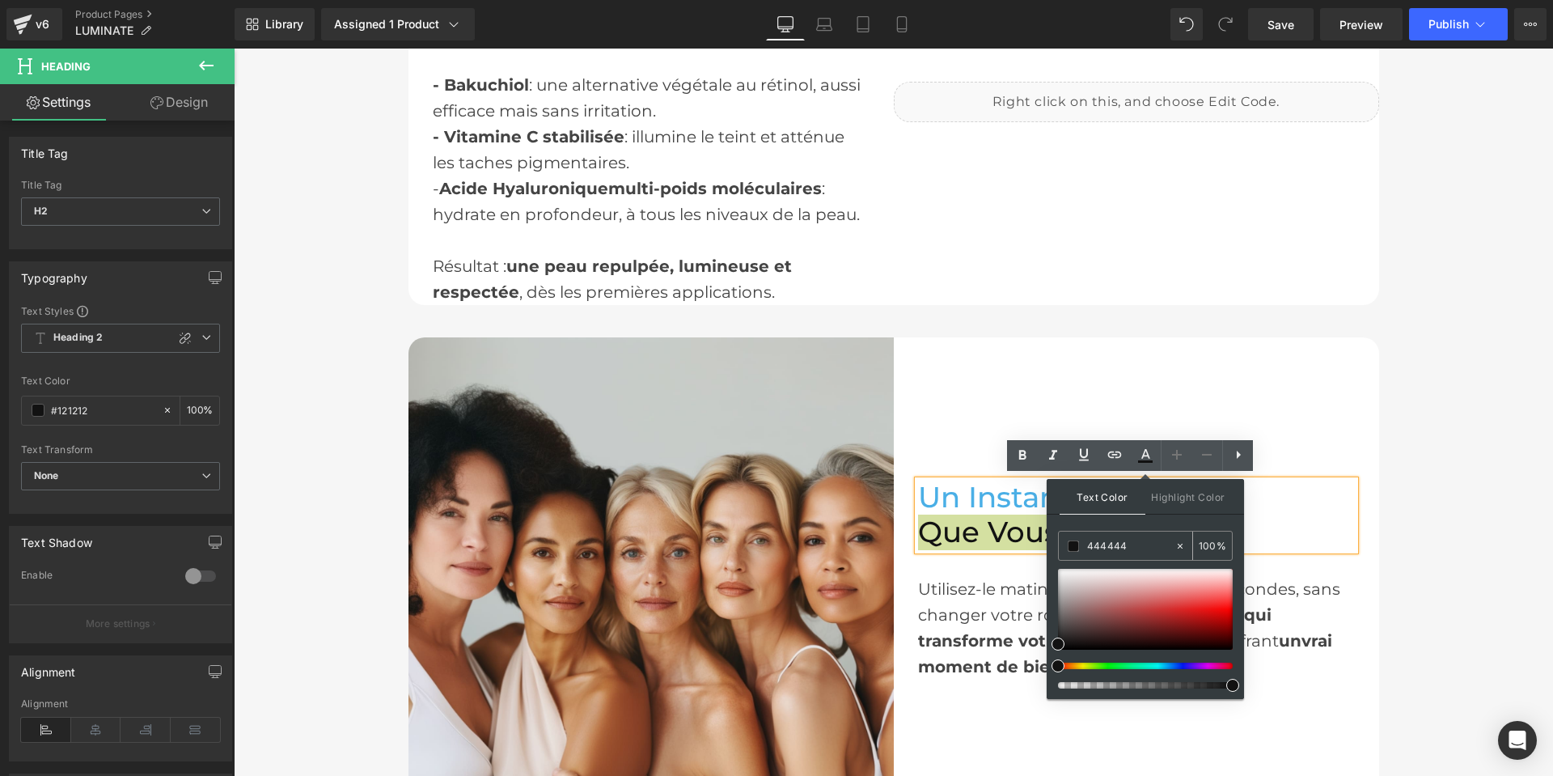
drag, startPoint x: 1131, startPoint y: 540, endPoint x: 1058, endPoint y: 545, distance: 73.0
click at [1058, 545] on div "444444 100 %" at bounding box center [1145, 546] width 175 height 30
paste input "444444"
type input "444444"
click at [1130, 459] on link at bounding box center [1145, 455] width 31 height 31
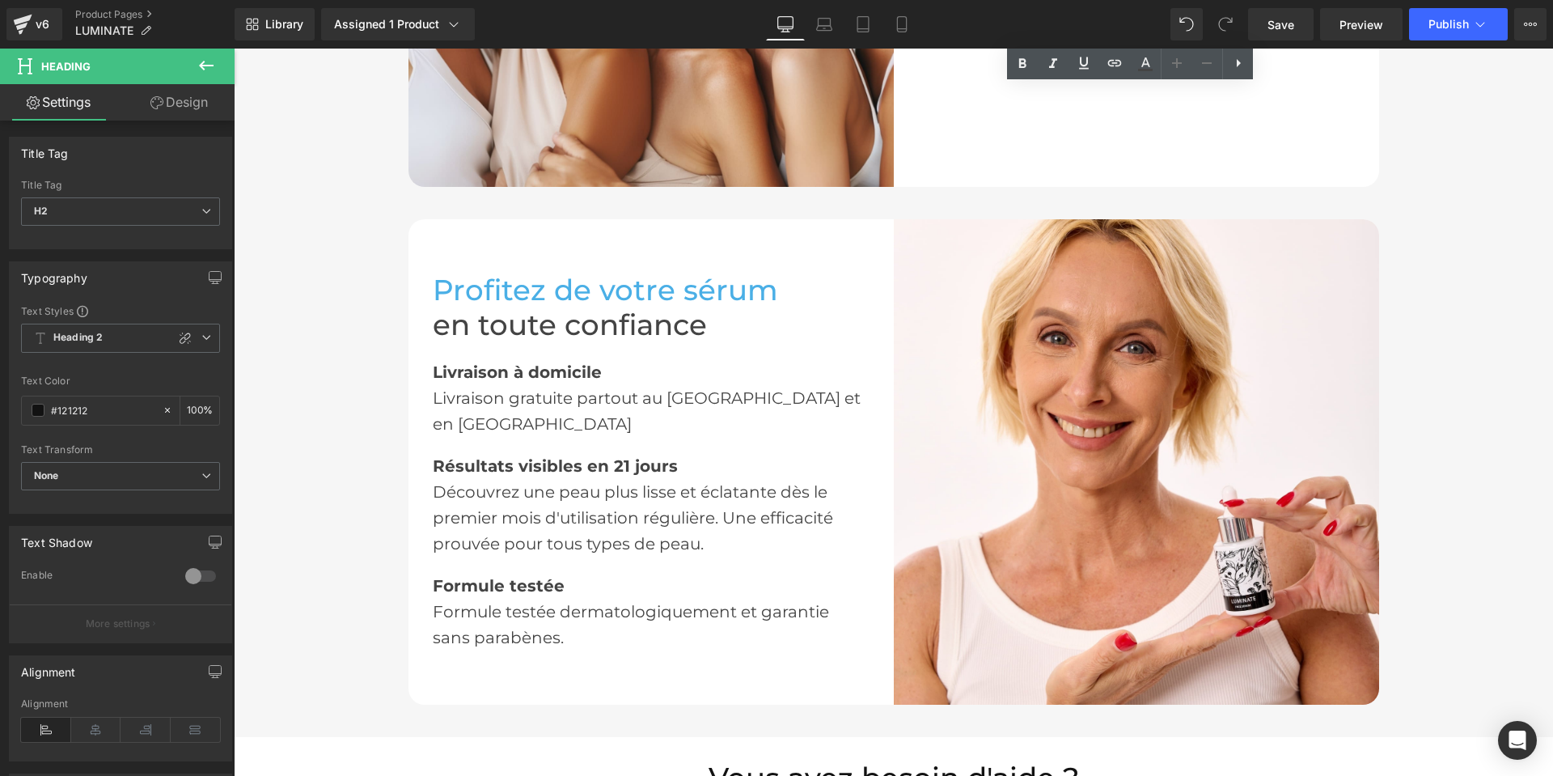
scroll to position [2588, 0]
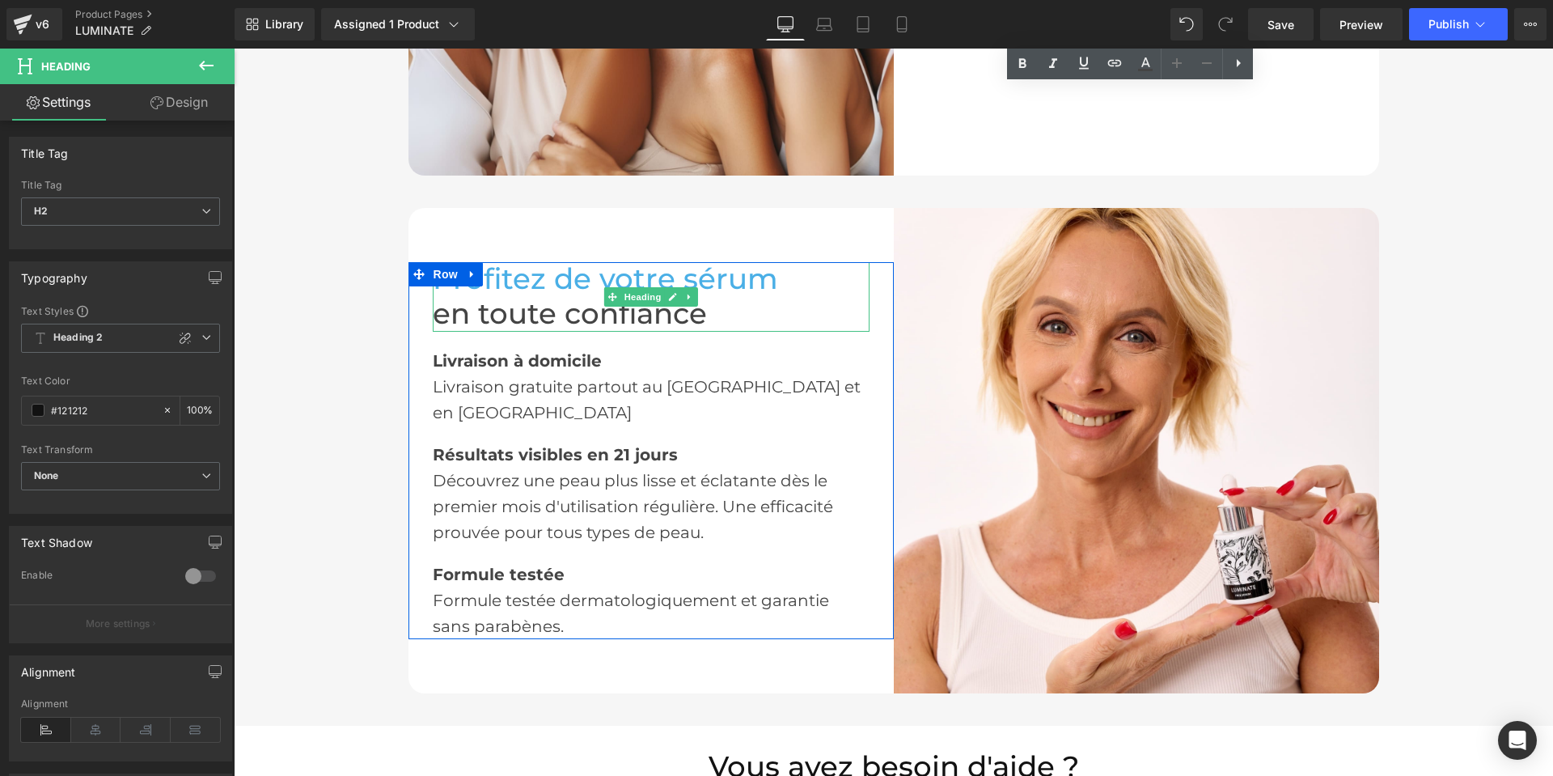
click at [587, 327] on span "en toute confiance" at bounding box center [570, 313] width 274 height 35
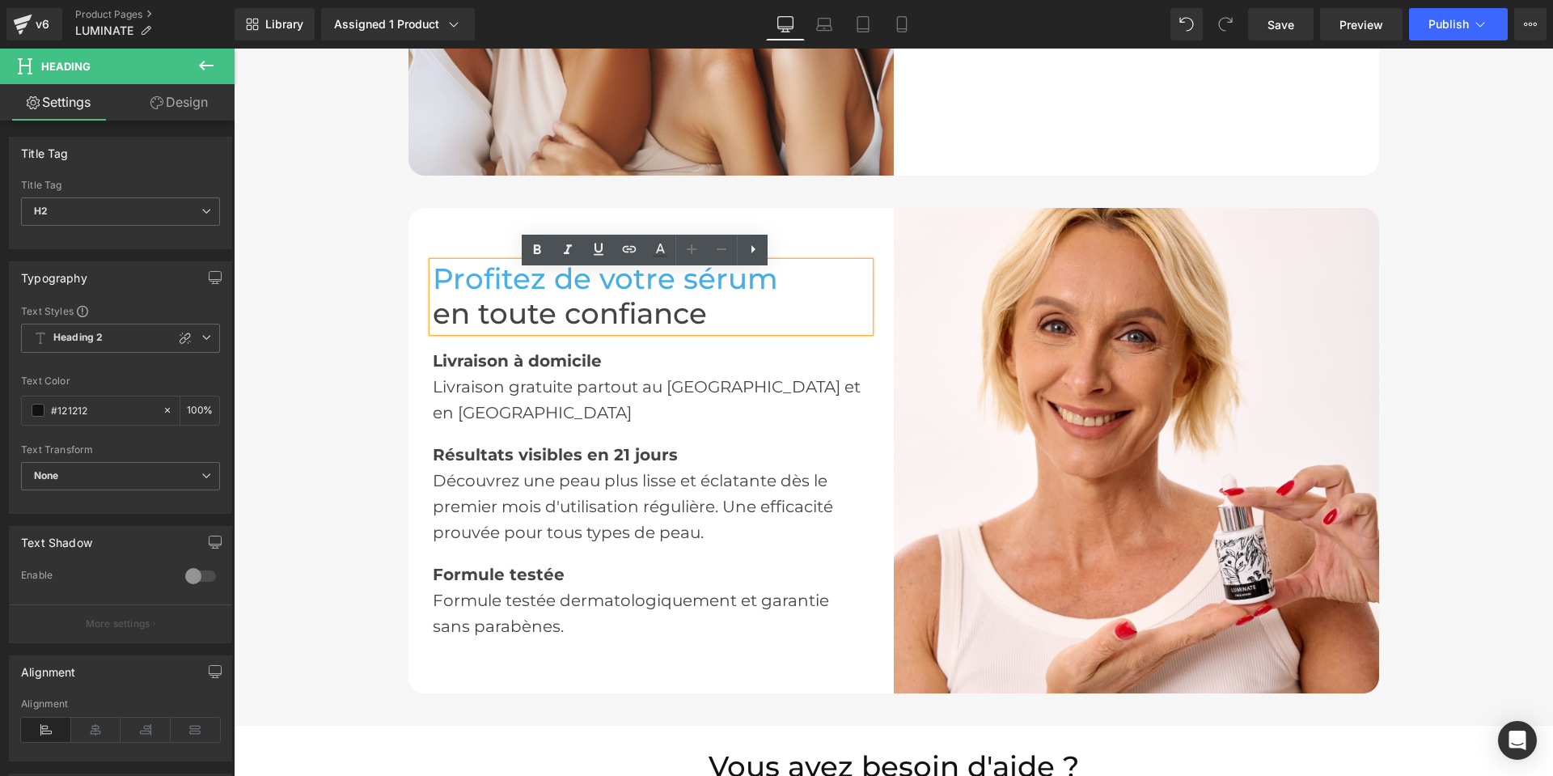
drag, startPoint x: 713, startPoint y: 329, endPoint x: 433, endPoint y: 327, distance: 279.9
click at [433, 329] on div "Profitez de votre sérum en toute confiance" at bounding box center [651, 296] width 437 height 69
drag, startPoint x: 702, startPoint y: 328, endPoint x: 433, endPoint y: 333, distance: 269.4
click at [433, 332] on h2 "en toute confiance" at bounding box center [651, 314] width 437 height 35
click at [658, 252] on icon at bounding box center [660, 248] width 9 height 10
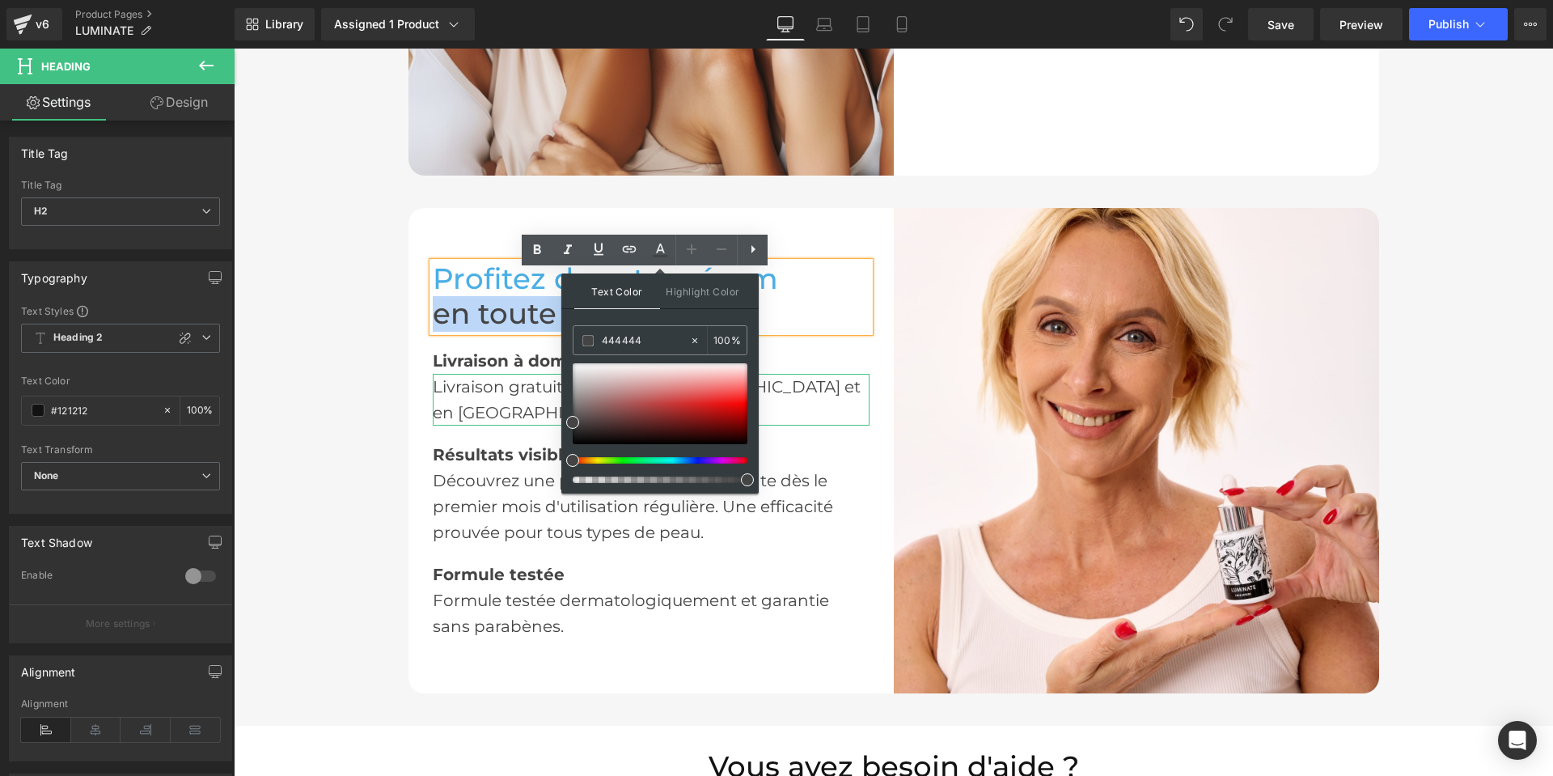
drag, startPoint x: 507, startPoint y: 396, endPoint x: 521, endPoint y: 389, distance: 15.6
click at [507, 396] on div "Livraison gratuite partout au [GEOGRAPHIC_DATA] et en [GEOGRAPHIC_DATA]" at bounding box center [651, 400] width 437 height 52
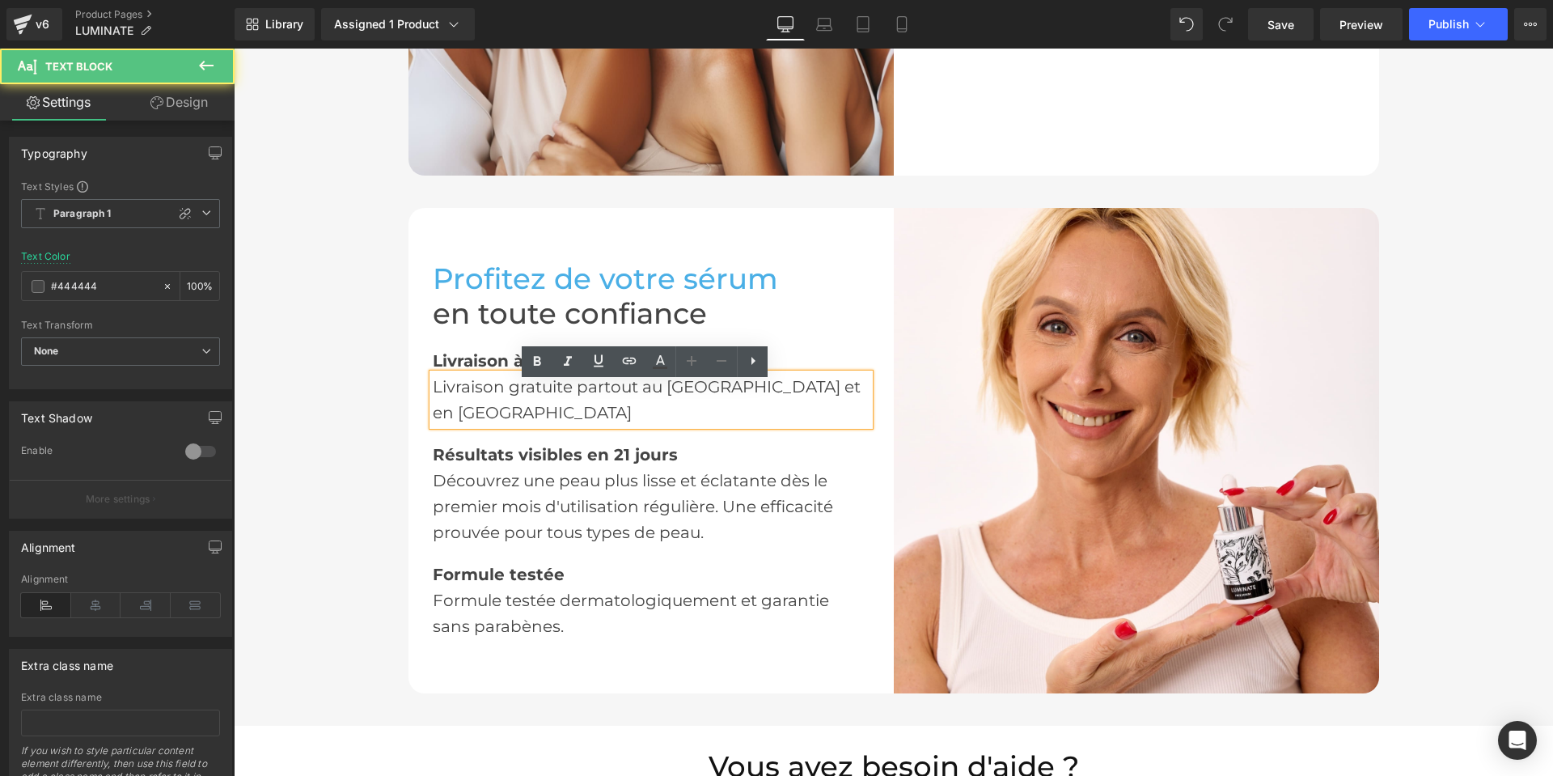
click at [500, 370] on strong "Livraison à domicile" at bounding box center [517, 360] width 169 height 19
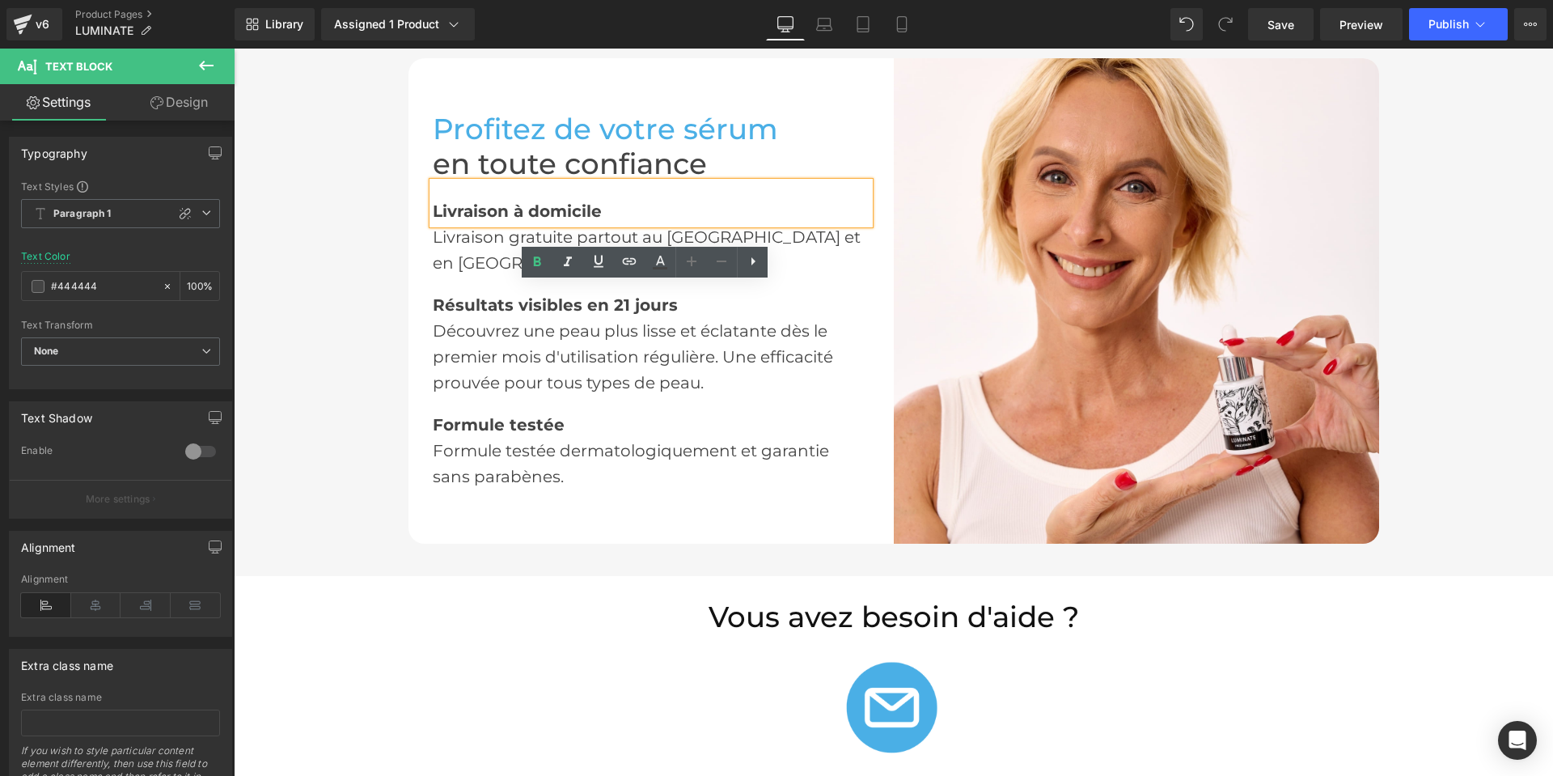
scroll to position [2912, 0]
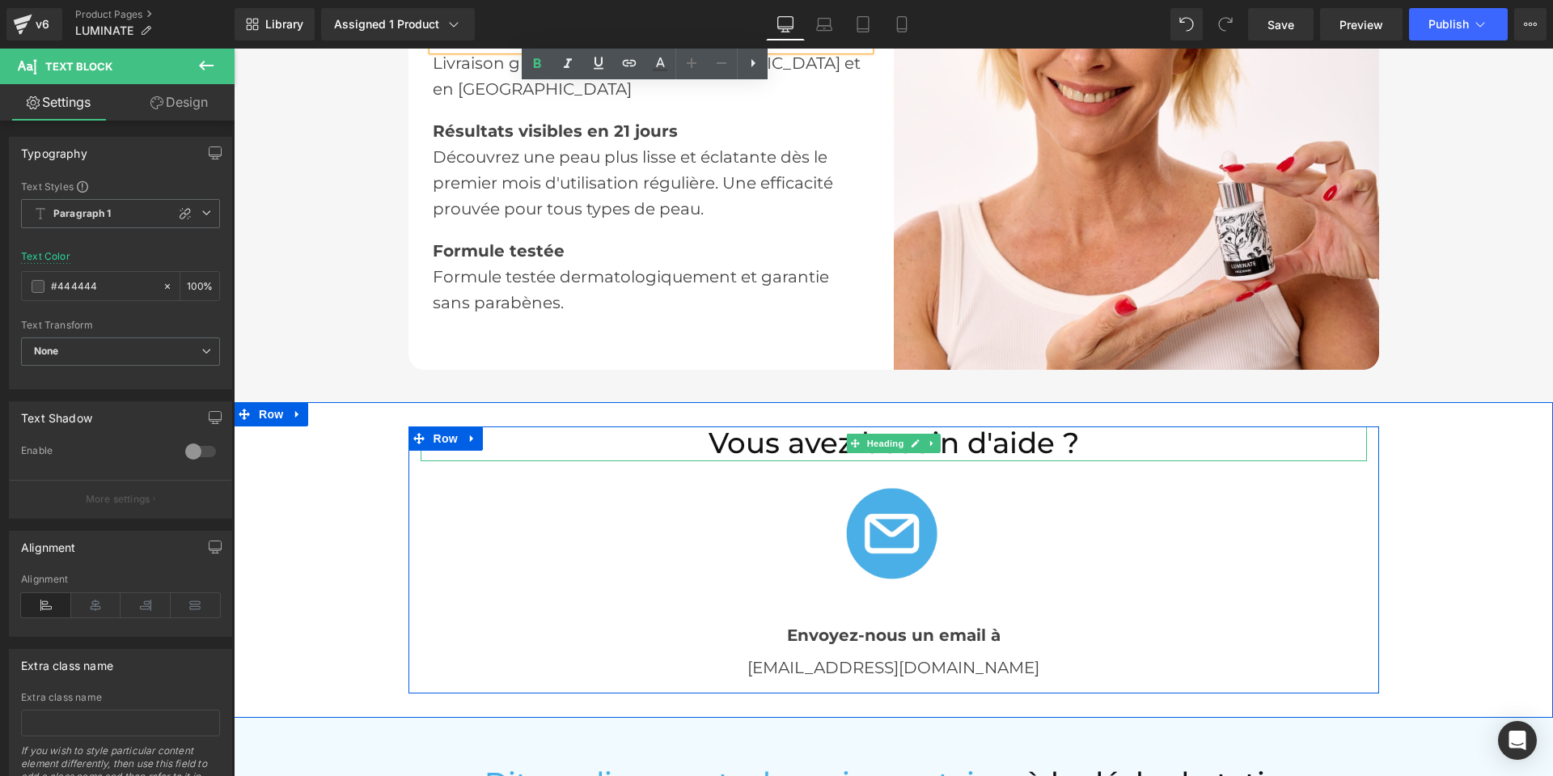
click at [966, 436] on h2 "Vous avez besoin d'aide ?" at bounding box center [894, 443] width 946 height 35
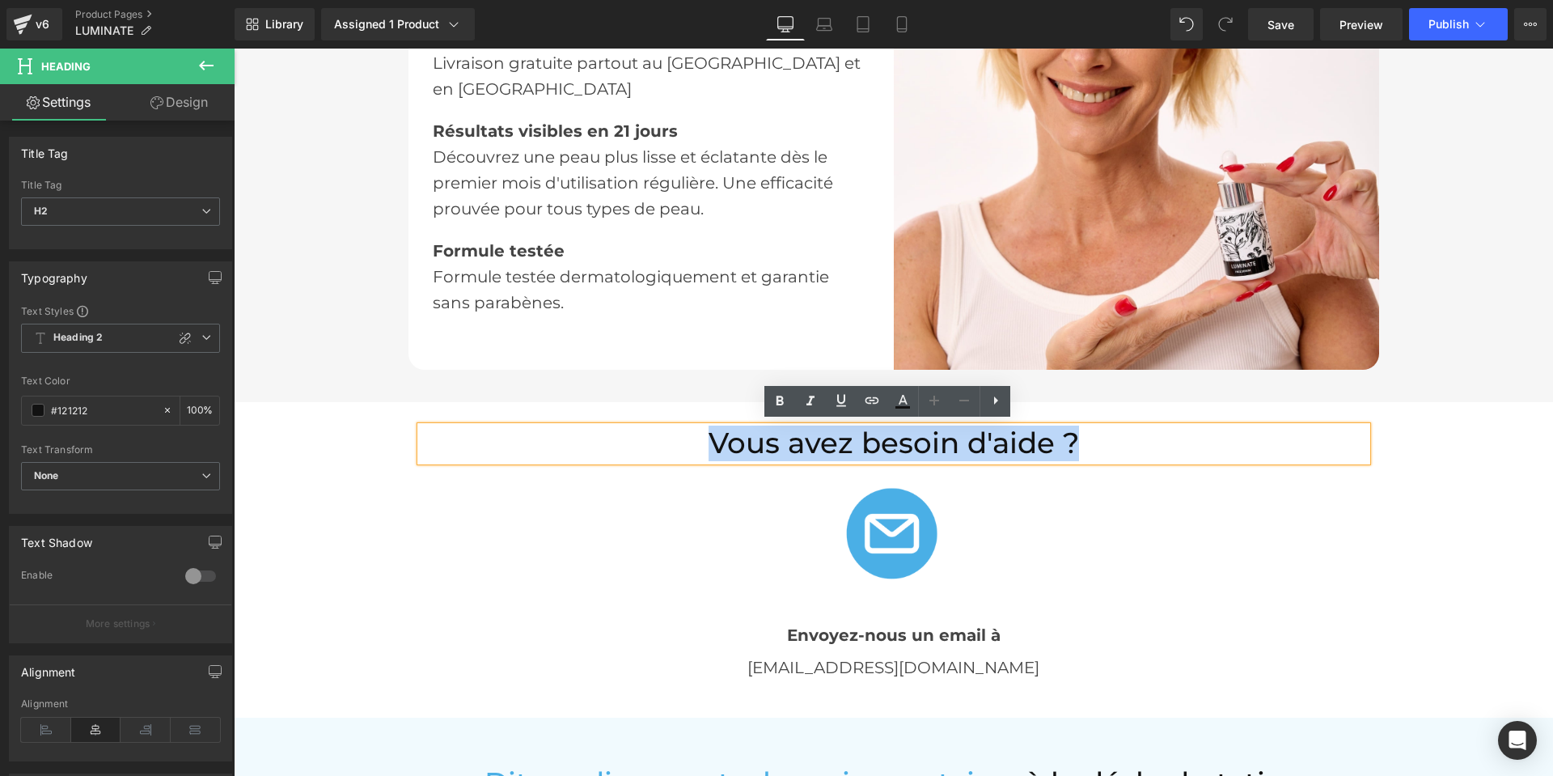
drag, startPoint x: 1039, startPoint y: 434, endPoint x: 667, endPoint y: 427, distance: 371.3
click at [667, 427] on h2 "Vous avez besoin d'aide ?" at bounding box center [894, 443] width 946 height 35
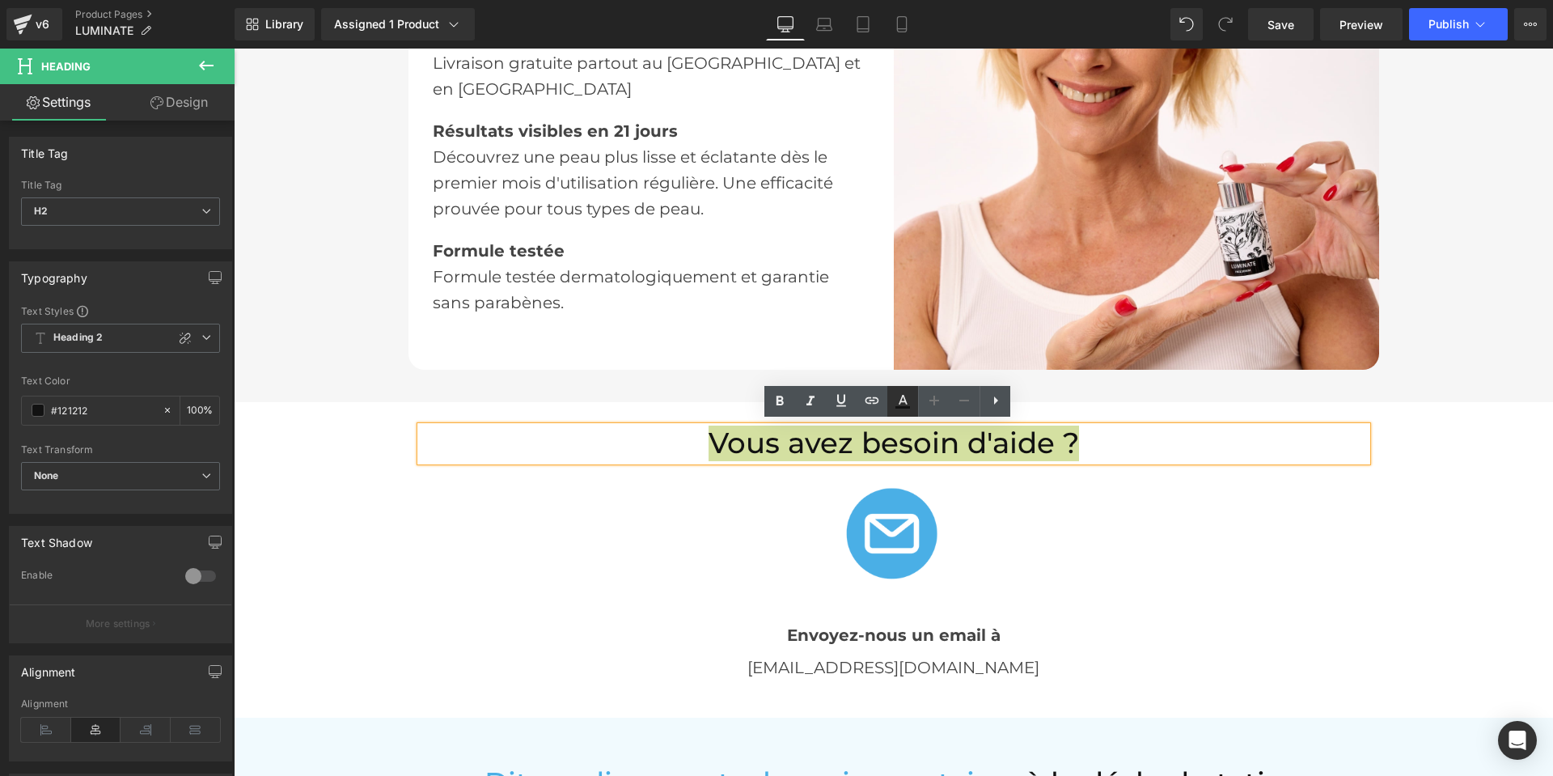
click at [903, 396] on icon at bounding box center [903, 400] width 9 height 10
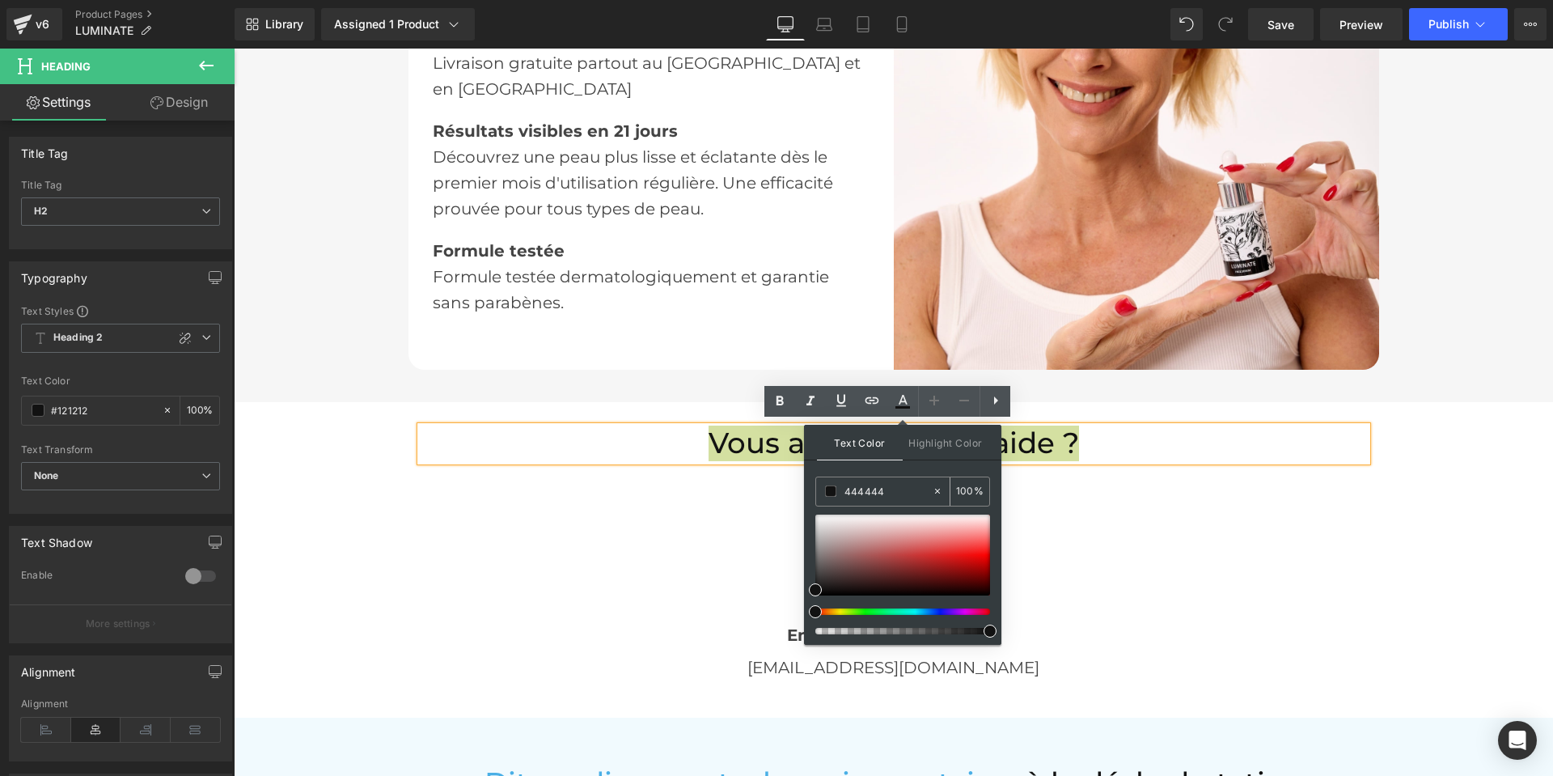
drag, startPoint x: 892, startPoint y: 489, endPoint x: 835, endPoint y: 490, distance: 57.4
click at [835, 490] on div "444444" at bounding box center [874, 491] width 116 height 28
paste input "444444"
type input "444444"
click at [899, 403] on icon at bounding box center [903, 400] width 9 height 10
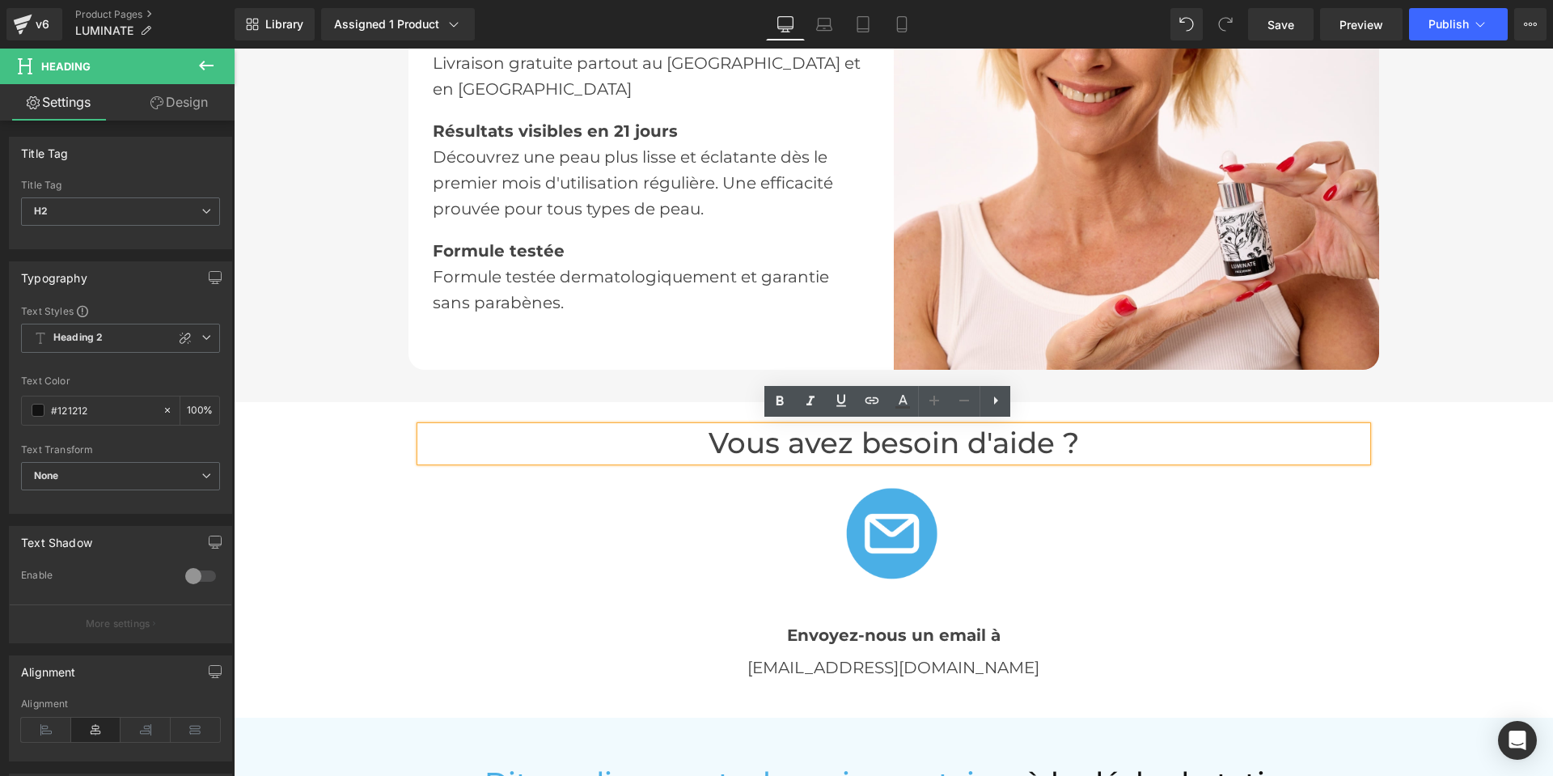
scroll to position [3235, 0]
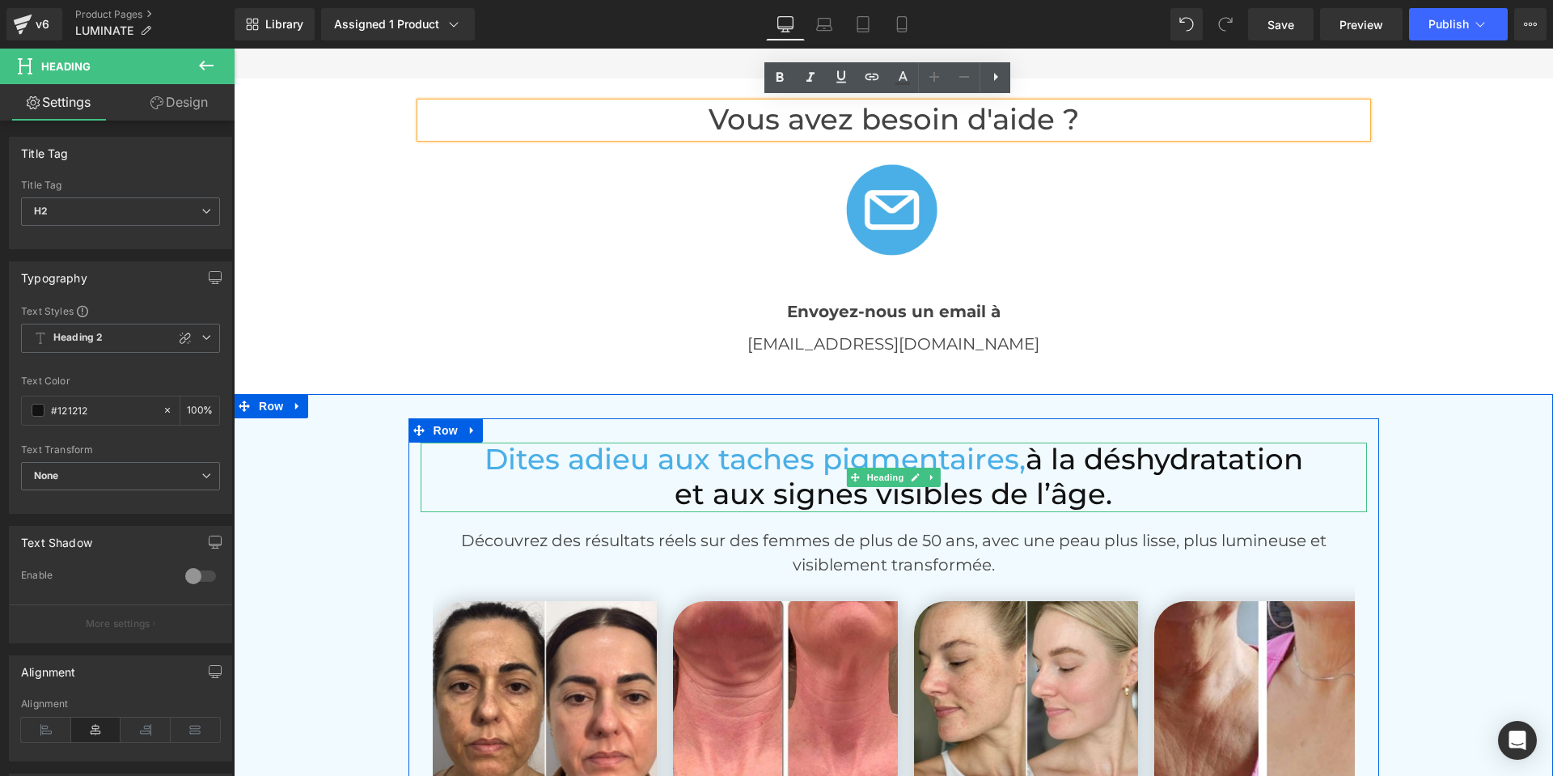
click at [810, 466] on span "Dites adieu aux taches pigmentaires," at bounding box center [754, 459] width 541 height 35
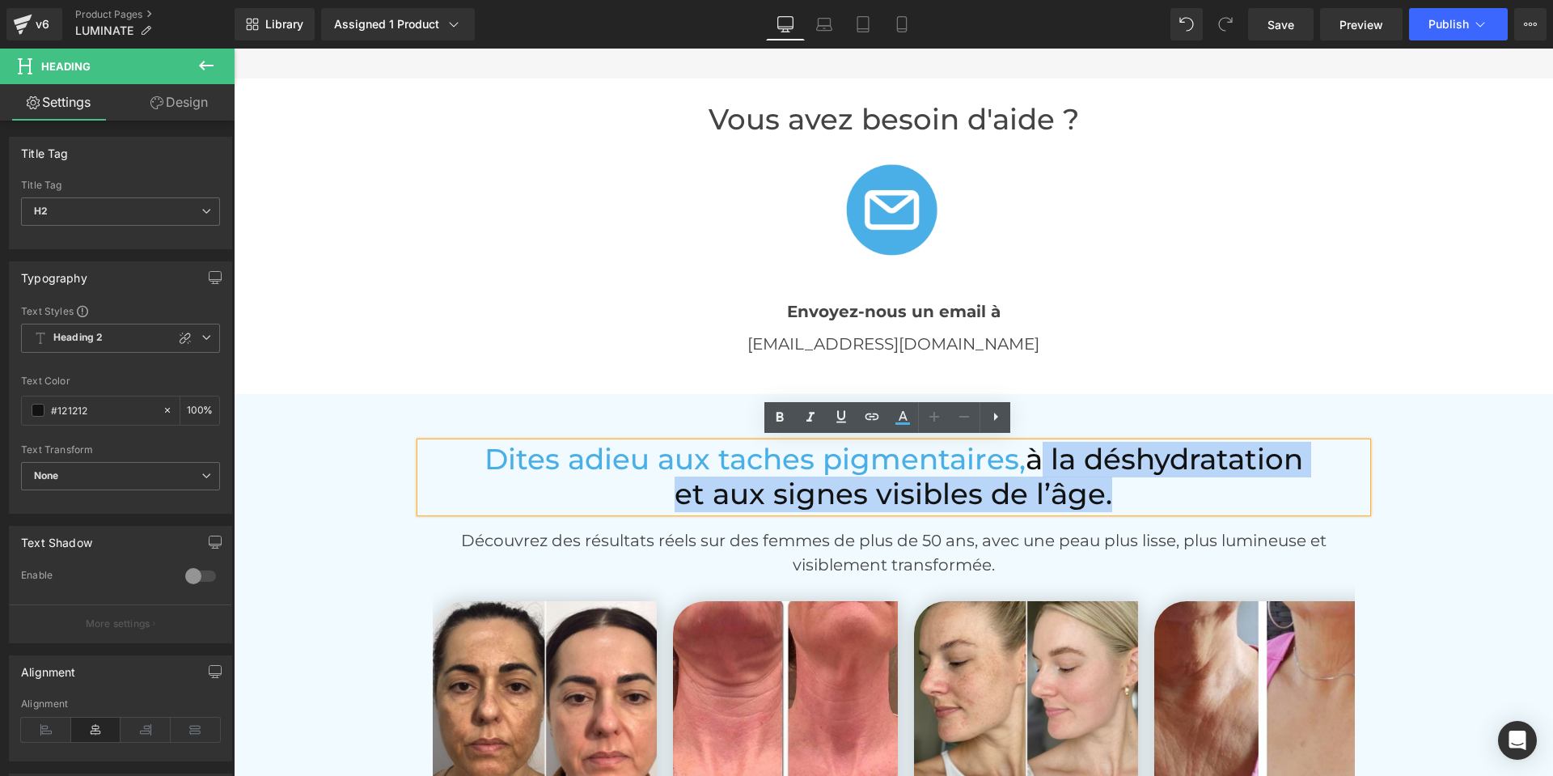
drag, startPoint x: 1112, startPoint y: 491, endPoint x: 1024, endPoint y: 463, distance: 92.6
click at [1024, 463] on div "Dites adieu aux taches pigmentaires, à la déshydratation et aux signes visibles…" at bounding box center [894, 476] width 946 height 69
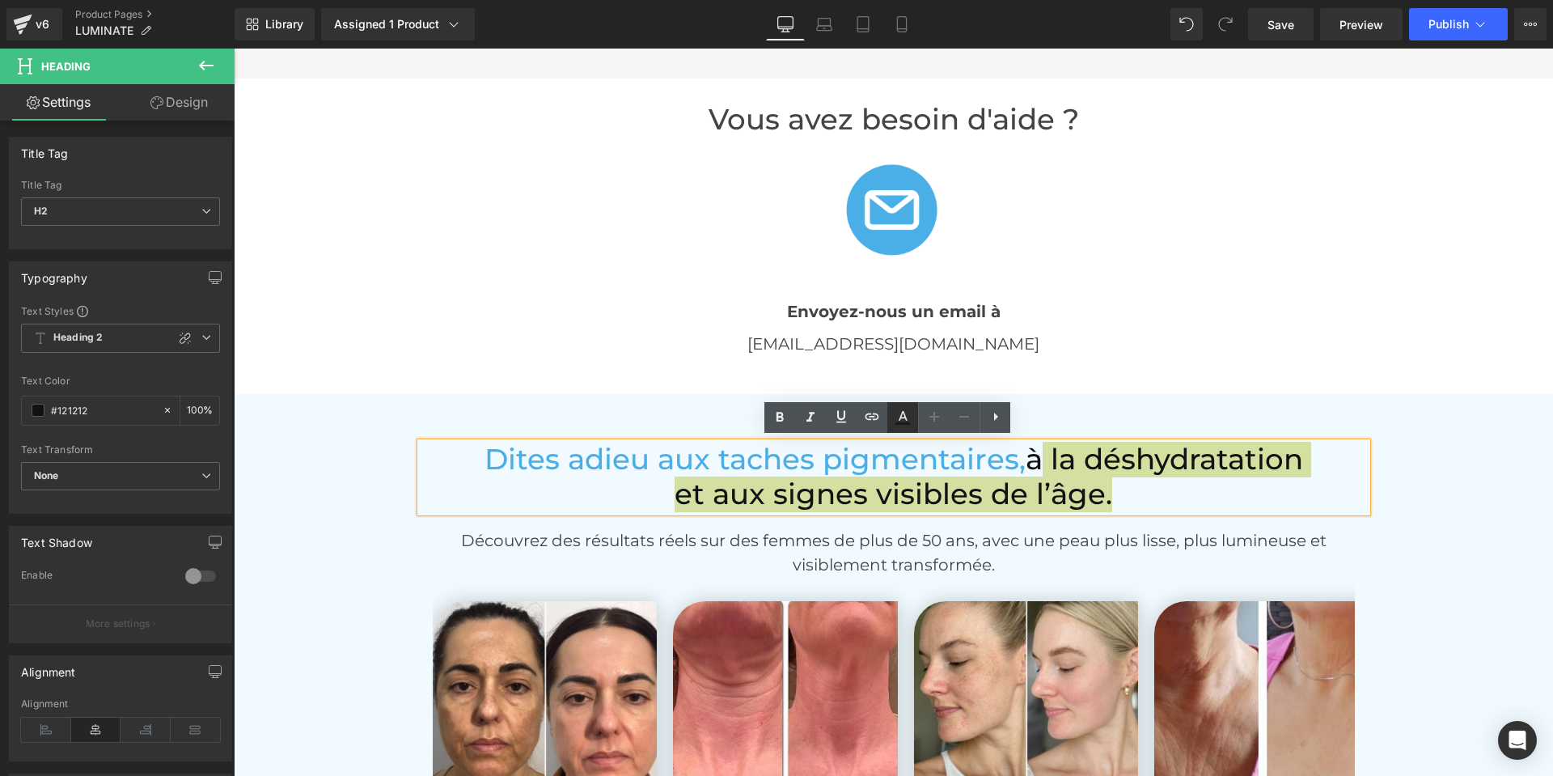
click at [904, 414] on icon at bounding box center [903, 416] width 9 height 10
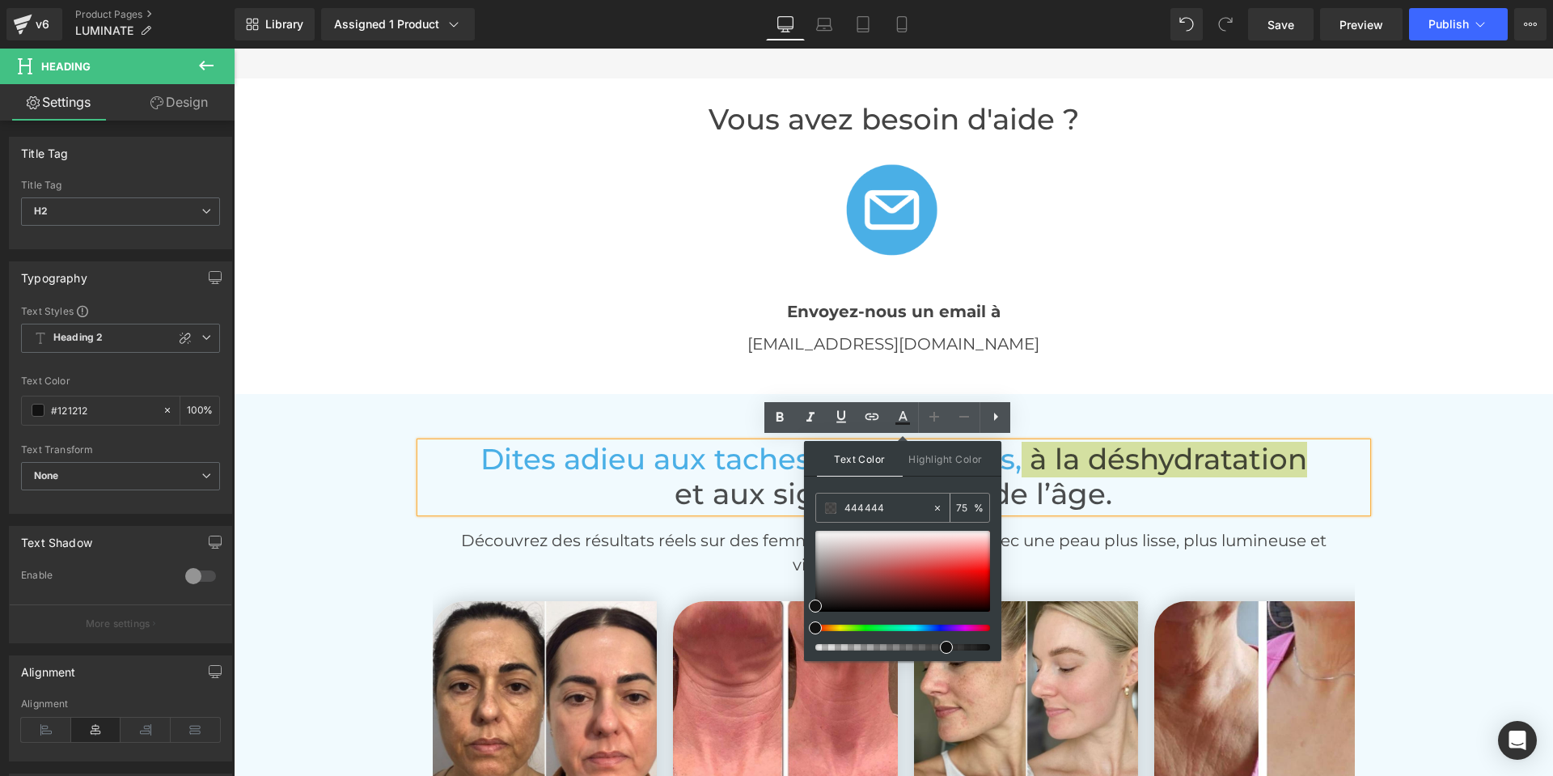
drag, startPoint x: 871, startPoint y: 505, endPoint x: 824, endPoint y: 506, distance: 46.9
click at [824, 506] on div "444444" at bounding box center [874, 507] width 116 height 28
paste input "444444"
type input "444444"
click at [908, 415] on icon at bounding box center [902, 417] width 19 height 19
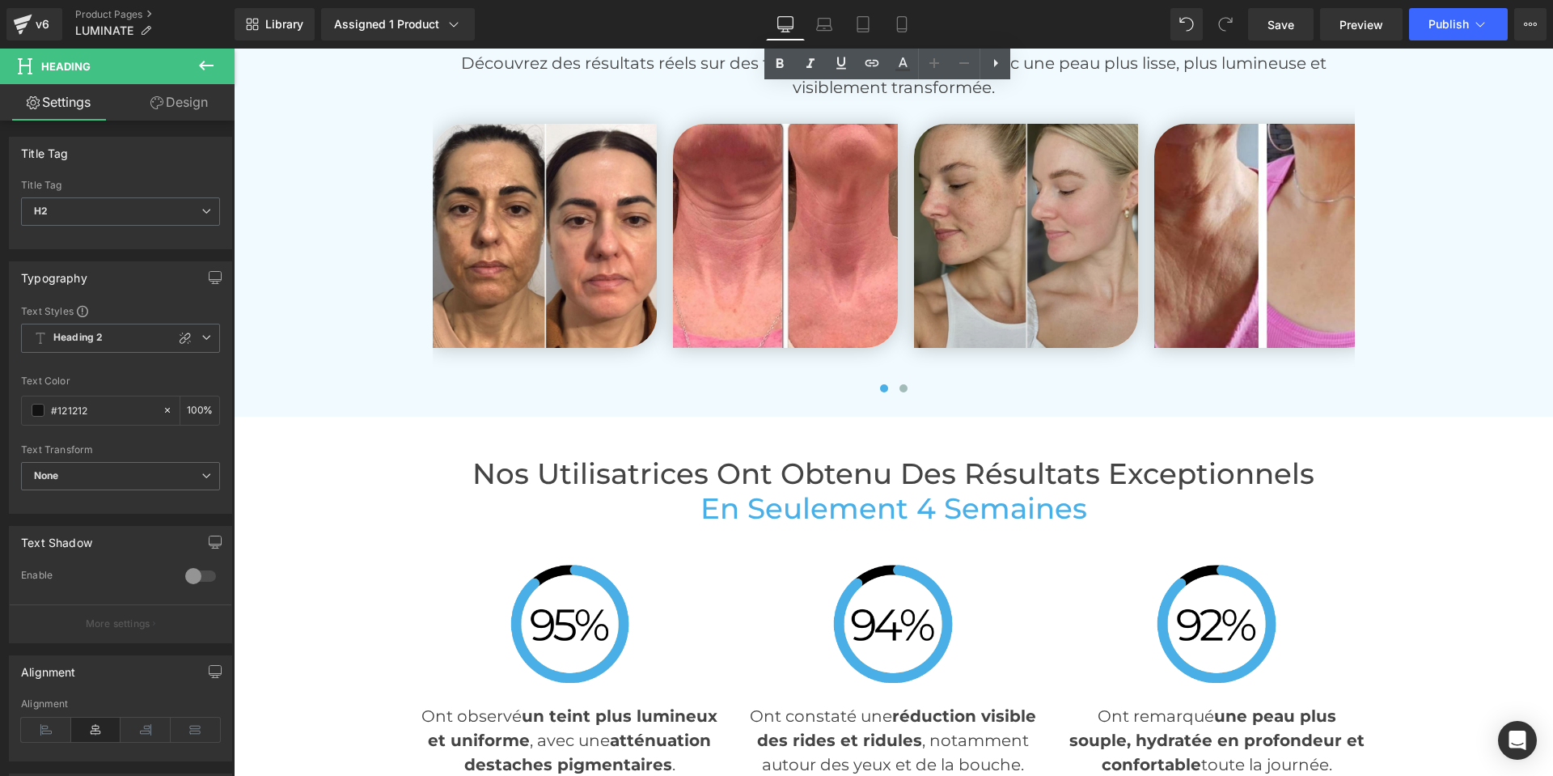
scroll to position [3801, 0]
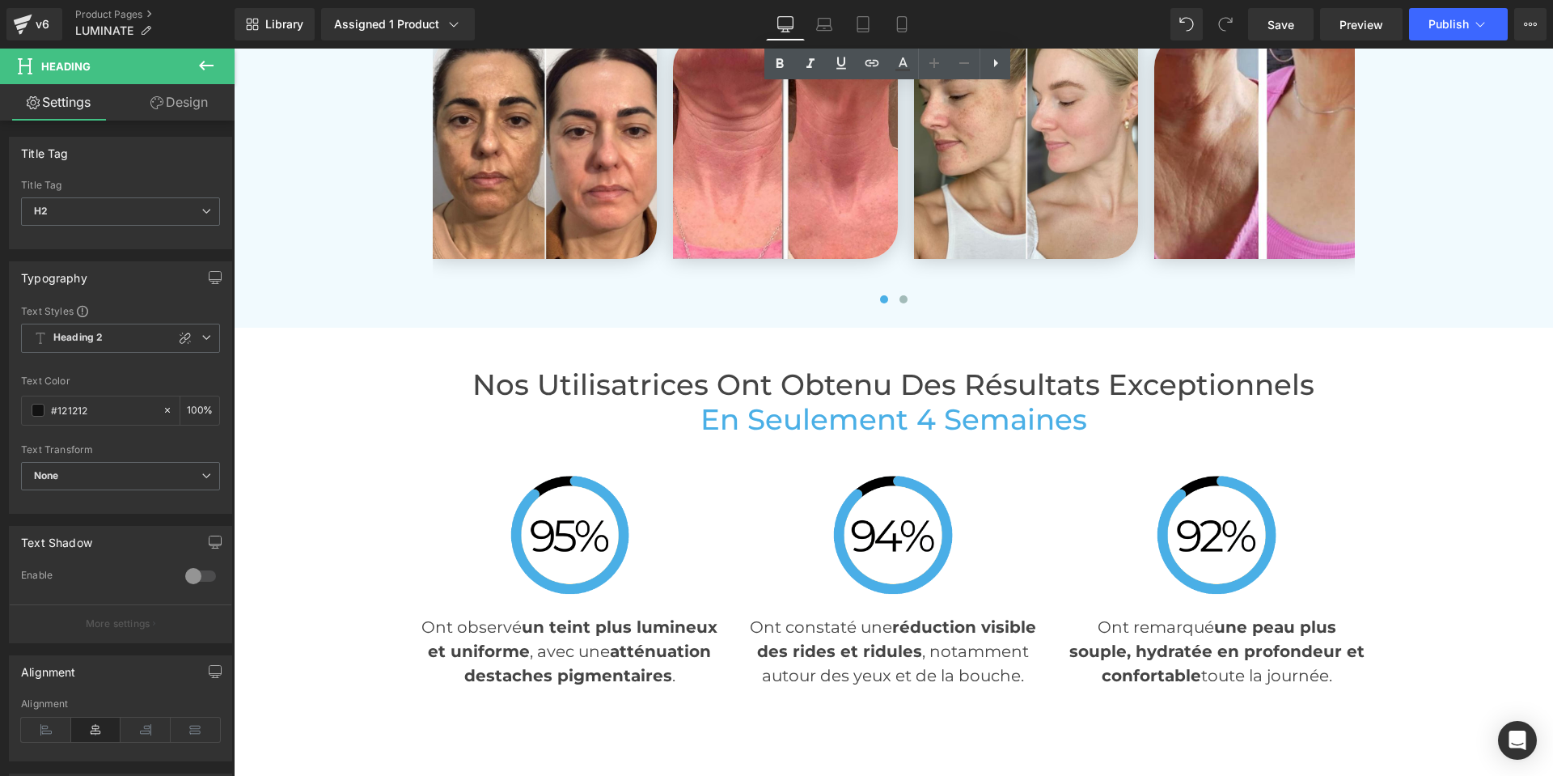
click at [839, 387] on h2 "Nos Utilisatrices Ont Obtenu des Résultats Exceptionnels" at bounding box center [894, 385] width 946 height 35
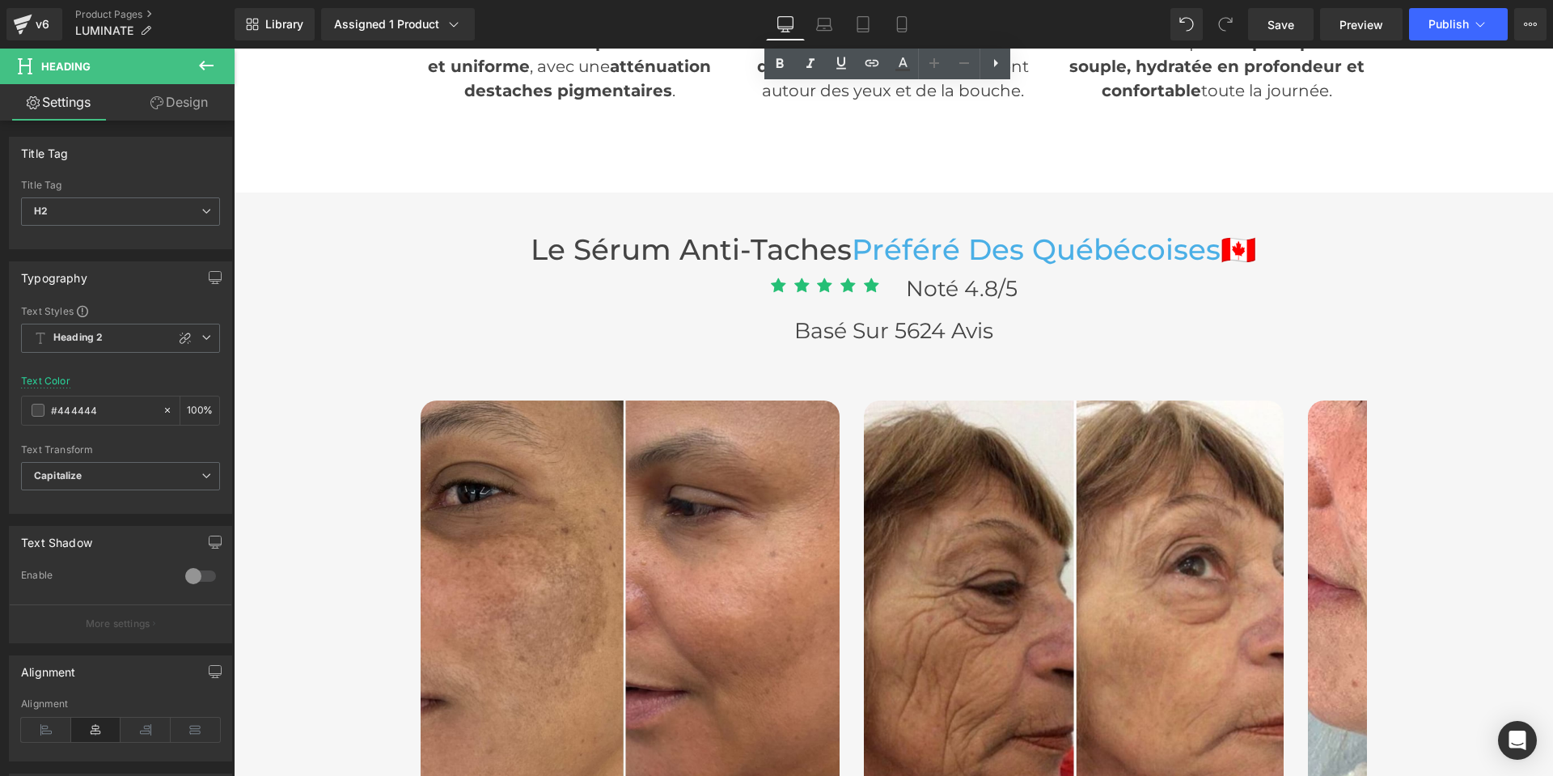
scroll to position [4448, 0]
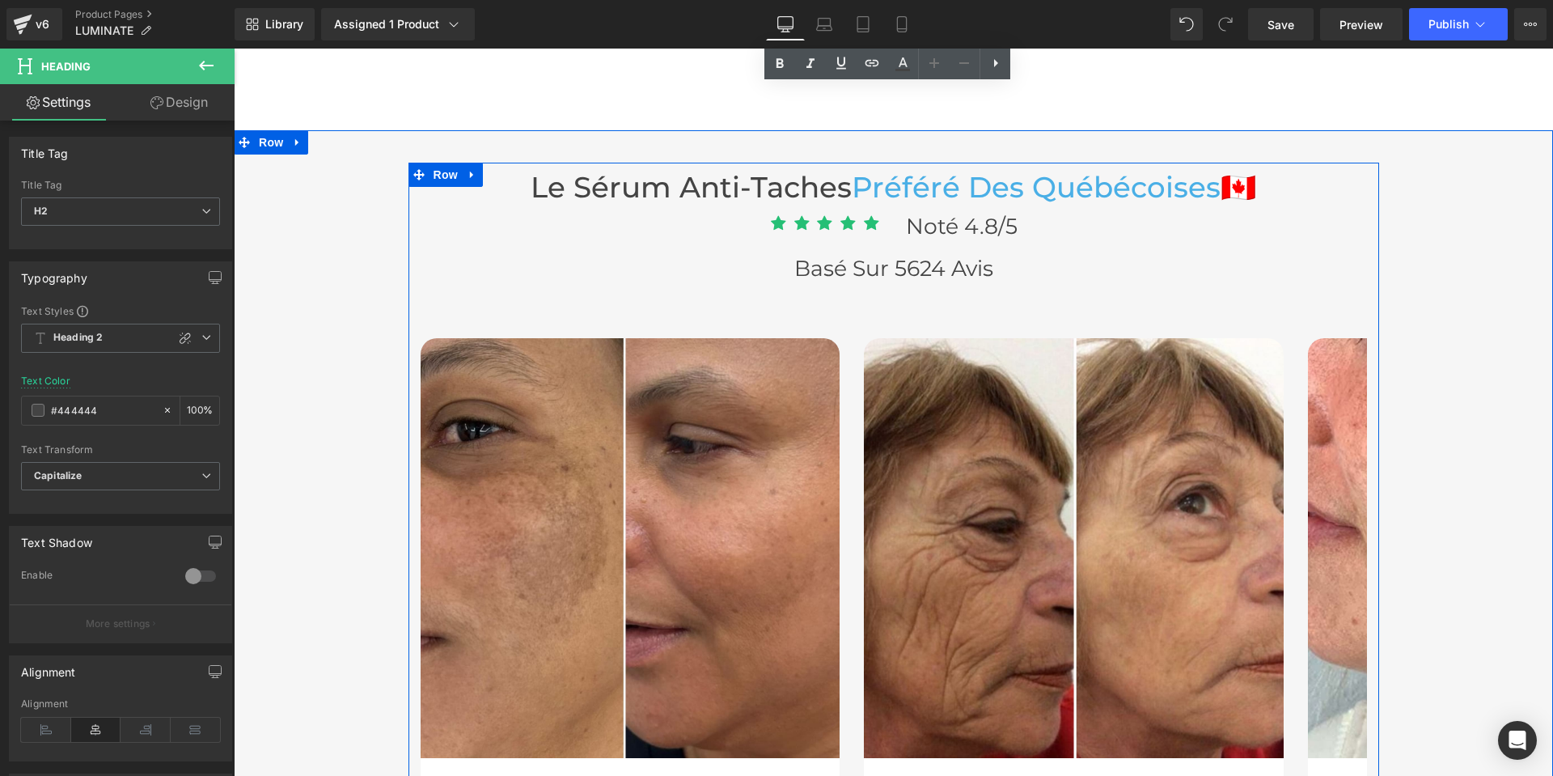
click at [755, 185] on h3 "Le sérum anti-taches Préféré Des québécoises 🇨🇦" at bounding box center [894, 188] width 946 height 35
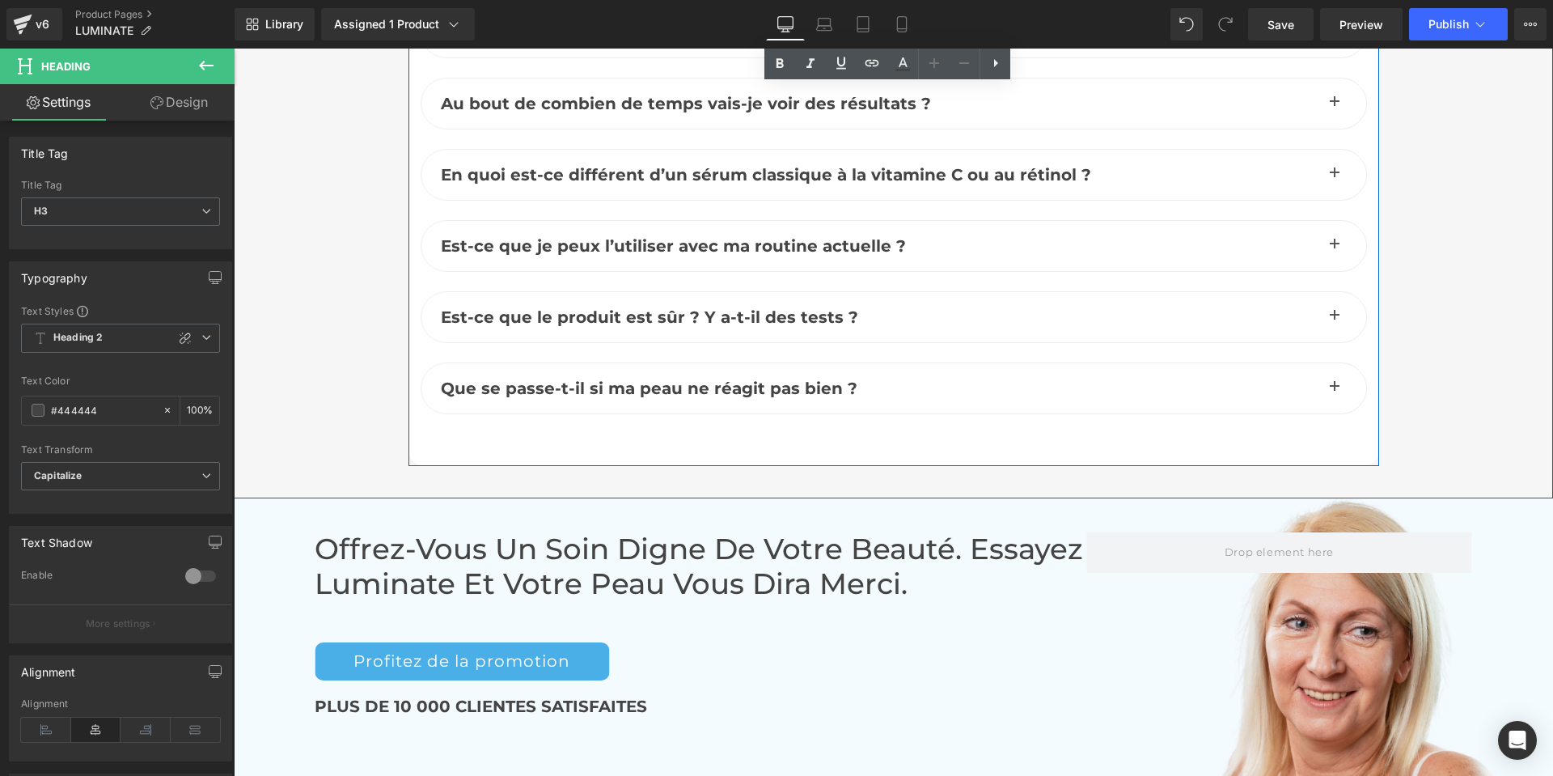
scroll to position [7441, 0]
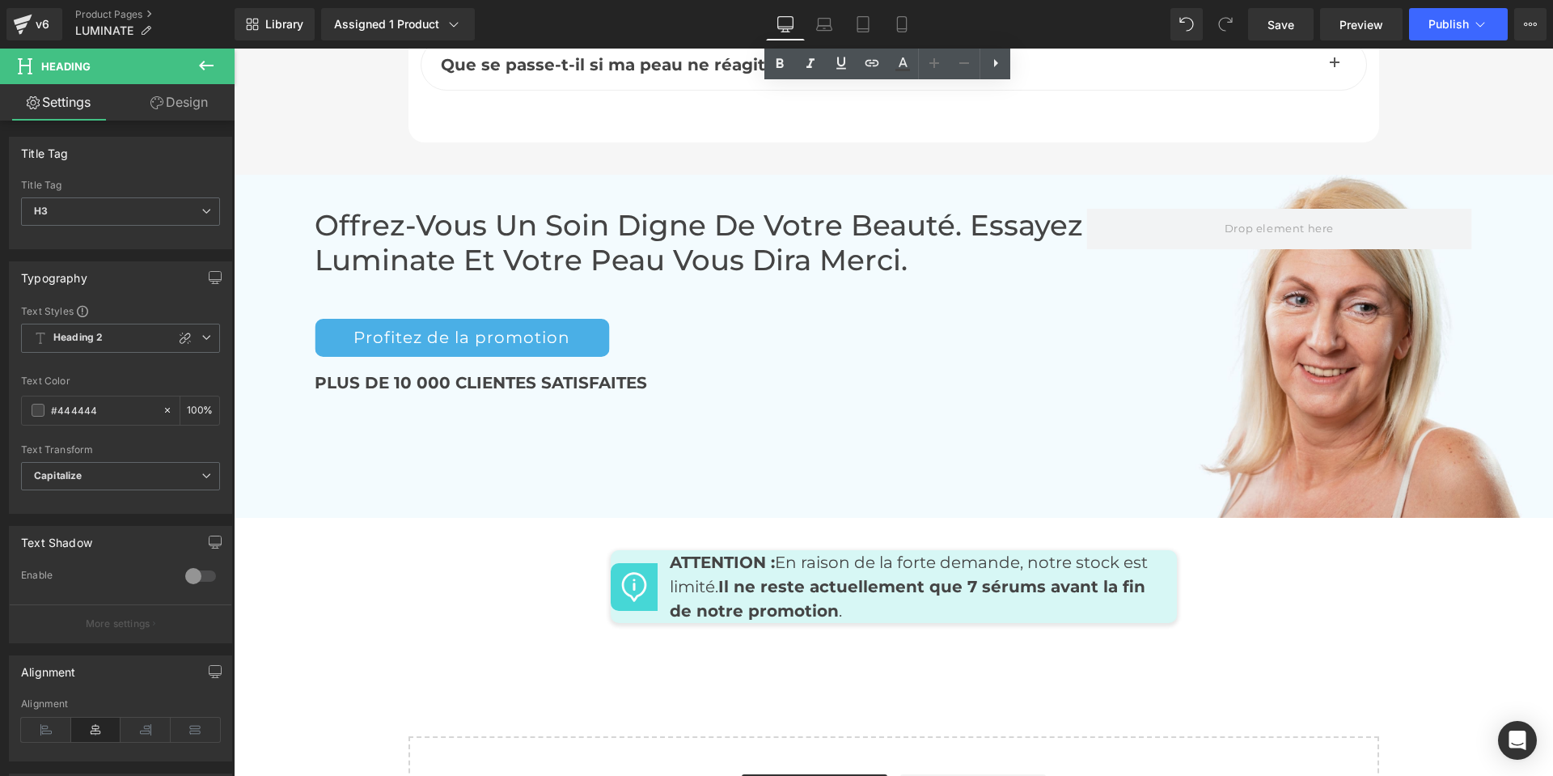
click at [1247, 36] on div "Save Preview Publish Scheduled View Live Page View with current Template Save T…" at bounding box center [1397, 24] width 311 height 32
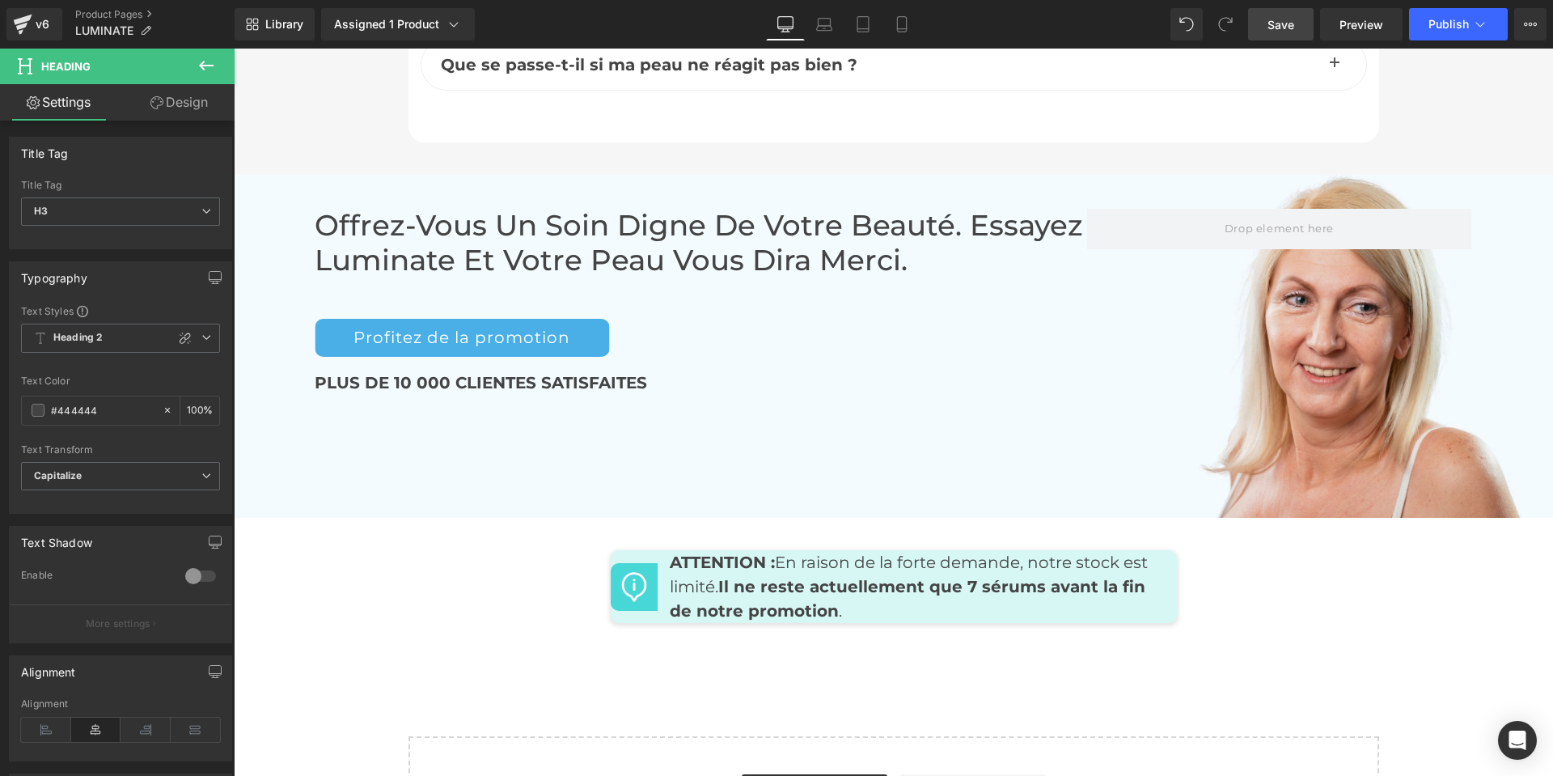
click at [1266, 32] on link "Save" at bounding box center [1281, 24] width 66 height 32
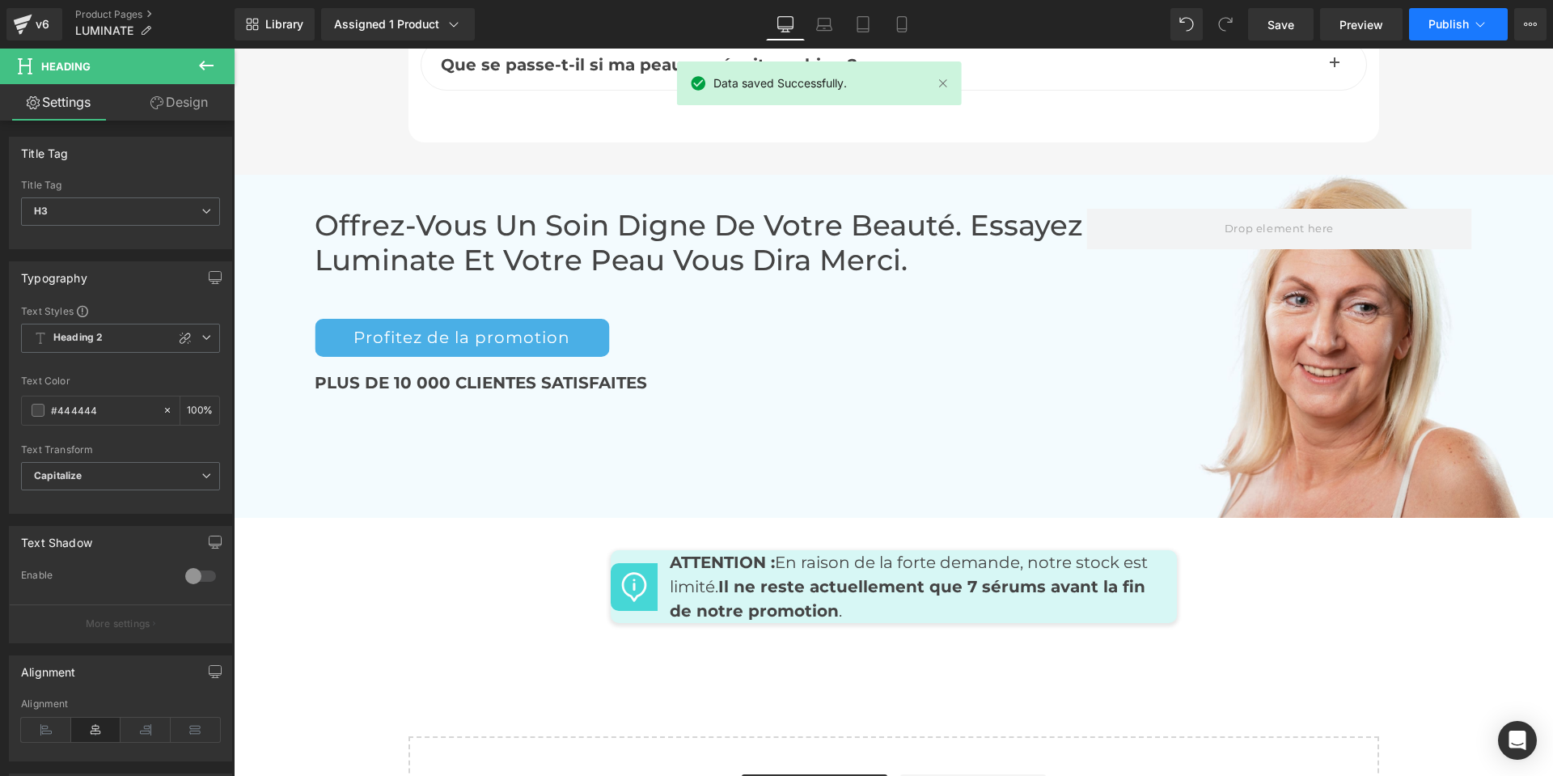
click at [1445, 15] on button "Publish" at bounding box center [1458, 24] width 99 height 32
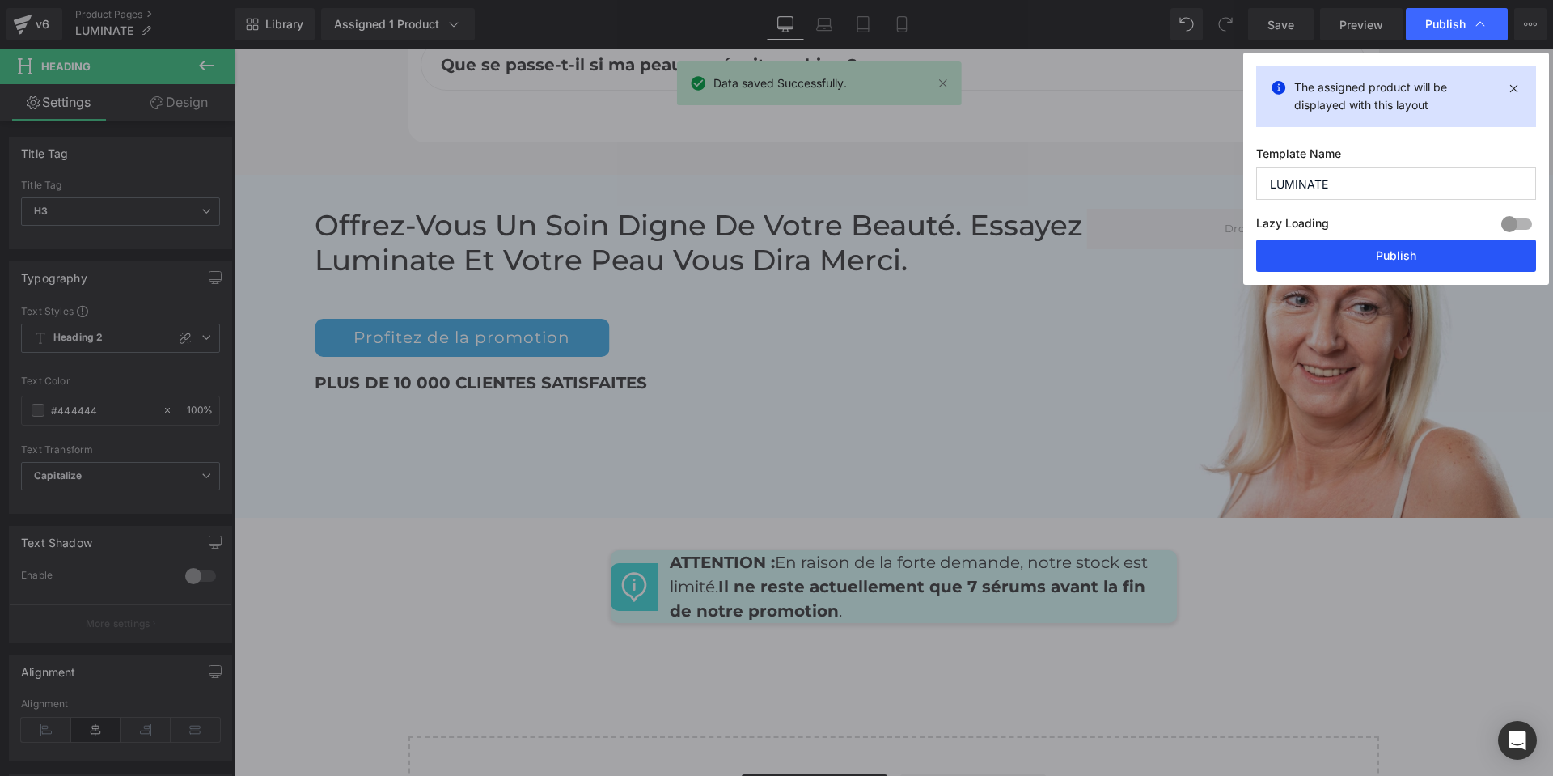
click at [1410, 254] on button "Publish" at bounding box center [1396, 255] width 280 height 32
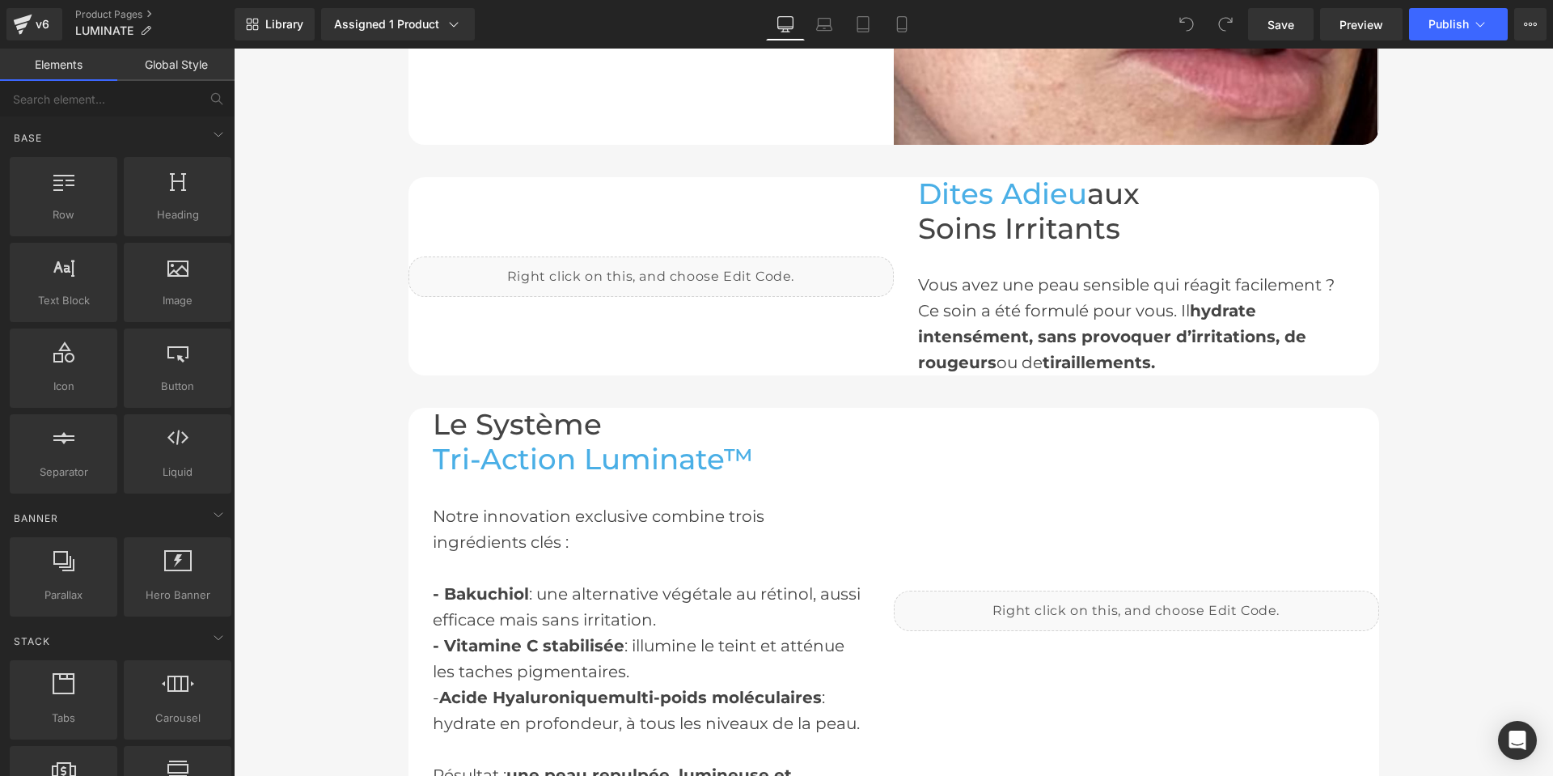
scroll to position [1294, 0]
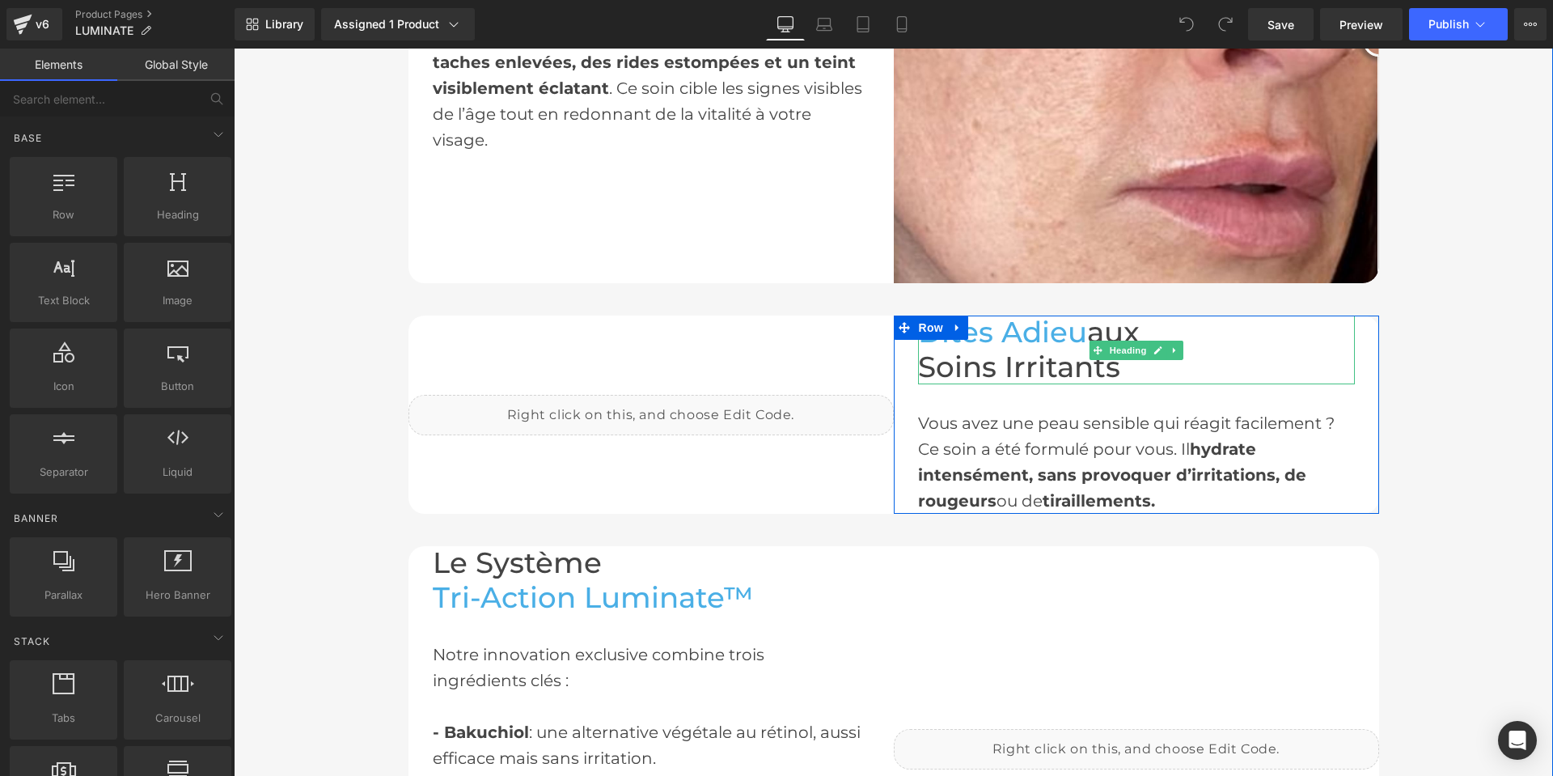
click at [1087, 324] on span "aux" at bounding box center [1113, 332] width 53 height 35
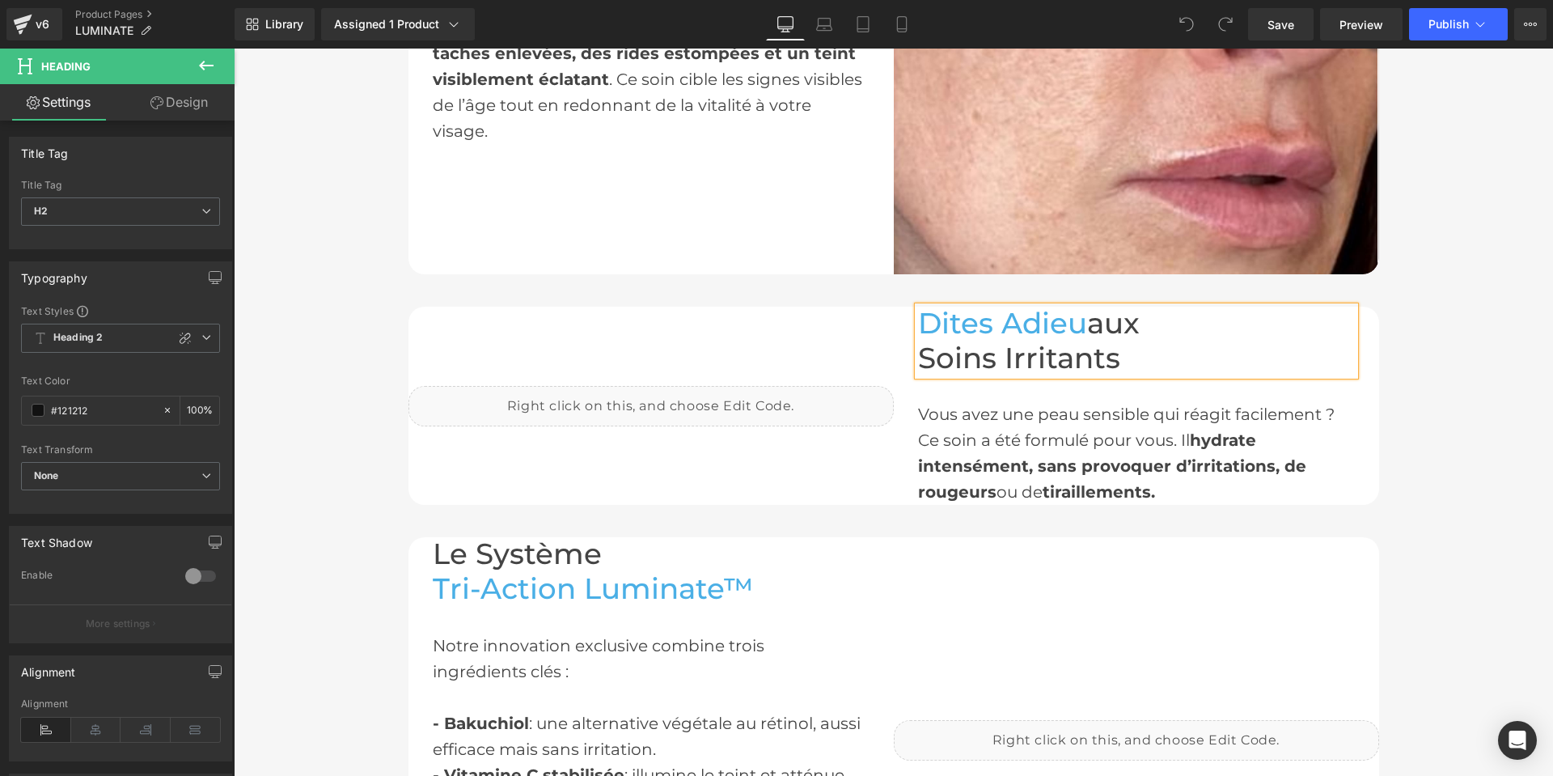
scroll to position [1283, 0]
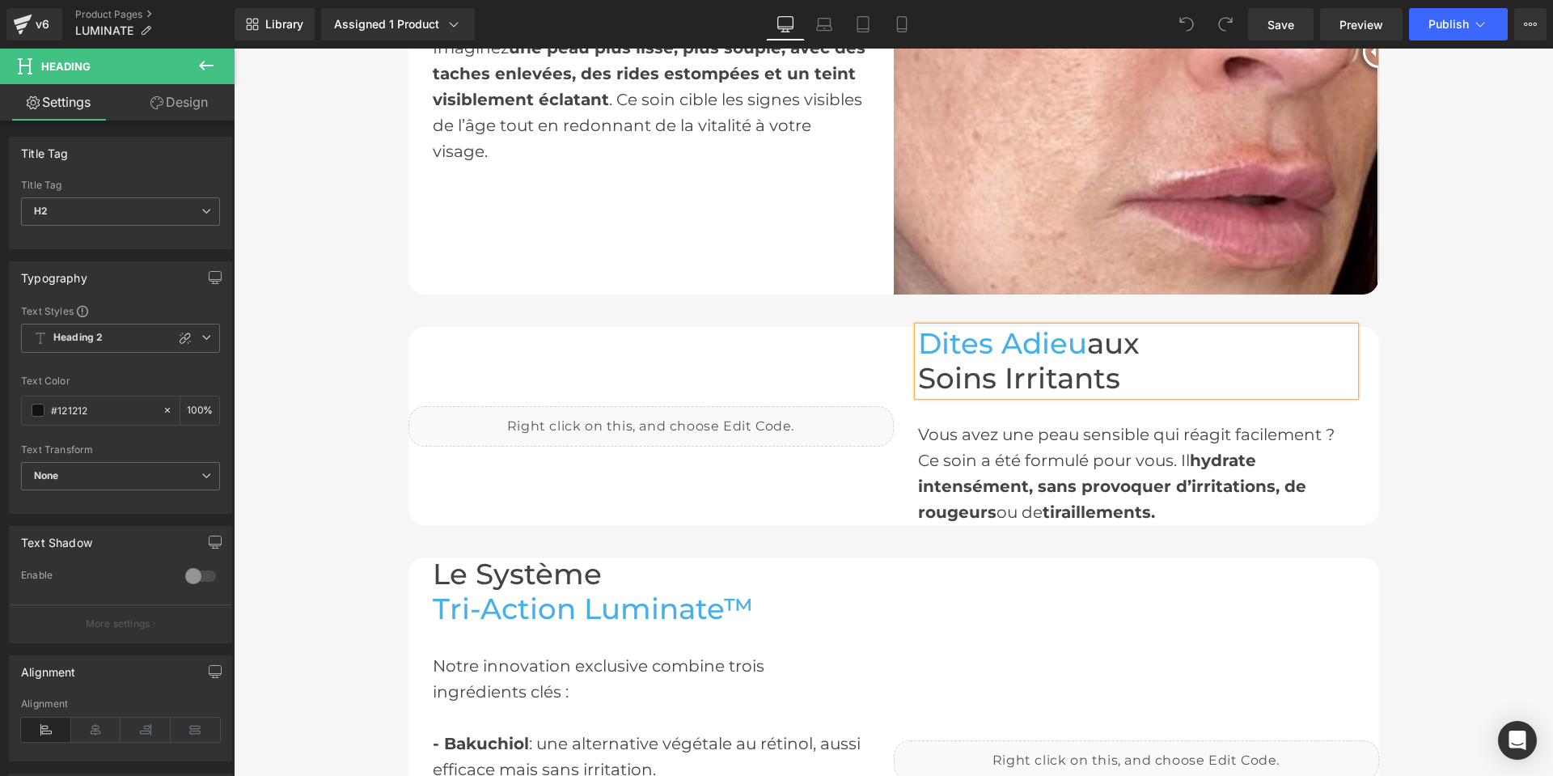
click at [1077, 340] on span "Dites Adieu" at bounding box center [1002, 343] width 169 height 35
click at [1301, 38] on link "Save" at bounding box center [1281, 24] width 66 height 32
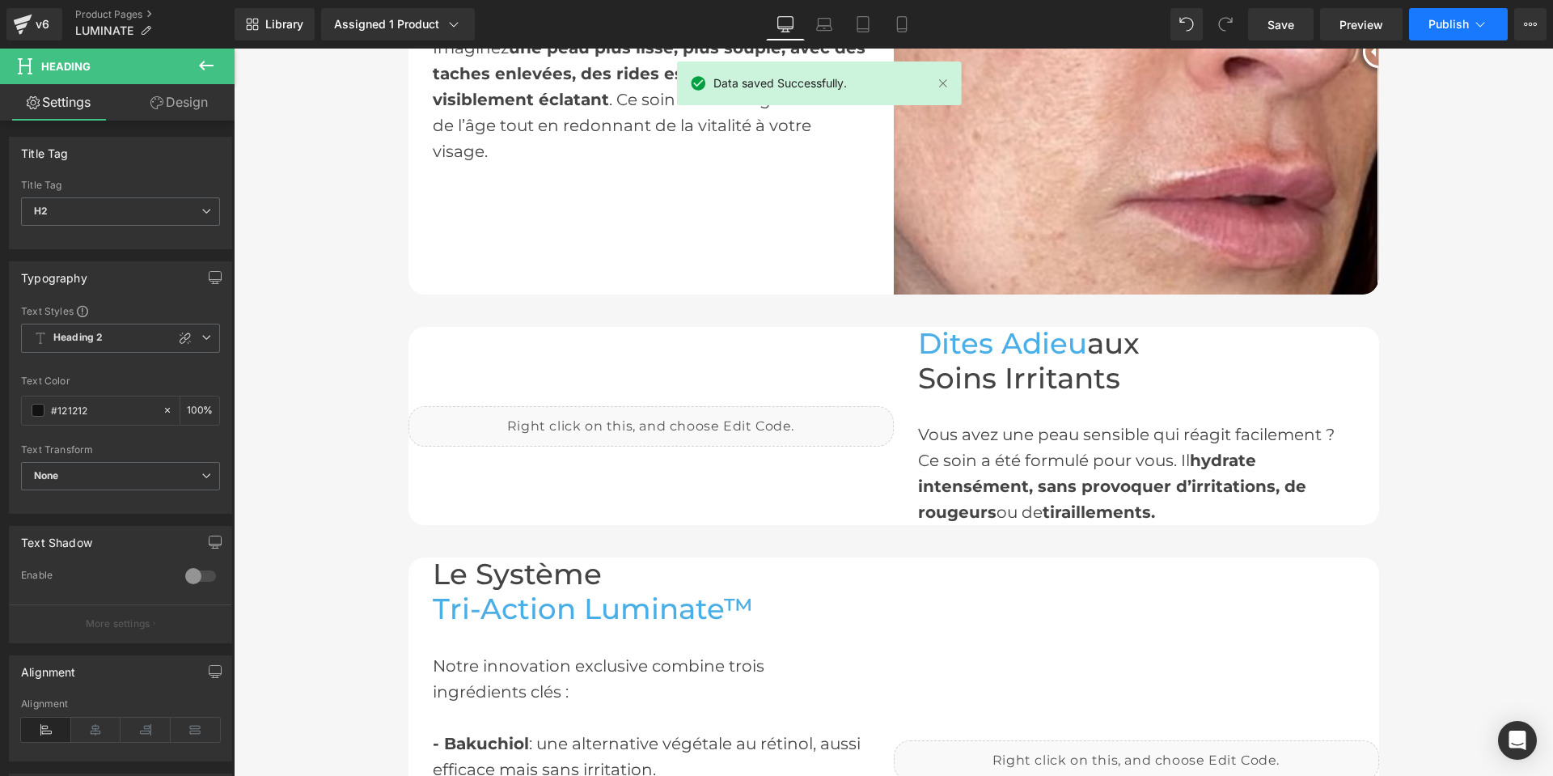
click at [1459, 19] on span "Publish" at bounding box center [1448, 24] width 40 height 13
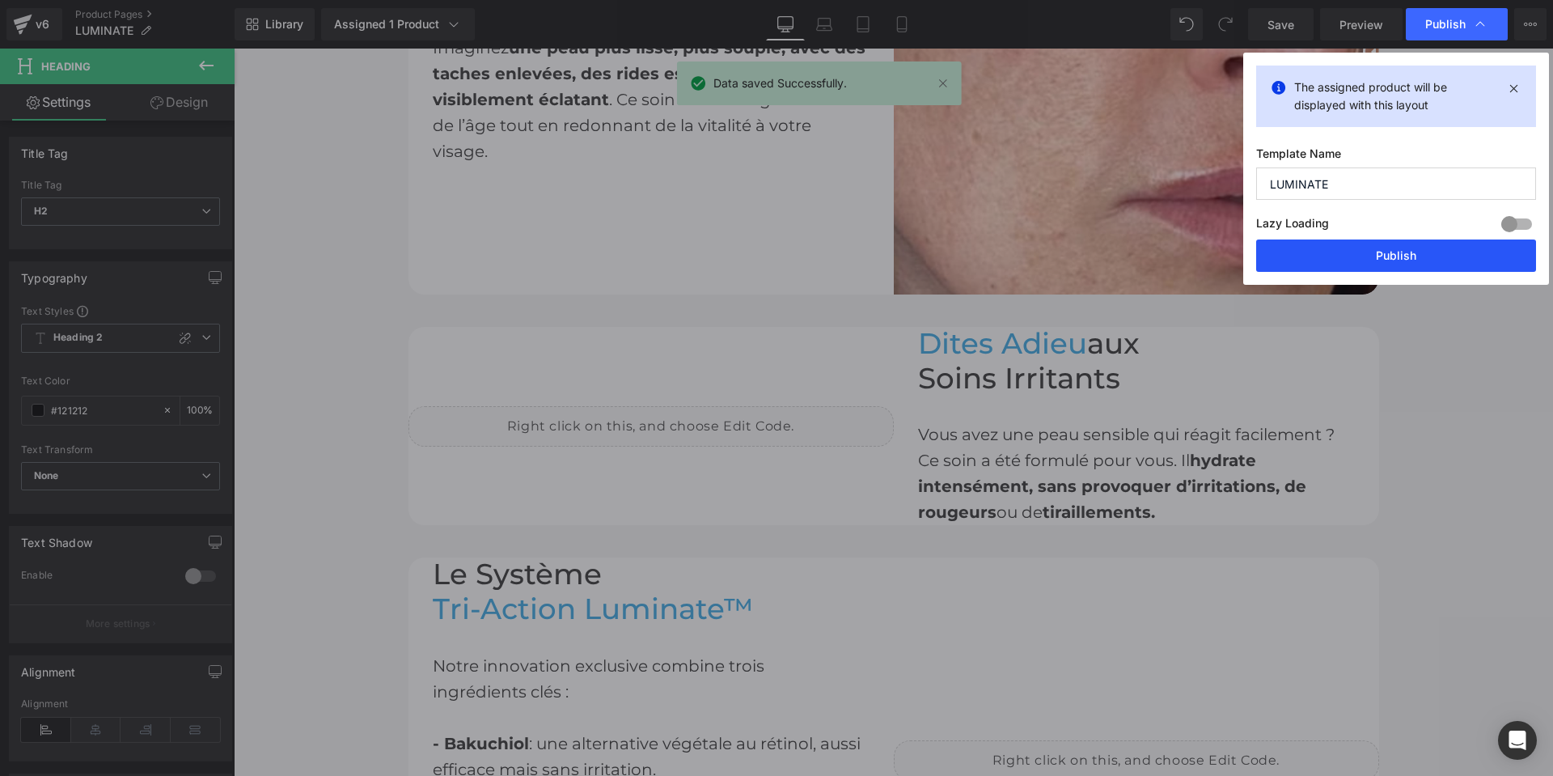
click at [1412, 247] on button "Publish" at bounding box center [1396, 255] width 280 height 32
